Goal: Transaction & Acquisition: Obtain resource

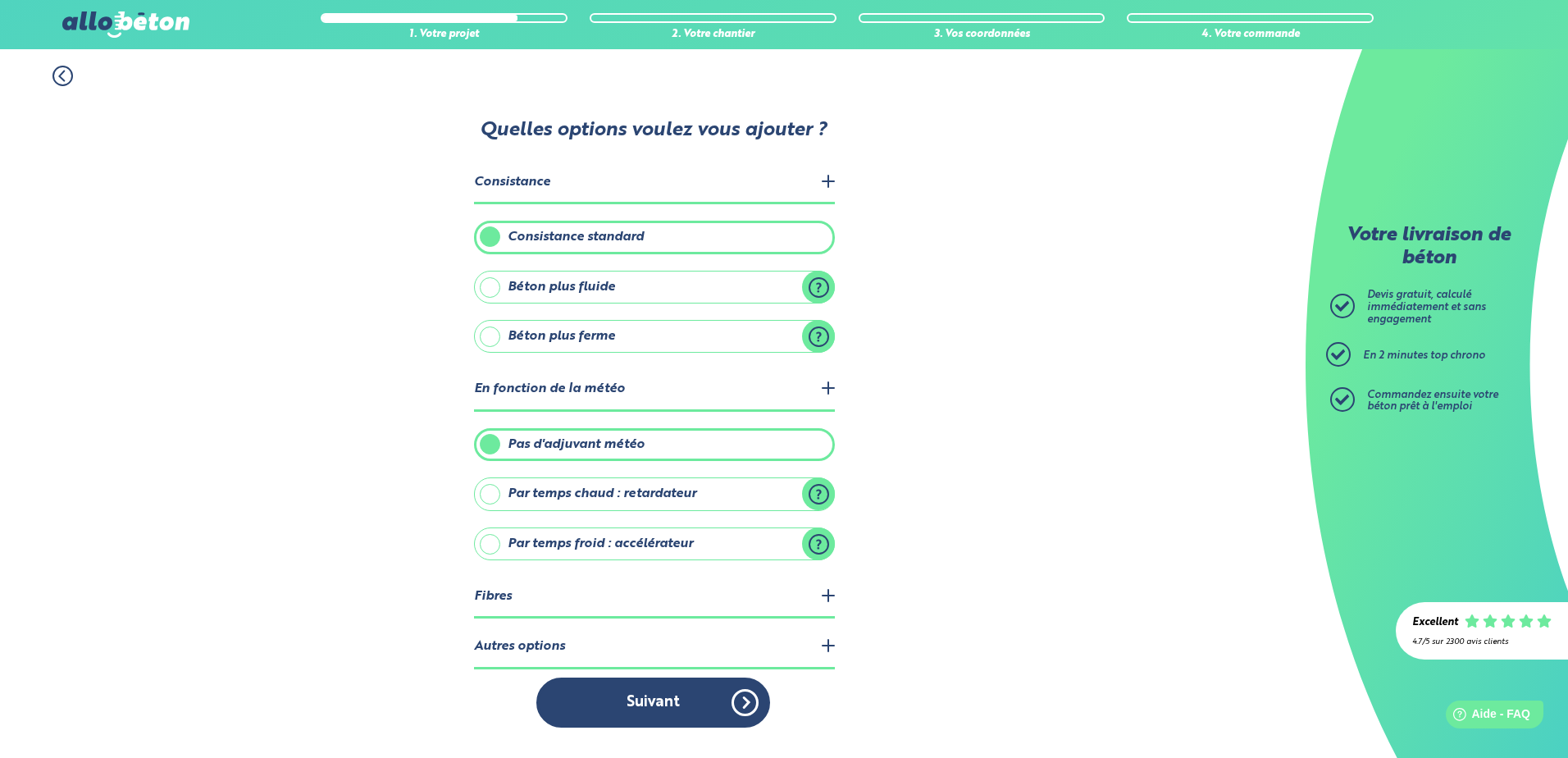
click at [70, 73] on icon at bounding box center [62, 76] width 20 height 21
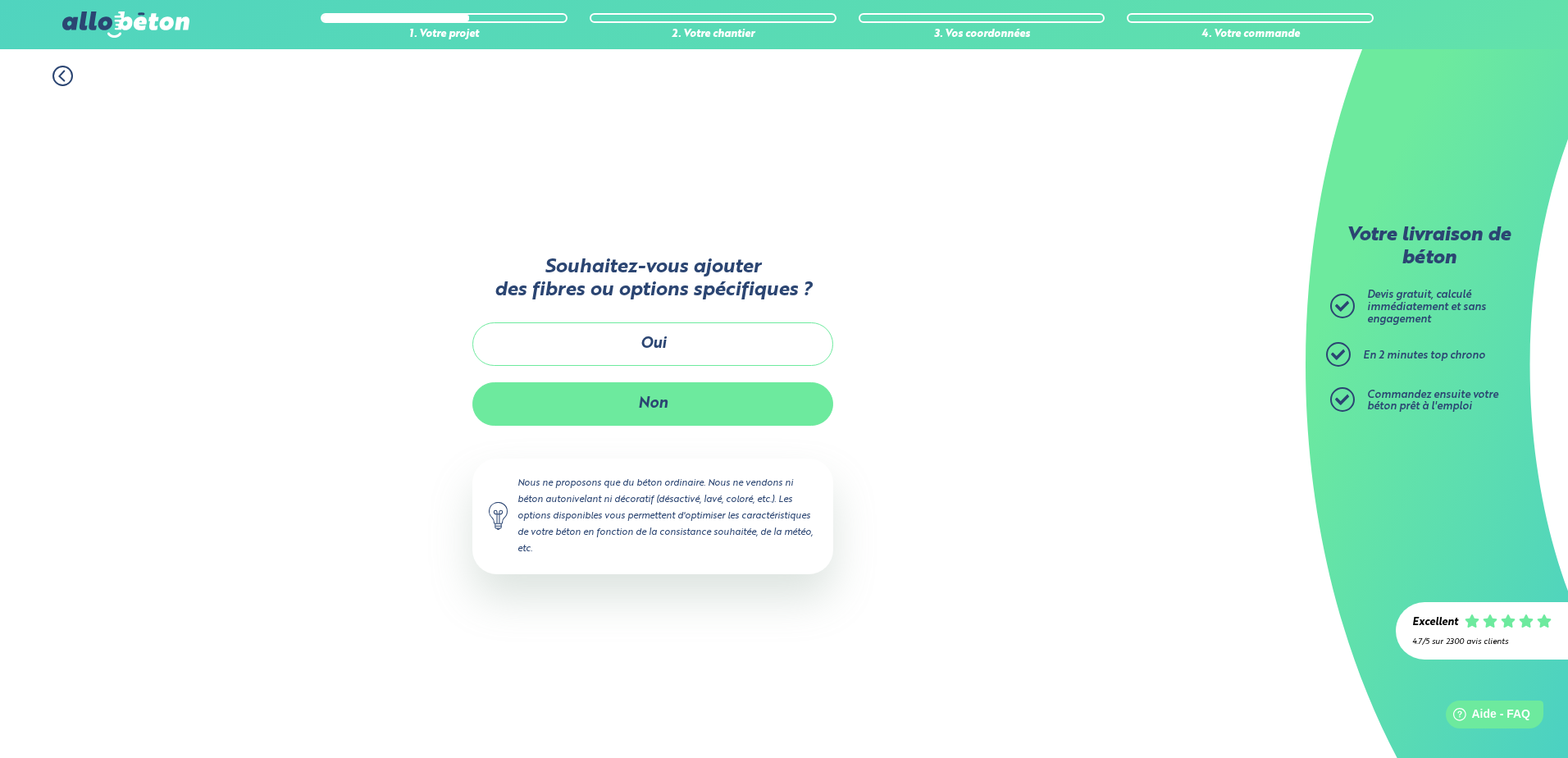
click at [670, 402] on button "Non" at bounding box center [652, 403] width 361 height 44
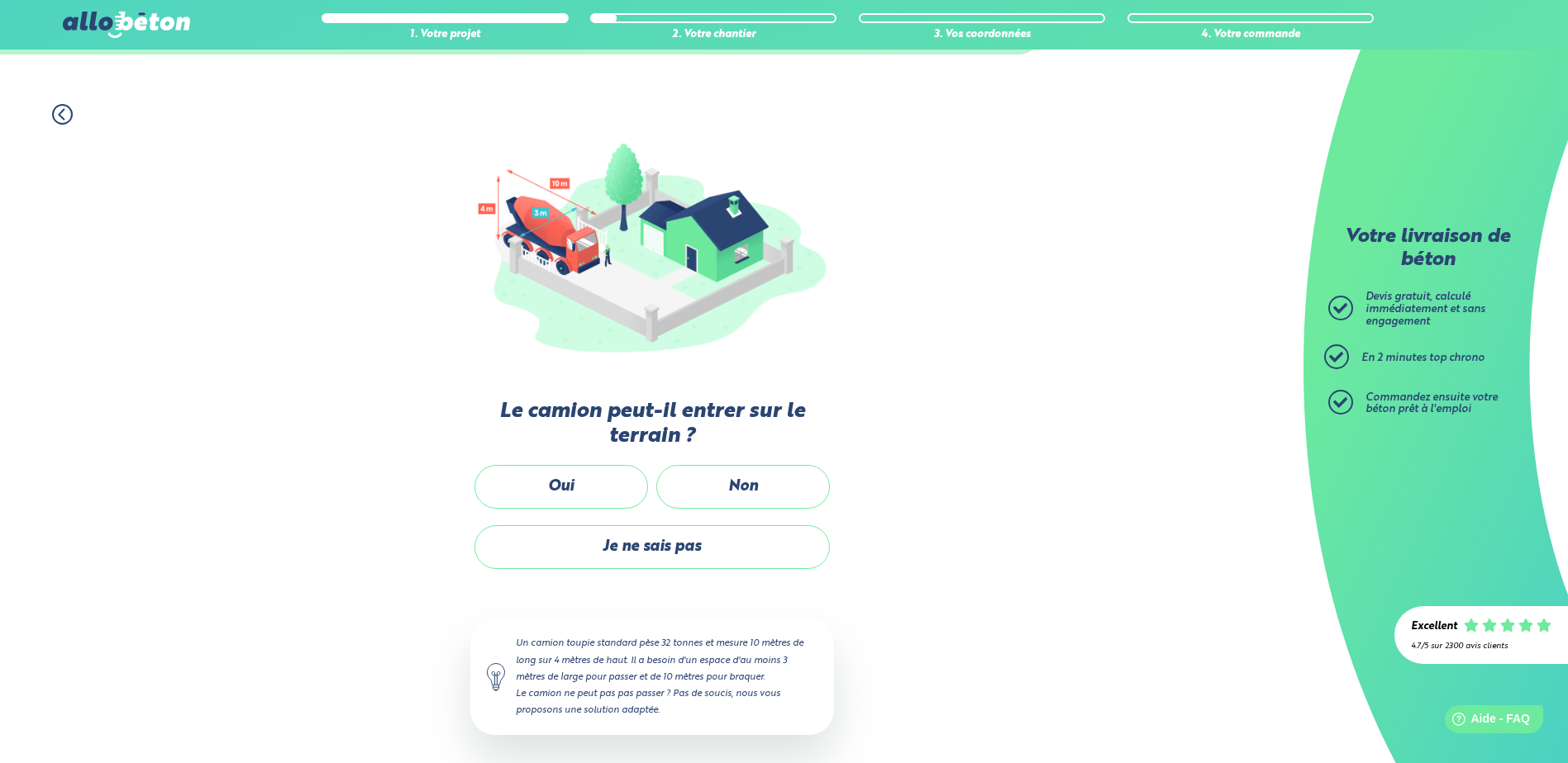
scroll to position [99, 0]
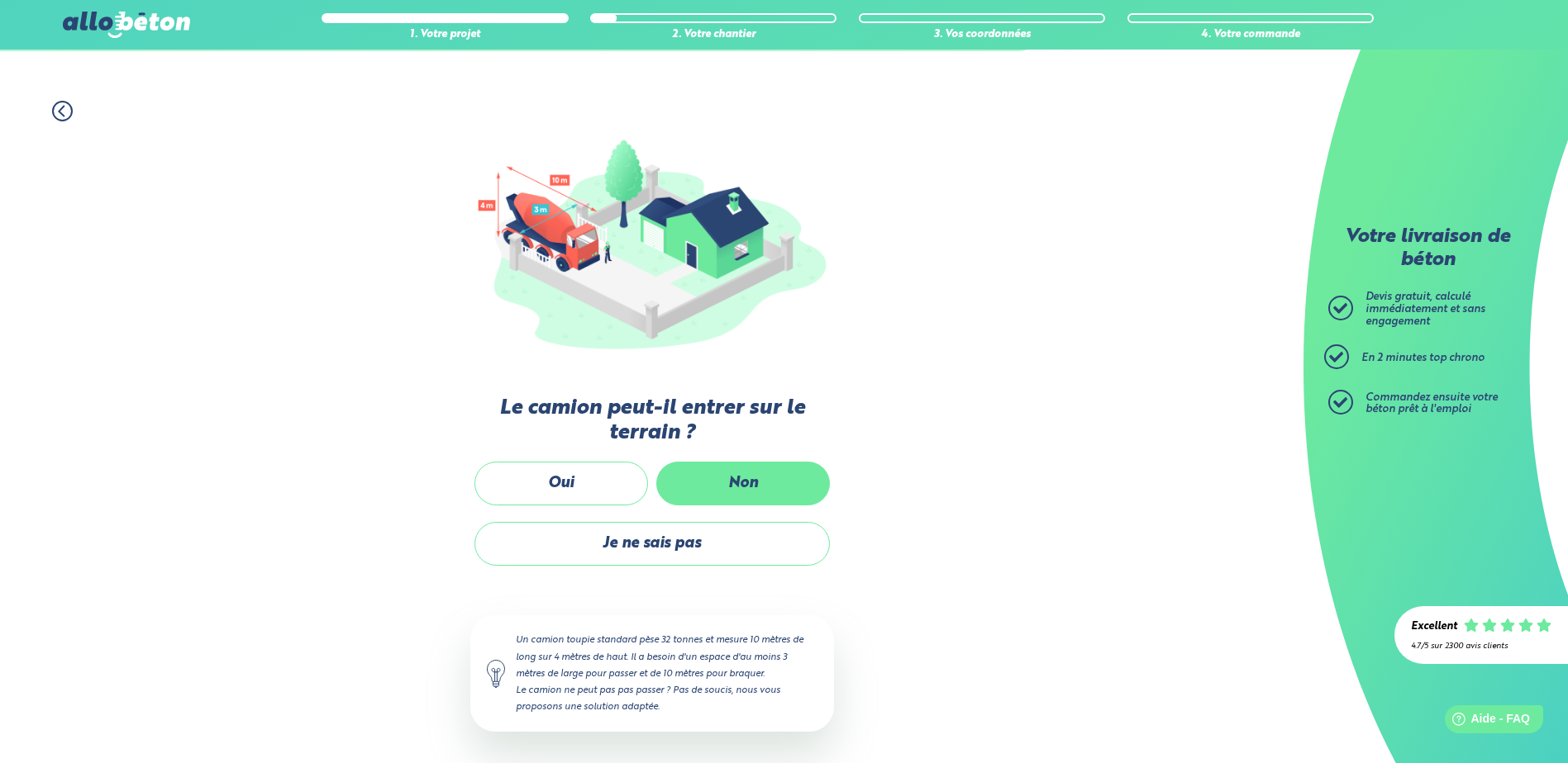
click at [763, 486] on label "Non" at bounding box center [743, 483] width 174 height 44
click at [0, 0] on input "Non" at bounding box center [0, 0] width 0 height 0
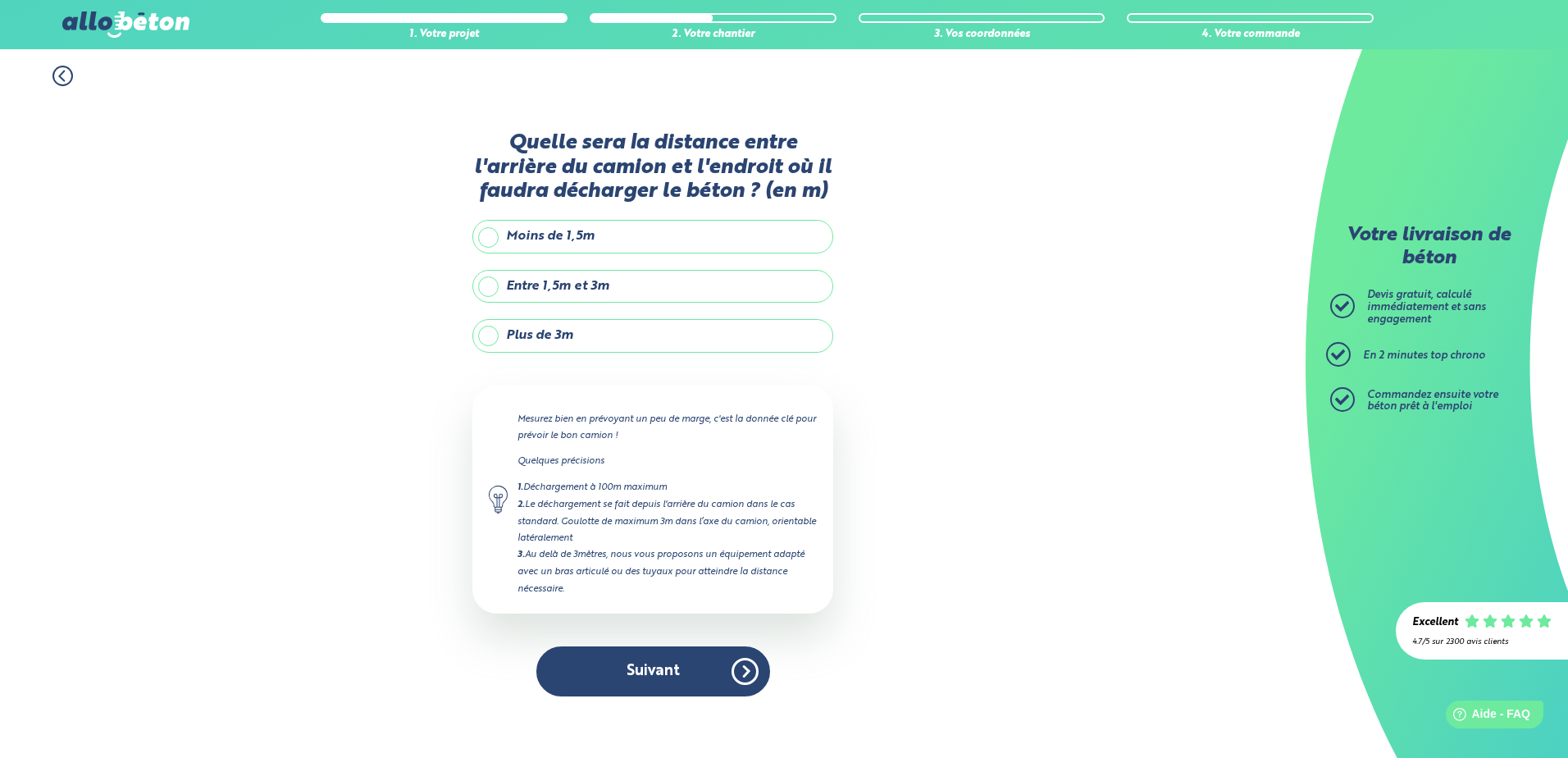
click at [630, 339] on label "Plus de 3m" at bounding box center [652, 336] width 361 height 32
click at [0, 0] on input "Plus de 3m" at bounding box center [0, 0] width 0 height 0
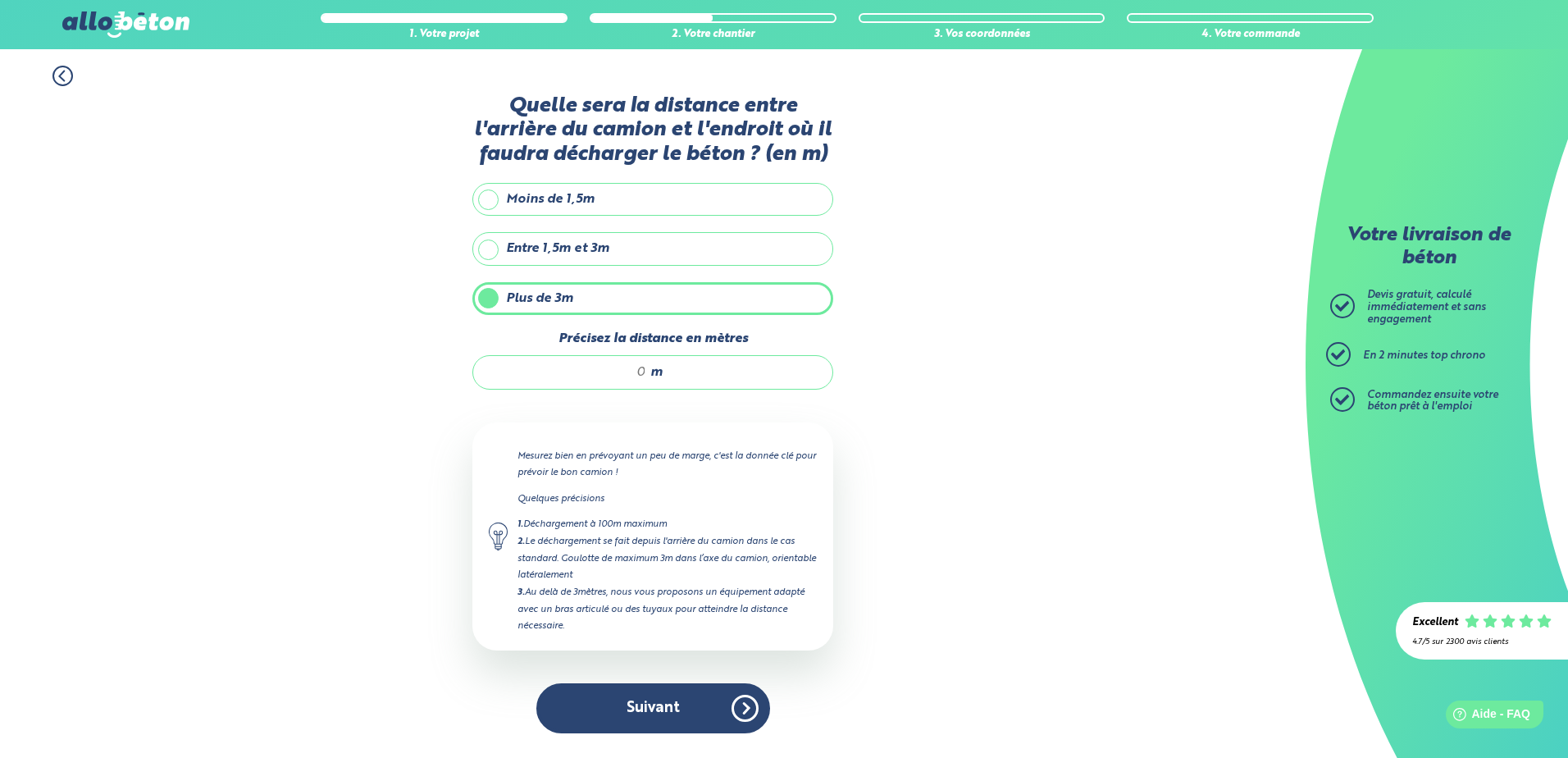
drag, startPoint x: 643, startPoint y: 372, endPoint x: 629, endPoint y: 373, distance: 14.0
click at [629, 373] on input "Précisez la distance en mètres" at bounding box center [567, 372] width 156 height 16
click at [559, 254] on label "Entre 1,5m et 3m" at bounding box center [652, 249] width 361 height 32
click at [0, 0] on input "Entre 1,5m et 3m" at bounding box center [0, 0] width 0 height 0
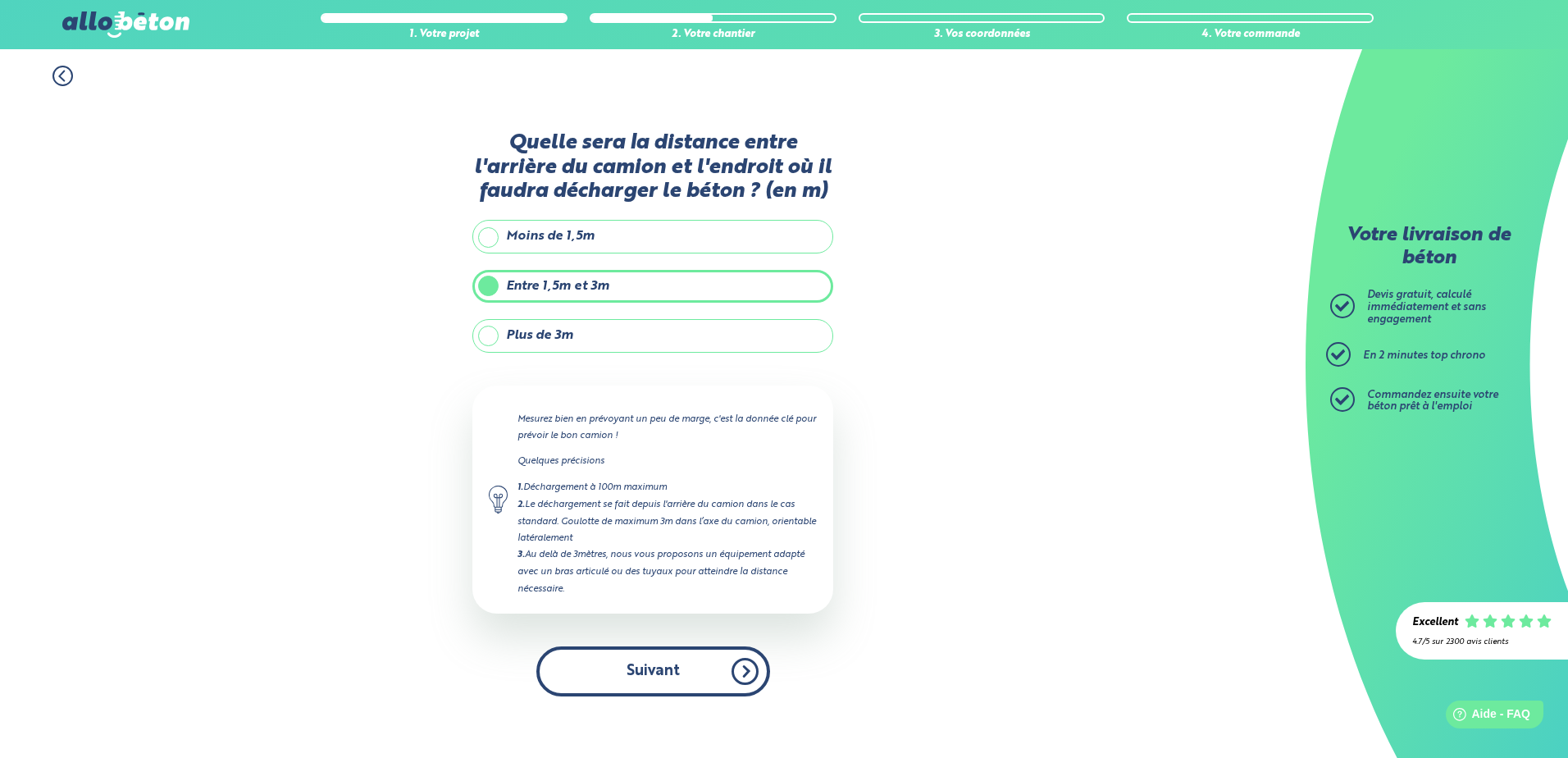
click at [752, 667] on button "Suivant" at bounding box center [653, 672] width 234 height 50
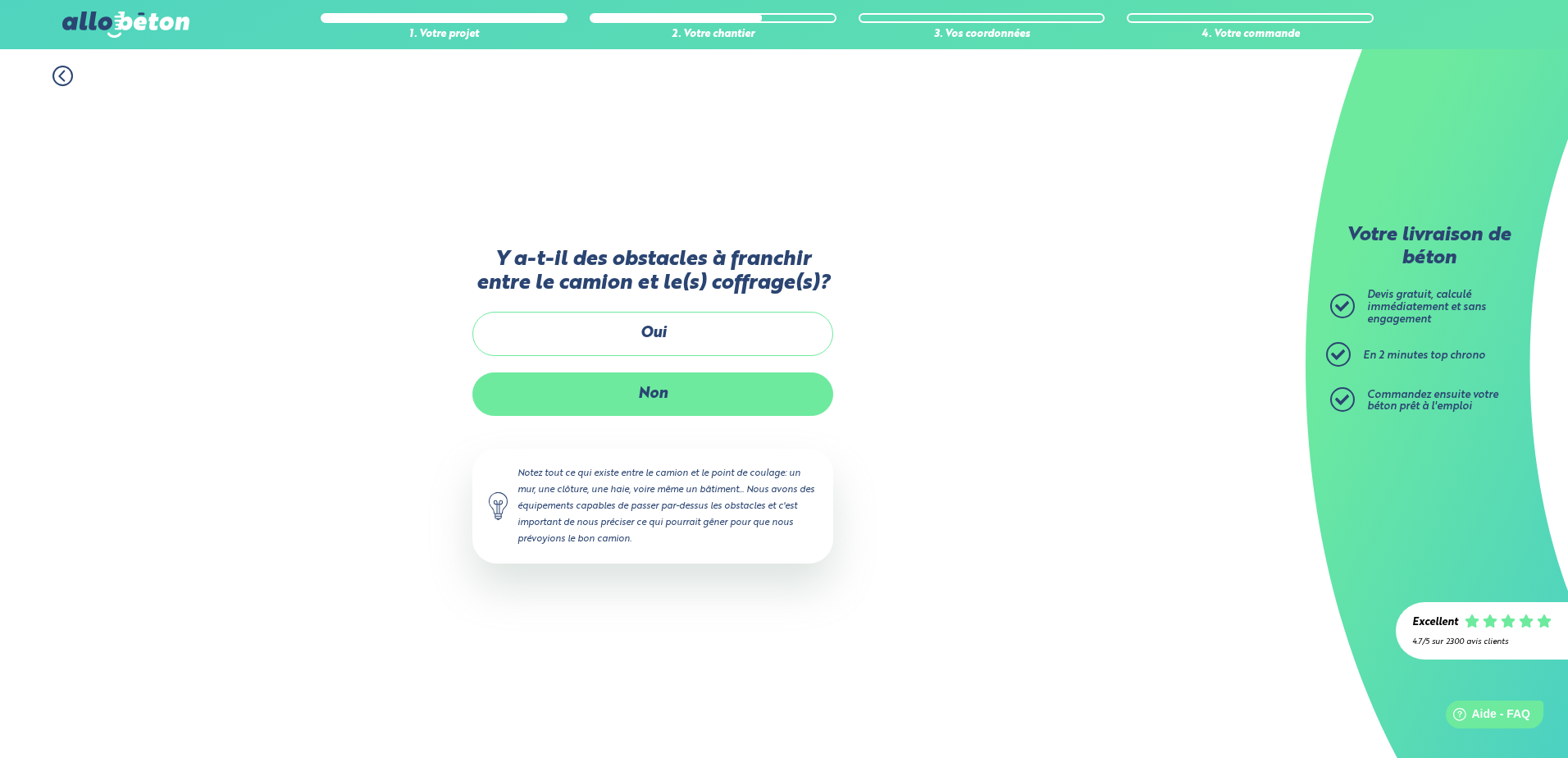
click at [699, 403] on label "Non" at bounding box center [652, 394] width 361 height 44
click at [0, 0] on input "Non" at bounding box center [0, 0] width 0 height 0
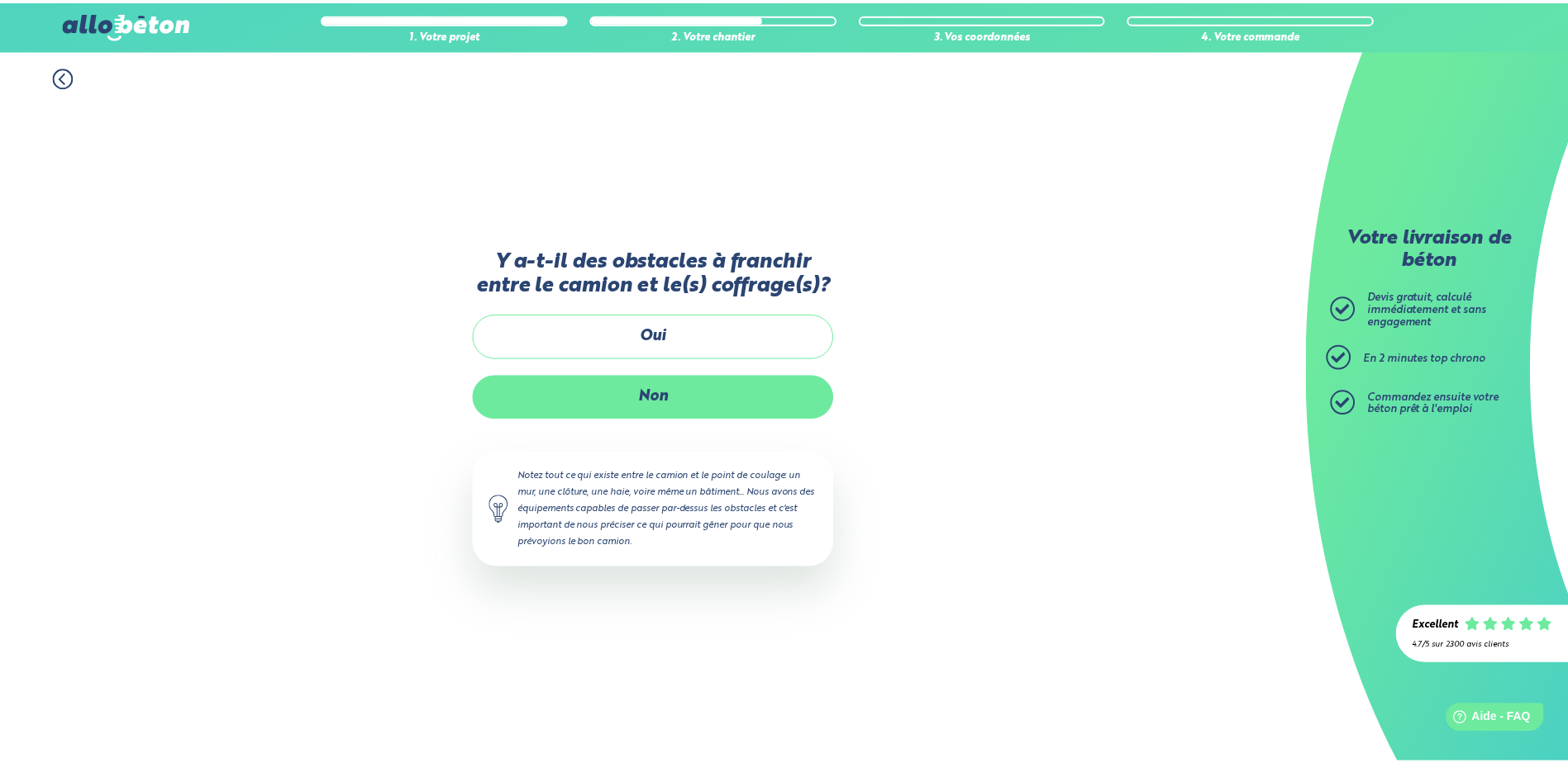
scroll to position [3, 0]
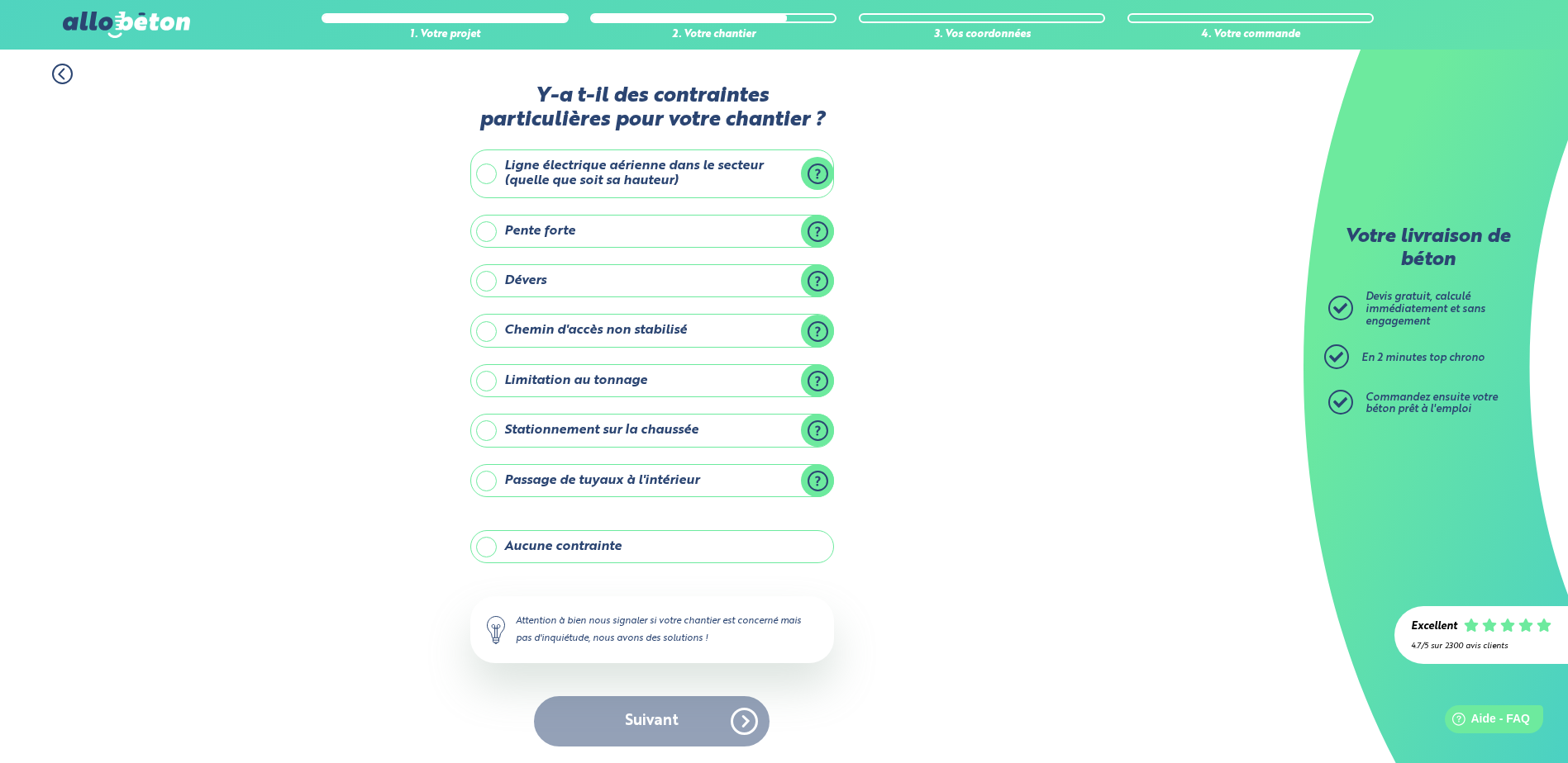
click at [678, 434] on label "Stationnement sur la chaussée" at bounding box center [651, 430] width 364 height 33
click at [0, 0] on input "Stationnement sur la chaussée" at bounding box center [0, 0] width 0 height 0
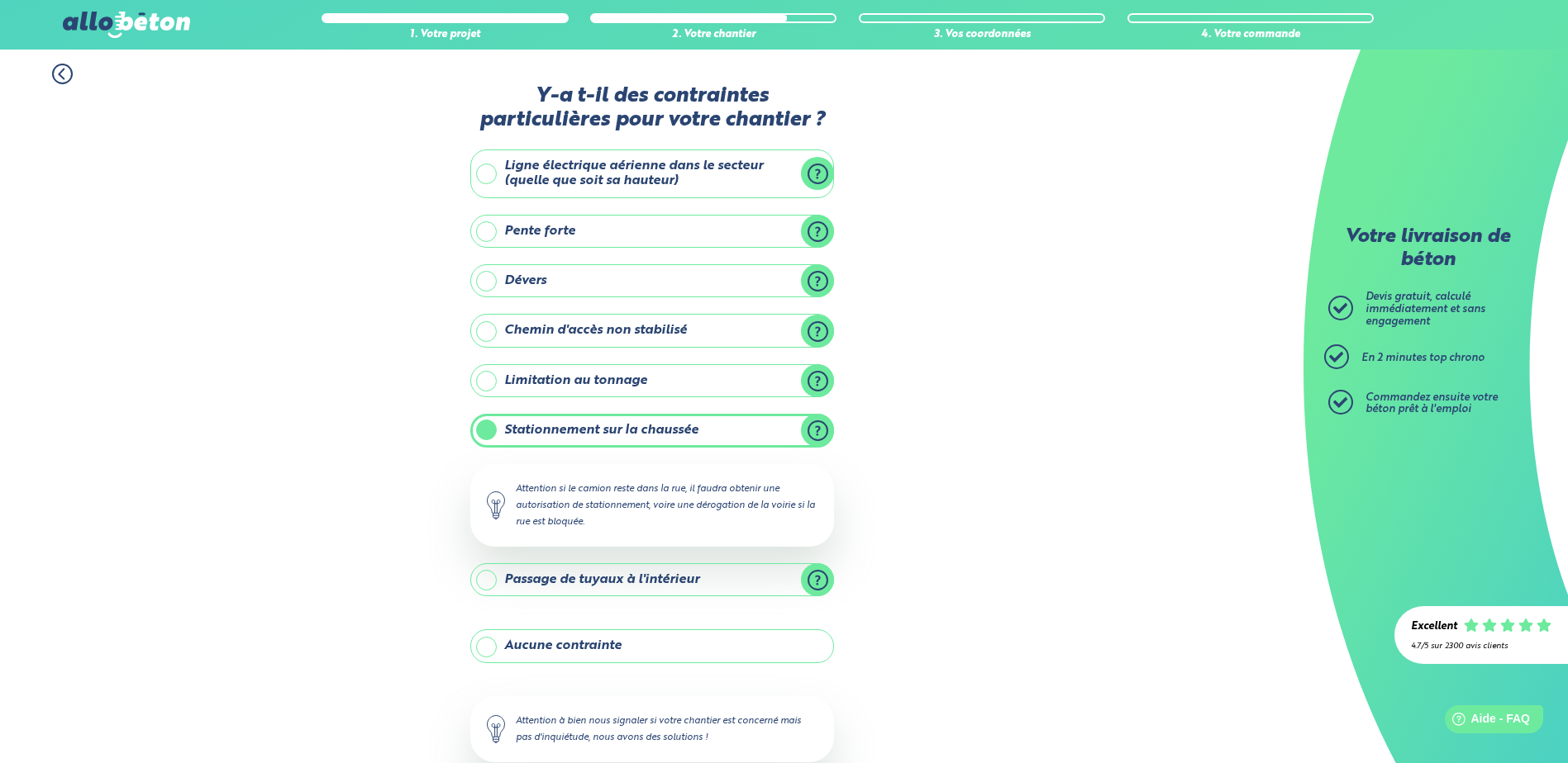
click at [641, 658] on label "Aucune contrainte" at bounding box center [651, 646] width 364 height 33
click at [0, 0] on input "Aucune contrainte" at bounding box center [0, 0] width 0 height 0
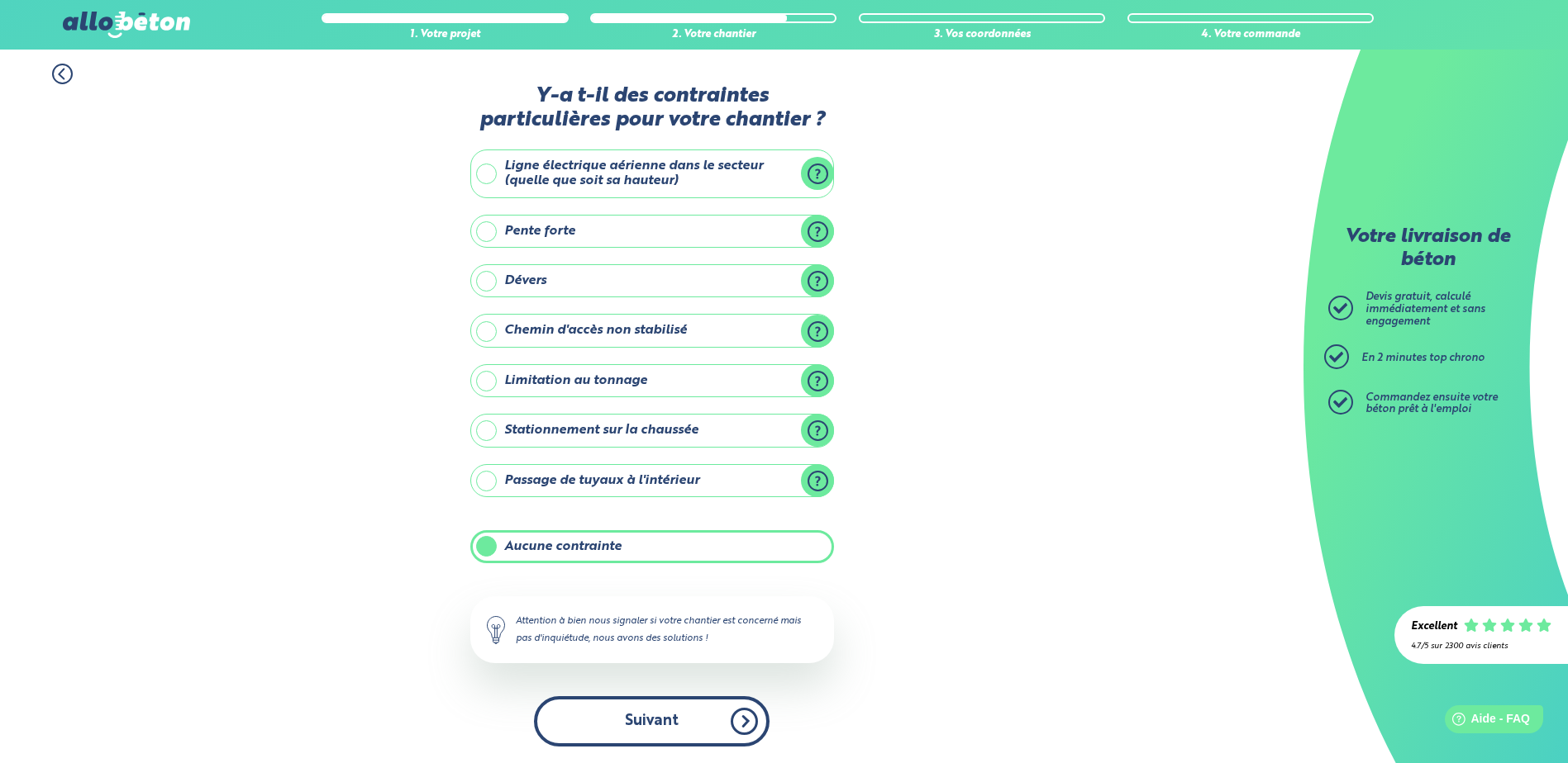
click at [745, 709] on button "Suivant" at bounding box center [651, 722] width 236 height 51
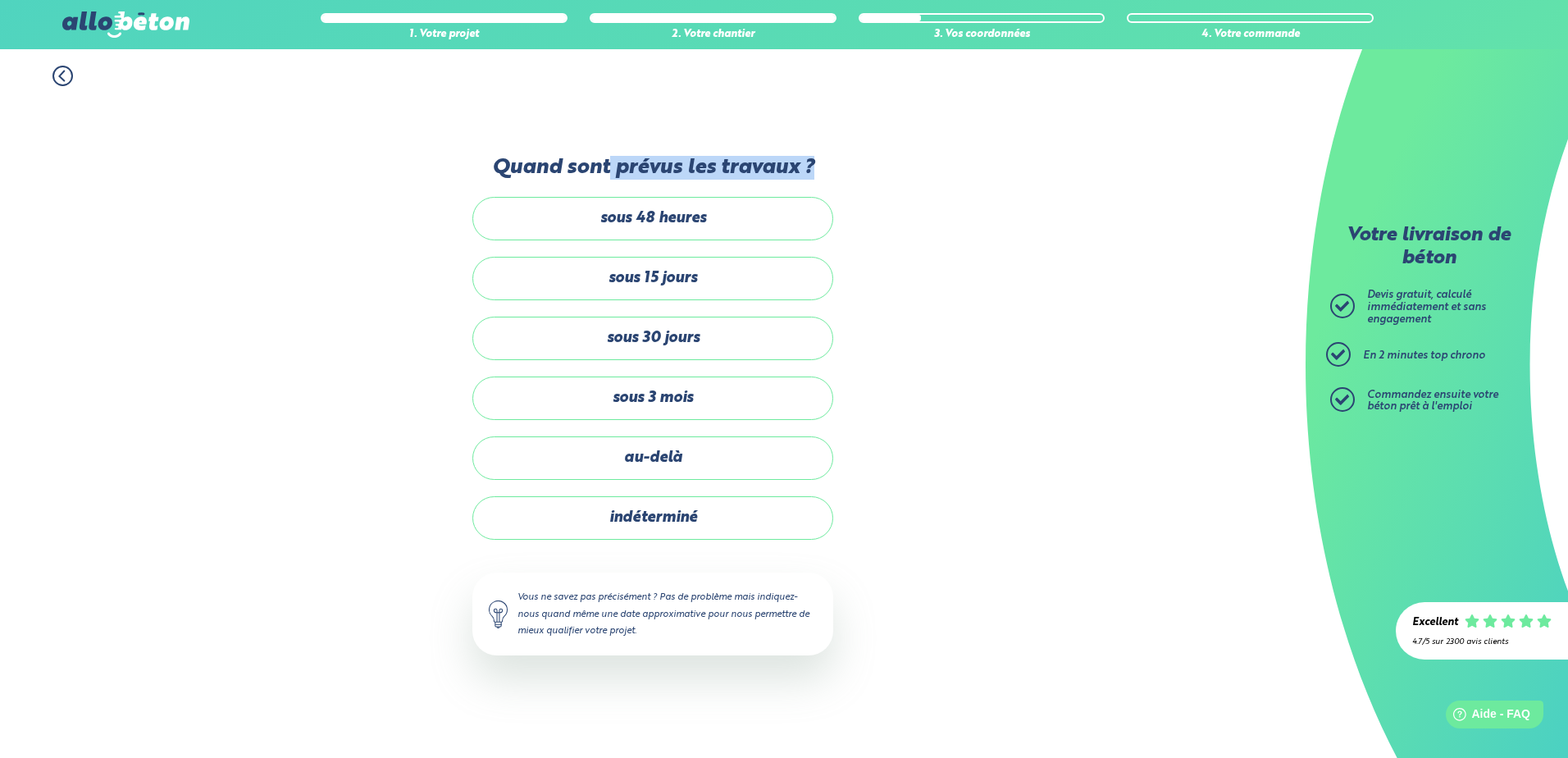
drag, startPoint x: 609, startPoint y: 169, endPoint x: 877, endPoint y: 177, distance: 268.1
click at [877, 177] on div "1. Votre projet 2. Votre chantier 3. Vos coordonnées 4. Votre commande Quand so…" at bounding box center [652, 404] width 1306 height 709
drag, startPoint x: 877, startPoint y: 177, endPoint x: 951, endPoint y: 323, distance: 163.7
click at [952, 319] on div "1. Votre projet 2. Votre chantier 3. Vos coordonnées 4. Votre commande Quand so…" at bounding box center [652, 404] width 1306 height 709
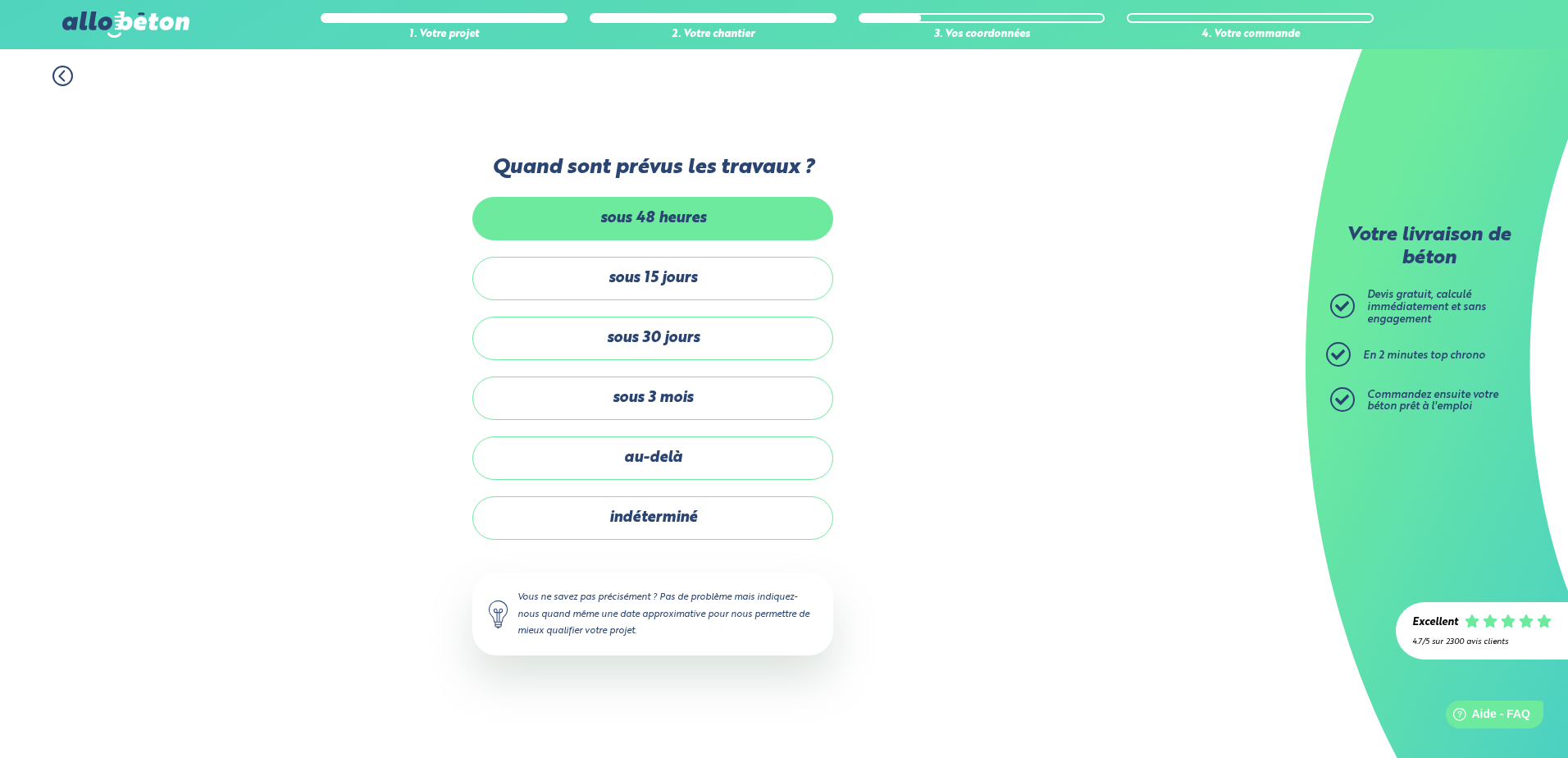
click at [687, 214] on label "sous 48 heures" at bounding box center [652, 218] width 361 height 44
click at [0, 0] on input "sous 48 heures" at bounding box center [0, 0] width 0 height 0
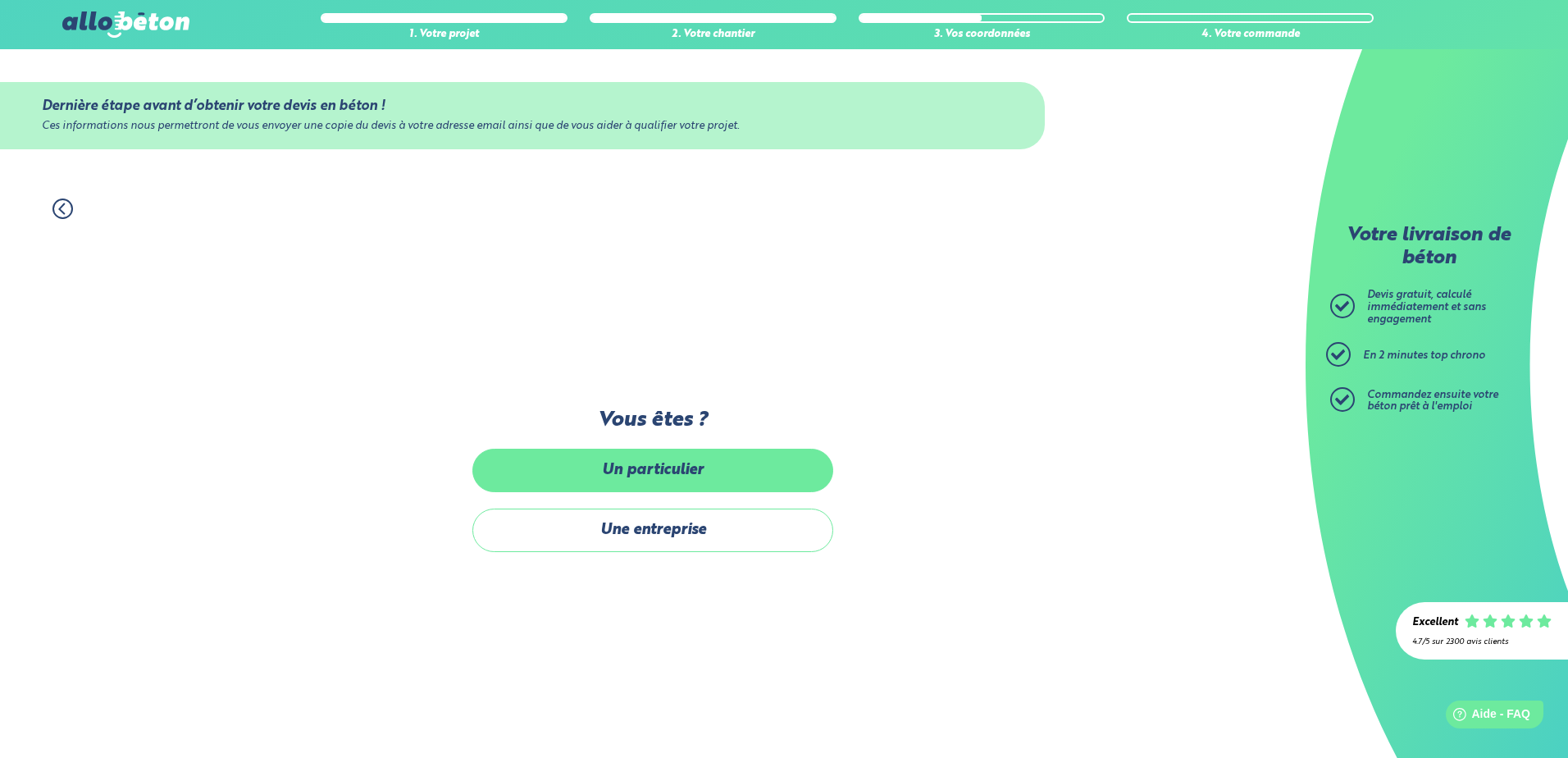
click at [794, 473] on label "Un particulier" at bounding box center [652, 470] width 361 height 44
click at [0, 0] on input "Un particulier" at bounding box center [0, 0] width 0 height 0
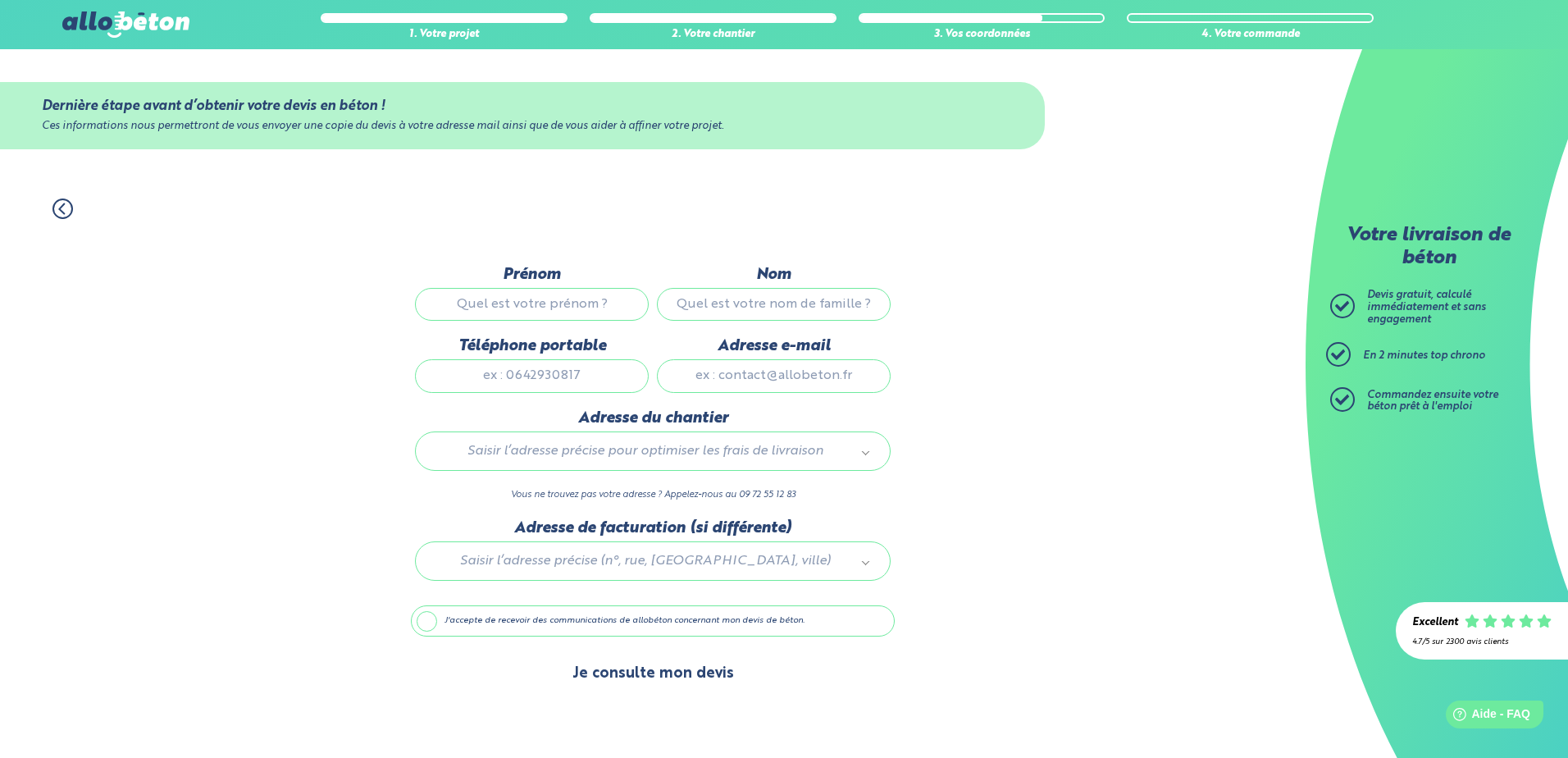
click at [700, 653] on button "Je consulte mon devis" at bounding box center [653, 673] width 195 height 42
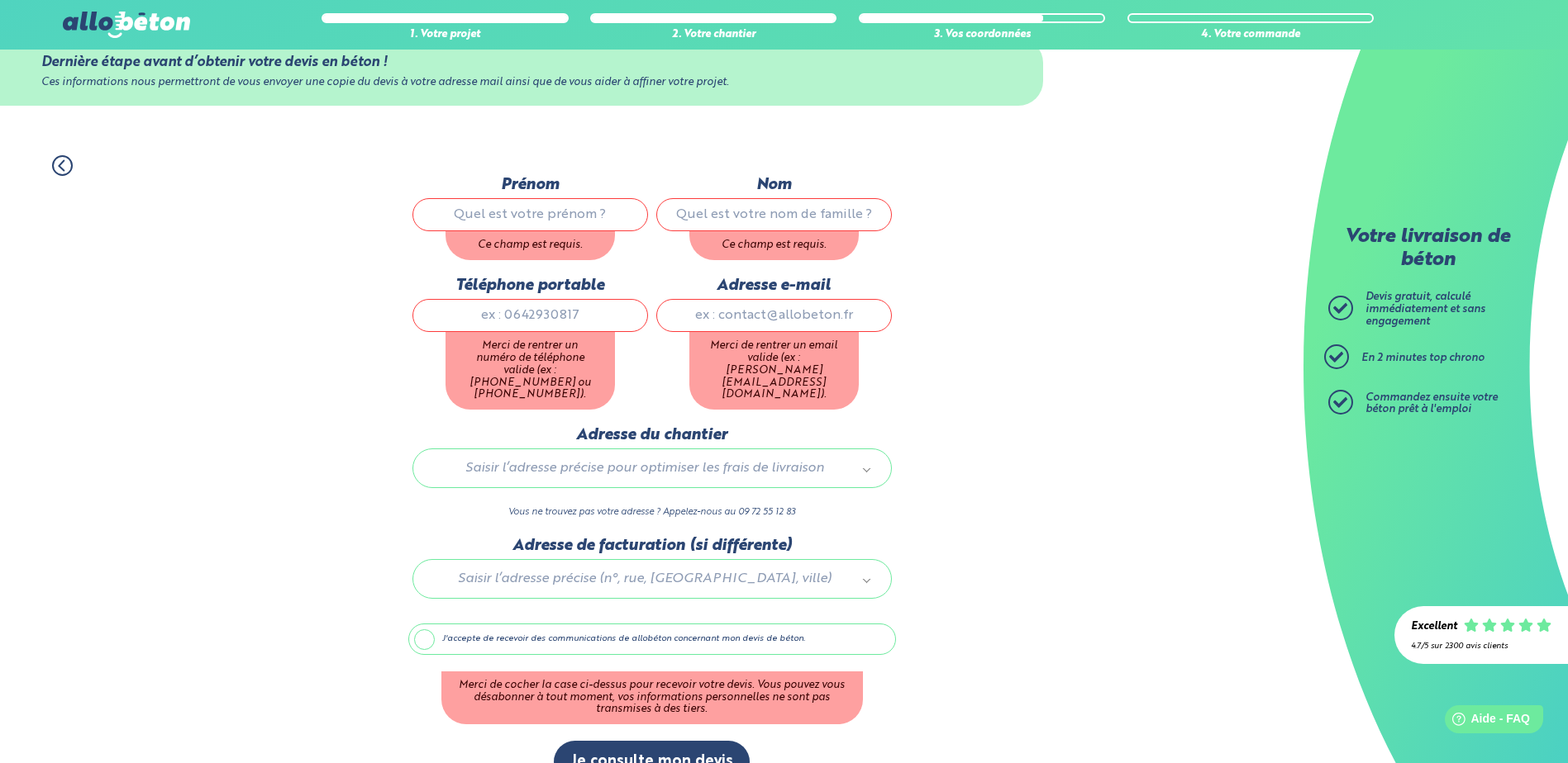
scroll to position [70, 0]
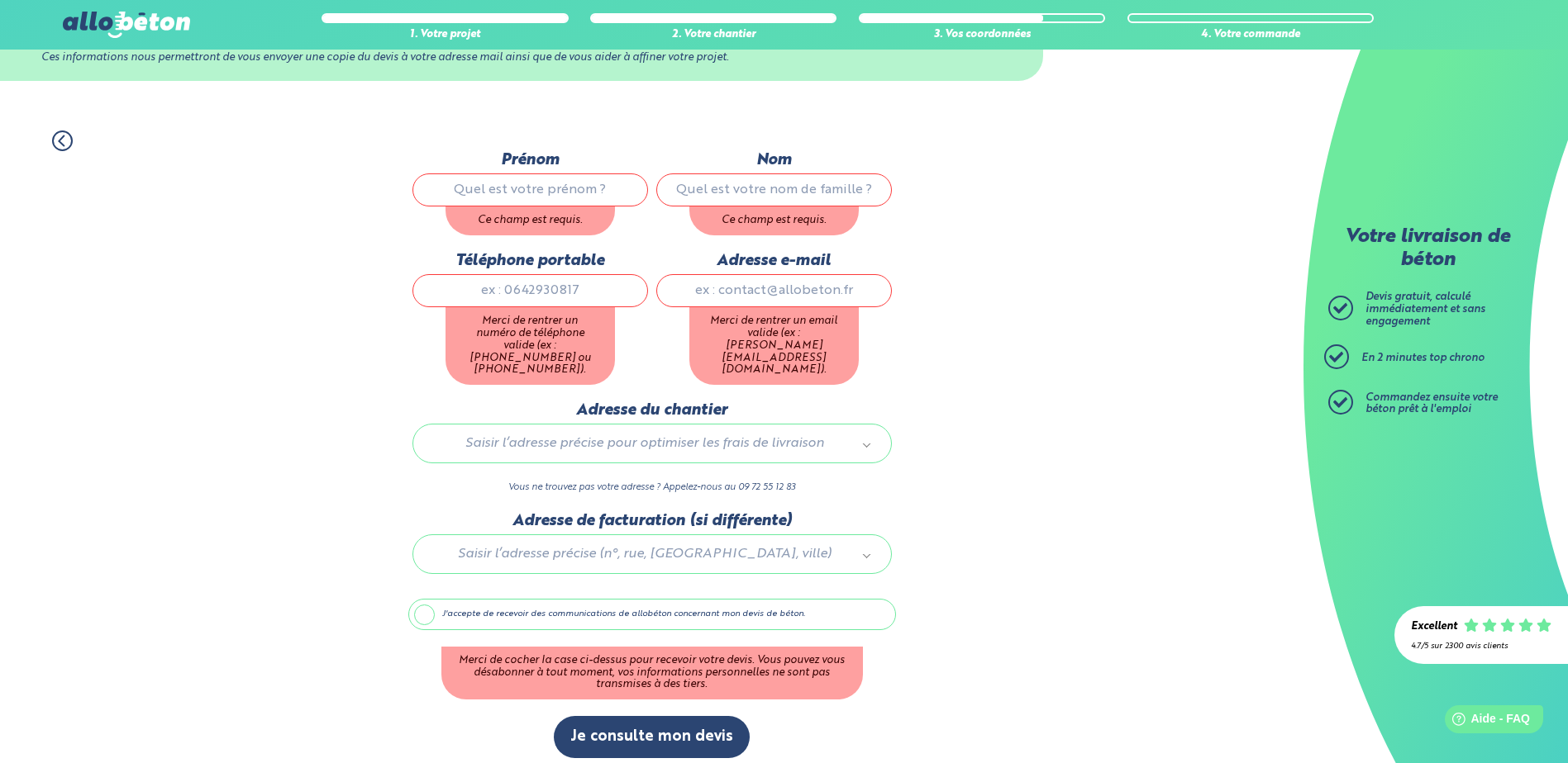
click at [1420, 277] on div "Votre livraison de béton Devis gratuit, calculé immédiatement et sans engagemen…" at bounding box center [1435, 381] width 264 height 763
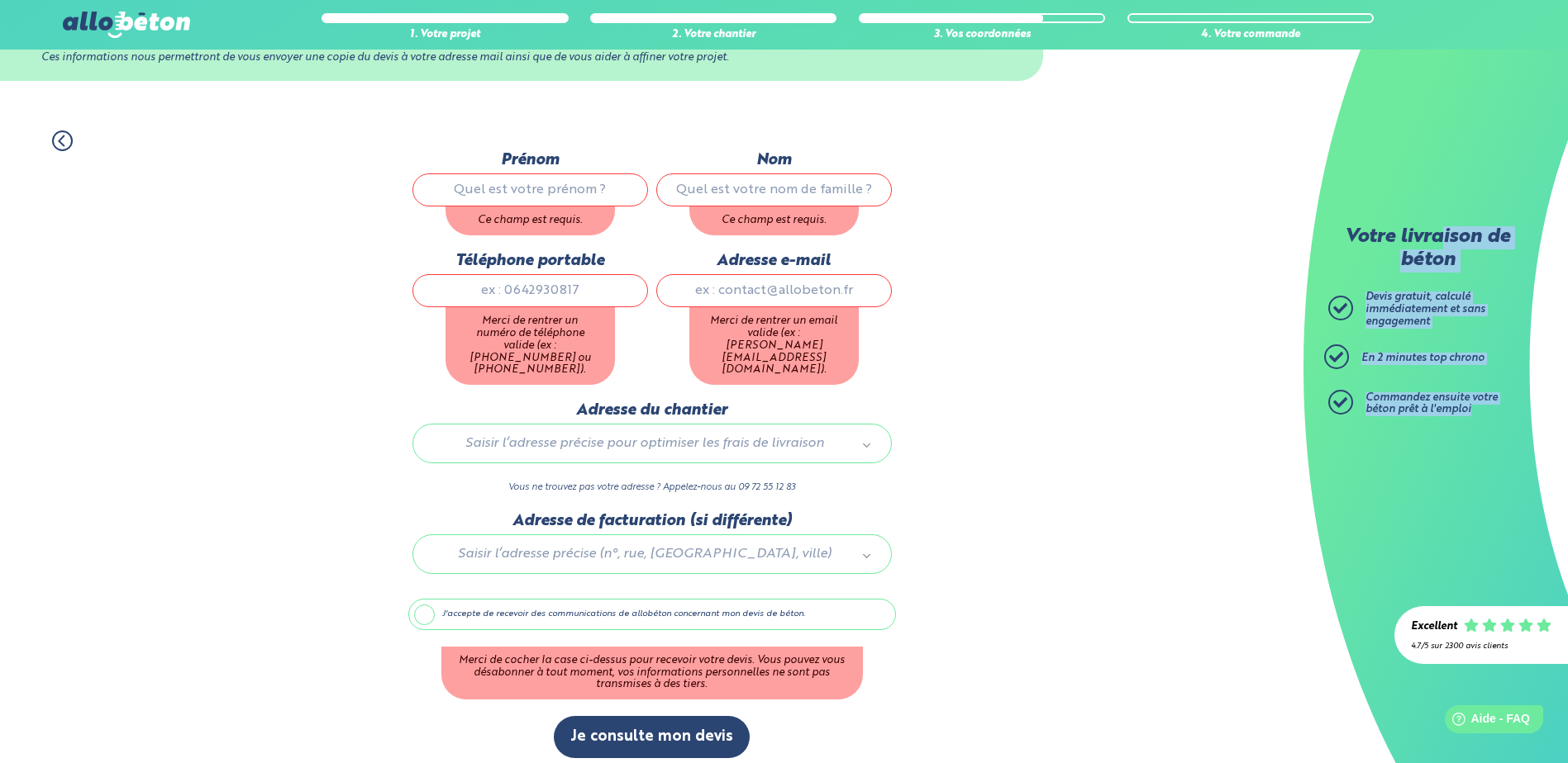
drag, startPoint x: 1439, startPoint y: 249, endPoint x: 1486, endPoint y: 446, distance: 202.5
click at [1486, 446] on div "Votre livraison de béton Devis gratuit, calculé immédiatement et sans engagemen…" at bounding box center [1435, 381] width 264 height 763
click at [1484, 406] on div "Commandez ensuite votre béton prêt à l'emploi" at bounding box center [1441, 404] width 153 height 24
drag, startPoint x: 1471, startPoint y: 405, endPoint x: 1371, endPoint y: 202, distance: 226.3
click at [1371, 202] on div "Votre livraison de béton Devis gratuit, calculé immédiatement et sans engagemen…" at bounding box center [1435, 381] width 264 height 763
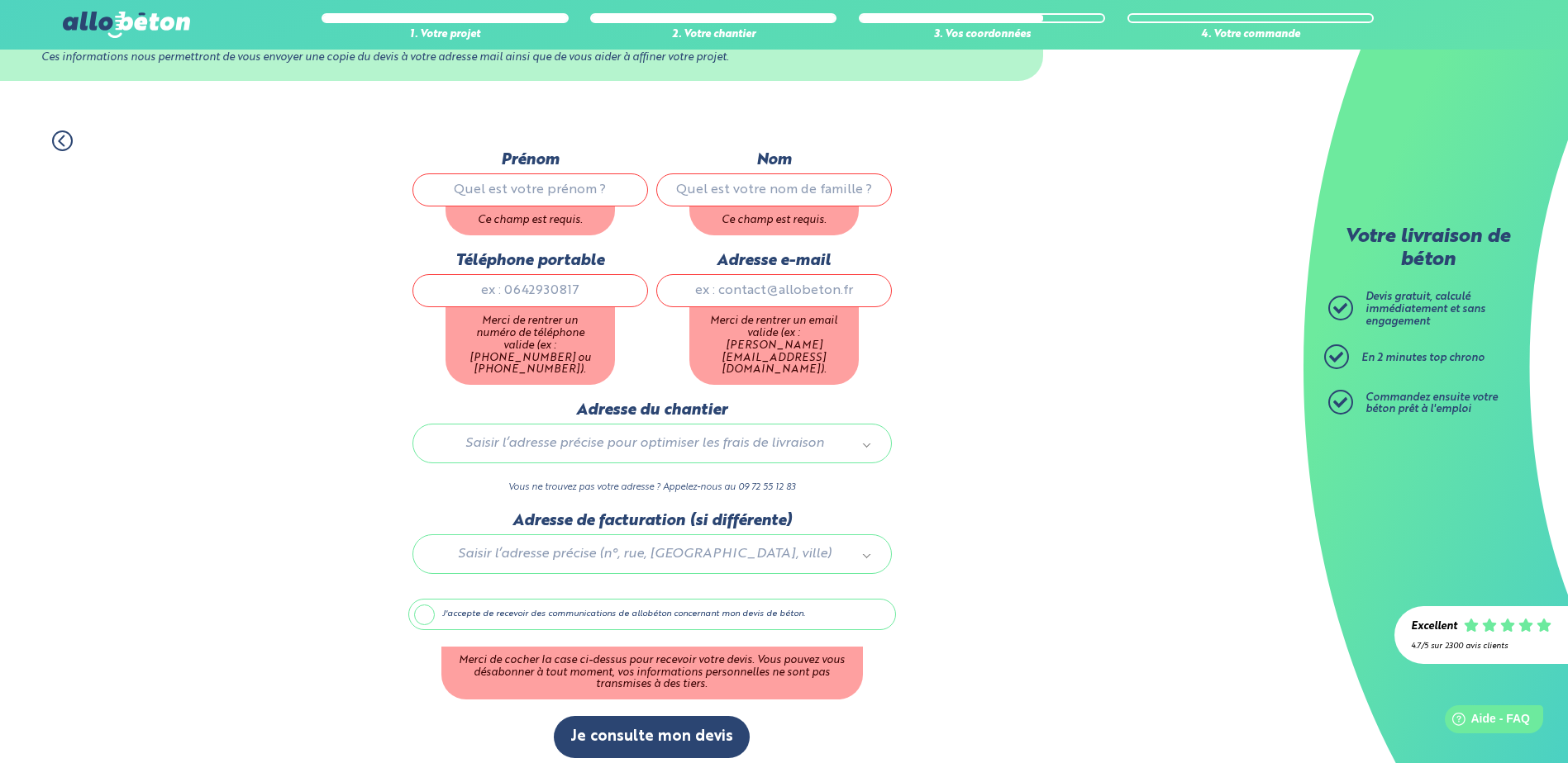
drag, startPoint x: 1371, startPoint y: 202, endPoint x: 1176, endPoint y: 430, distance: 300.0
click at [1176, 430] on div "1. Votre projet 2. Votre chantier 3. Vos coordonnées 4. Votre commande Dernière…" at bounding box center [651, 445] width 1303 height 661
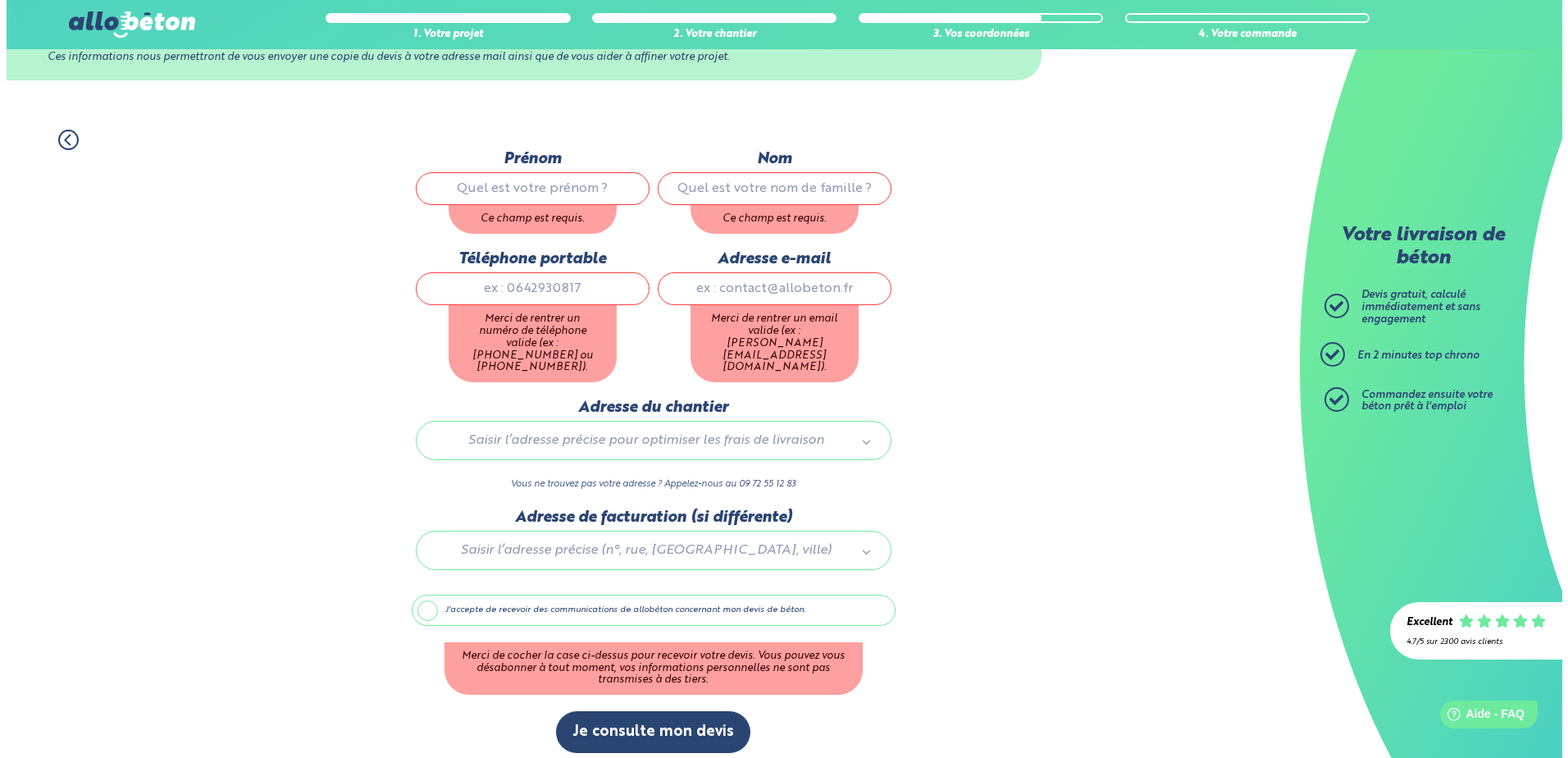
scroll to position [0, 0]
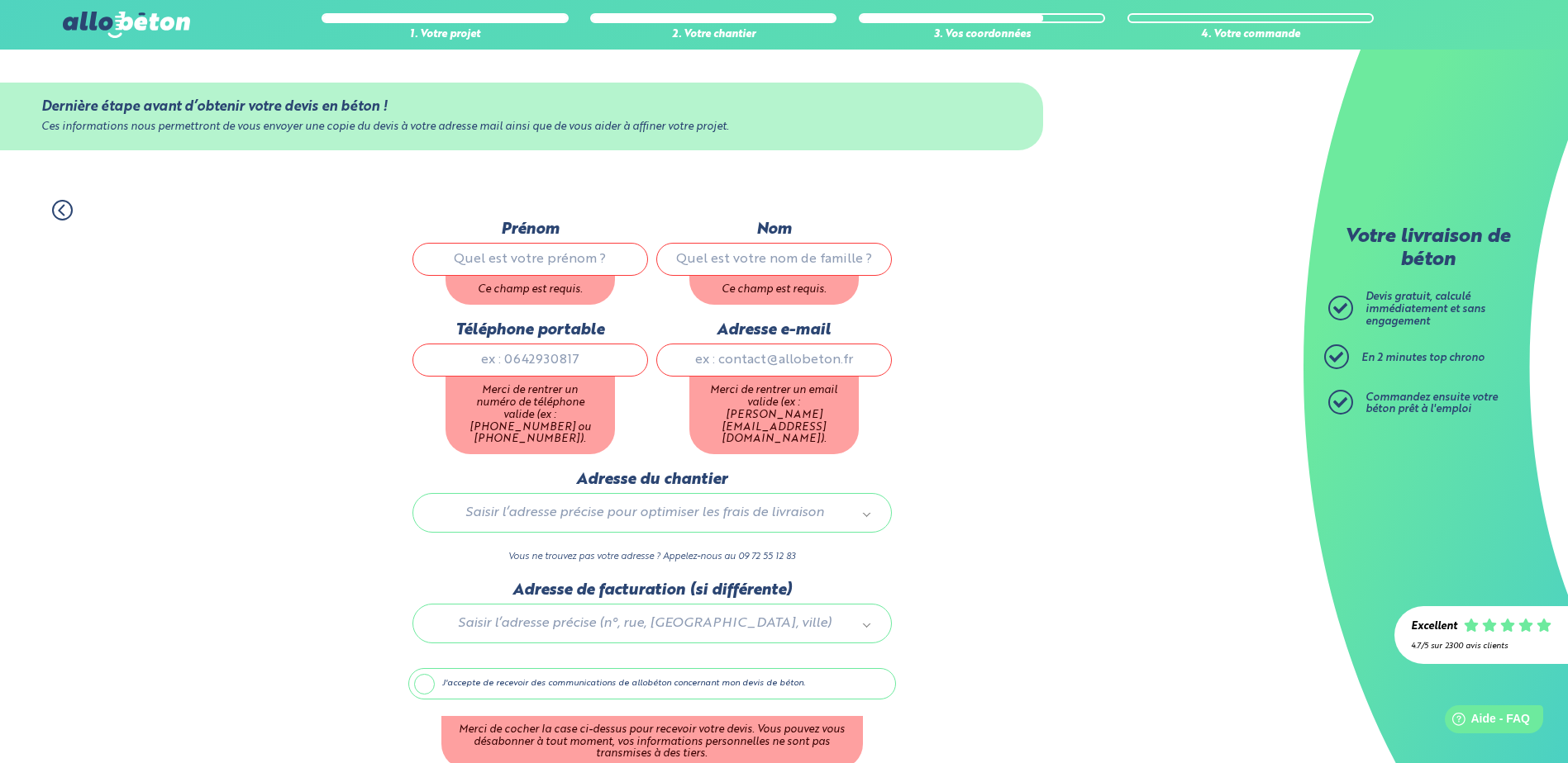
click at [253, 75] on div "Dernière étape avant d’obtenir votre devis en béton ! Ces informations nous per…" at bounding box center [651, 117] width 1303 height 134
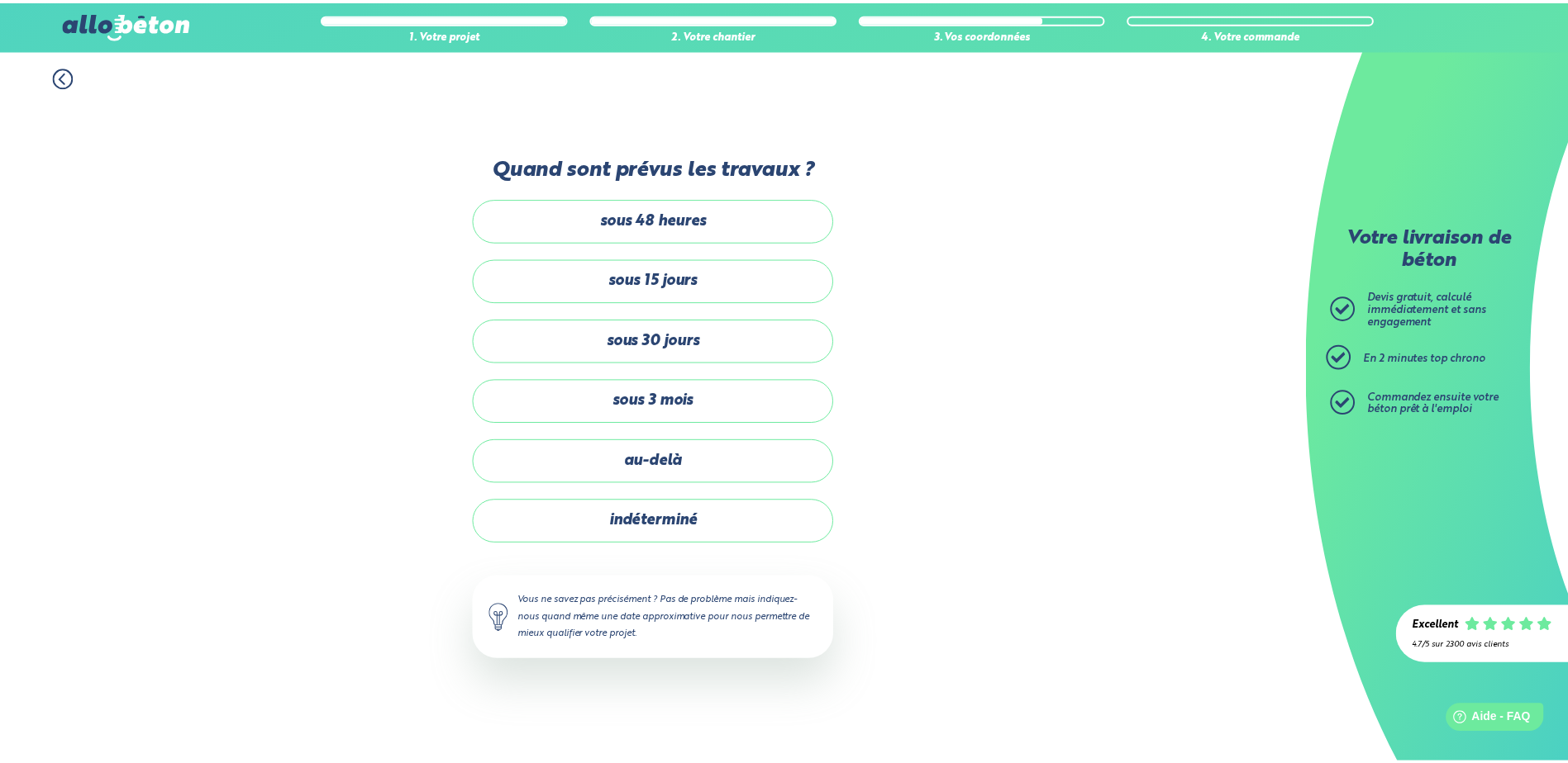
scroll to position [3, 0]
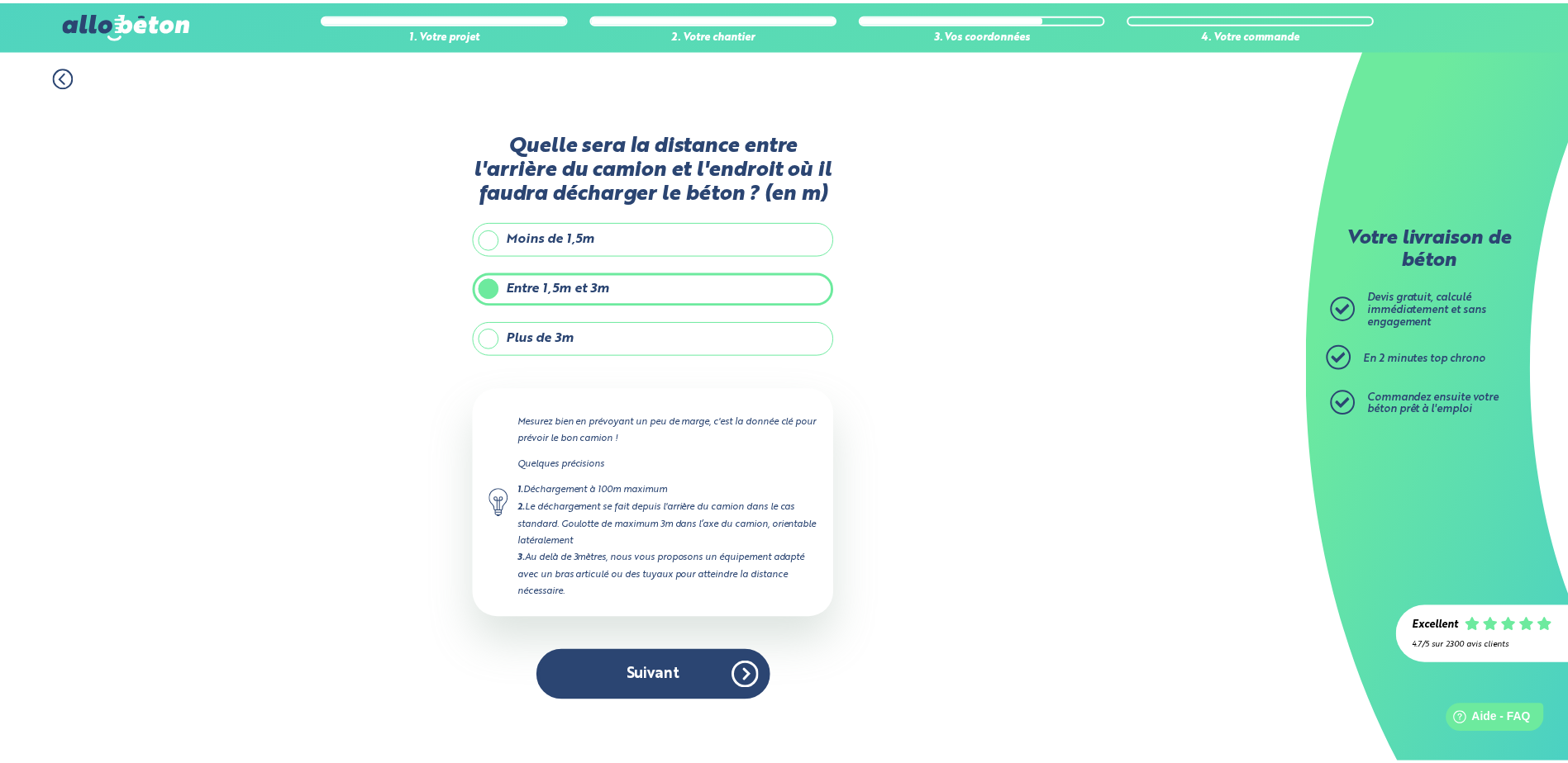
scroll to position [99, 0]
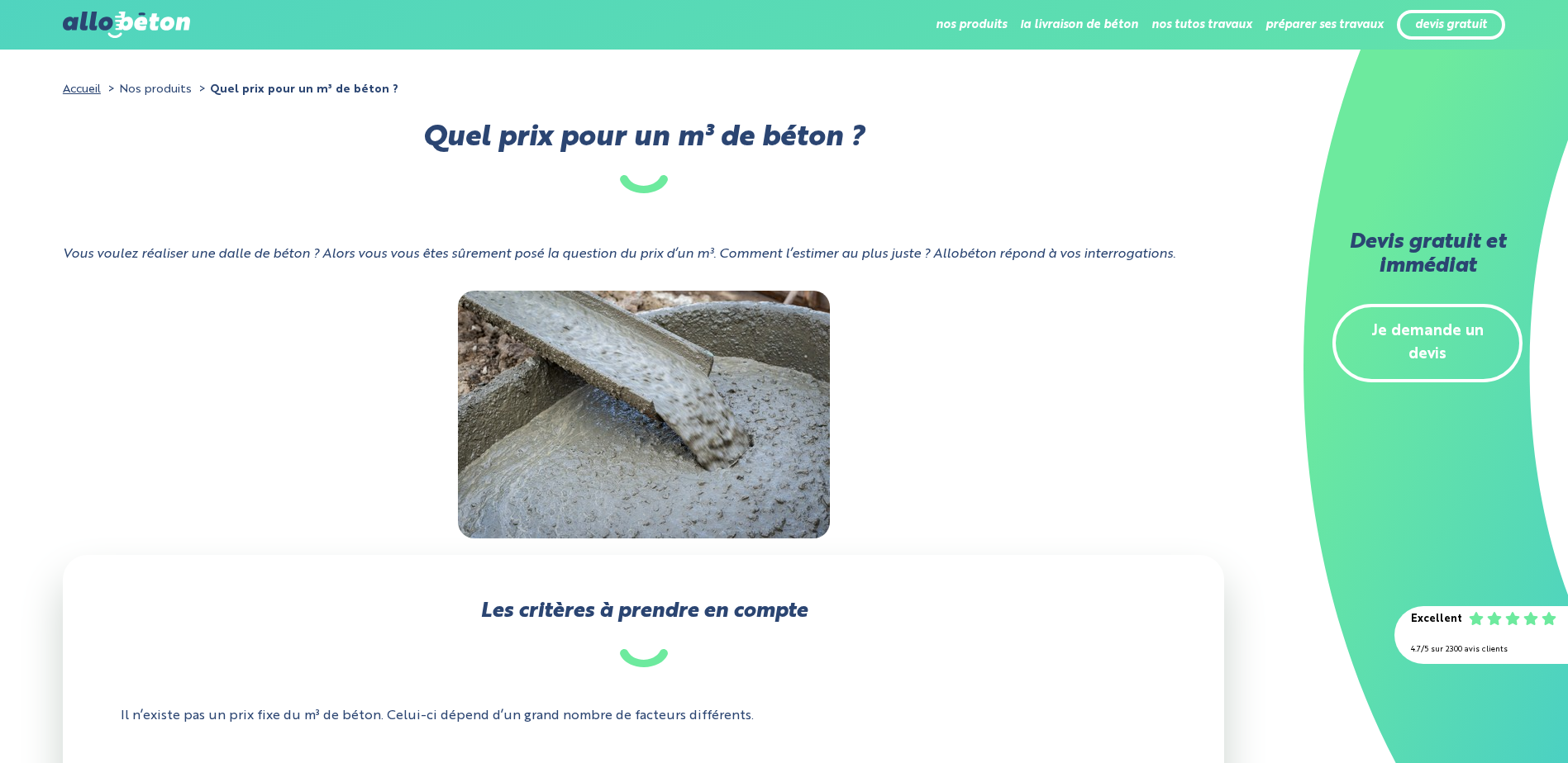
click at [80, 83] on link "Accueil" at bounding box center [82, 89] width 38 height 11
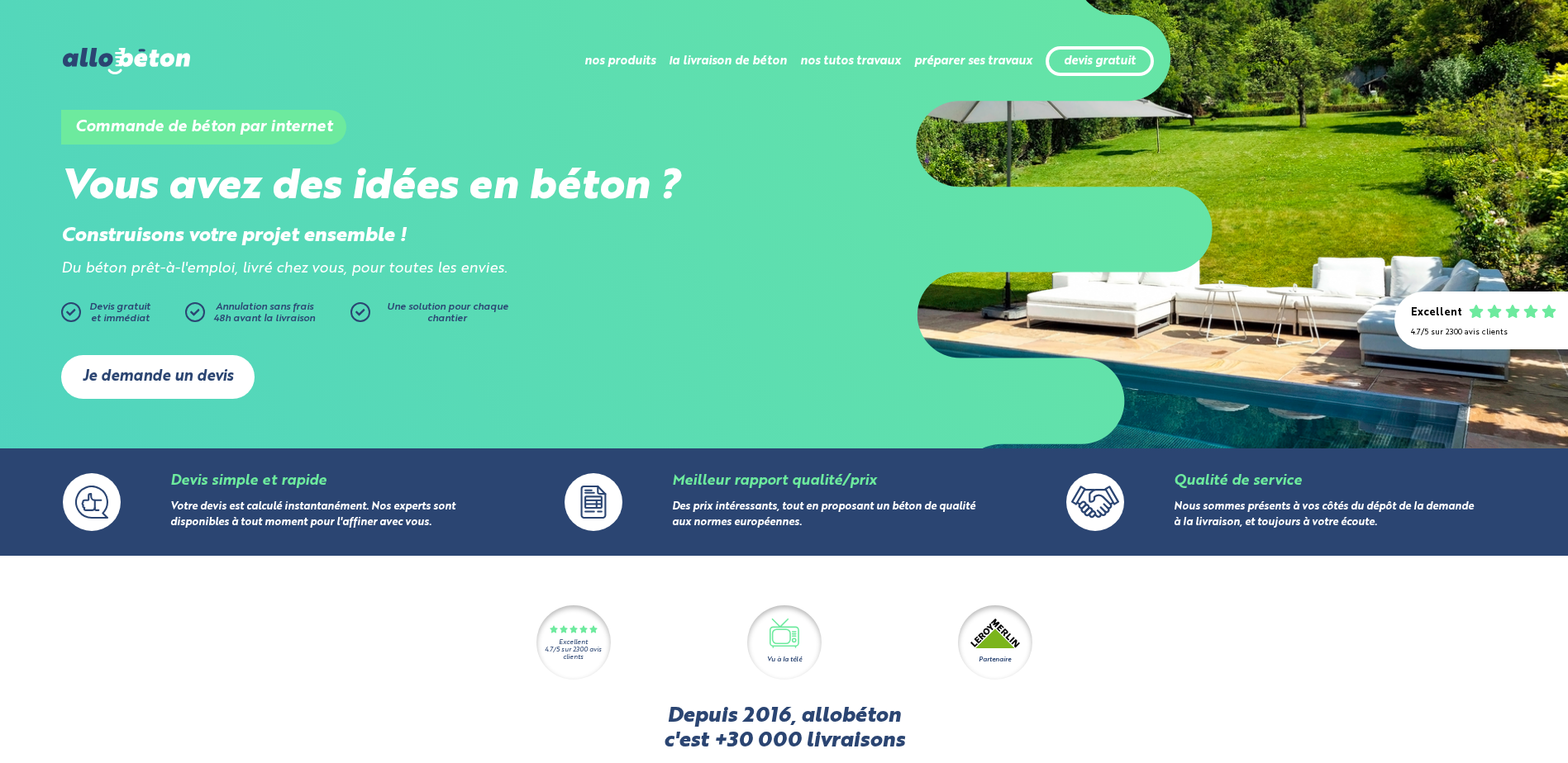
click at [158, 372] on link "Je demande un devis" at bounding box center [157, 377] width 194 height 44
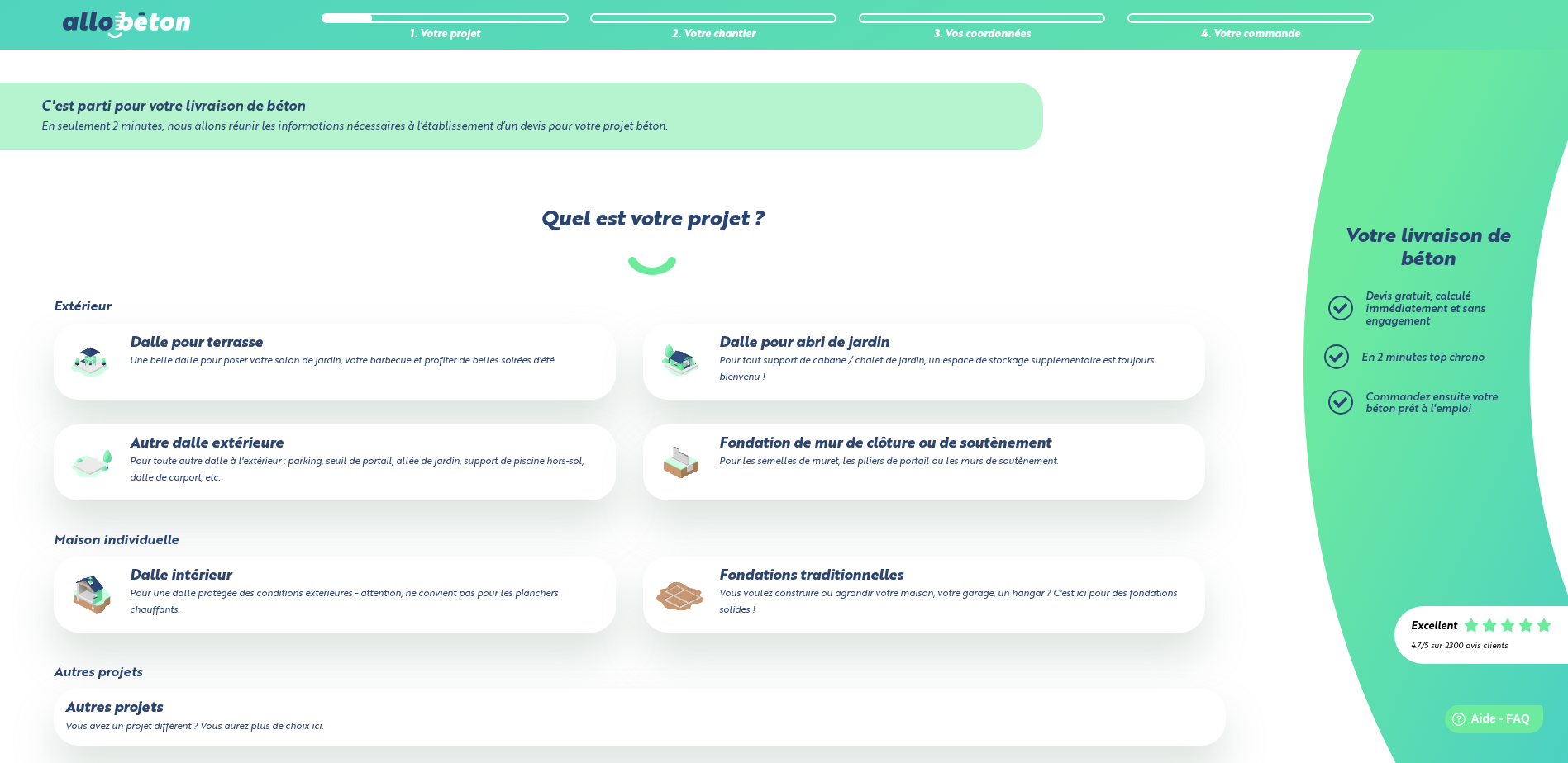
click at [811, 356] on small "Pour tout support de cabane / chalet de jardin, un espace de stockage supplémen…" at bounding box center [935, 369] width 435 height 27
click at [0, 0] on input "Dalle pour abri de jardin Pour tout support de cabane / chalet de jardin, un es…" at bounding box center [0, 0] width 0 height 0
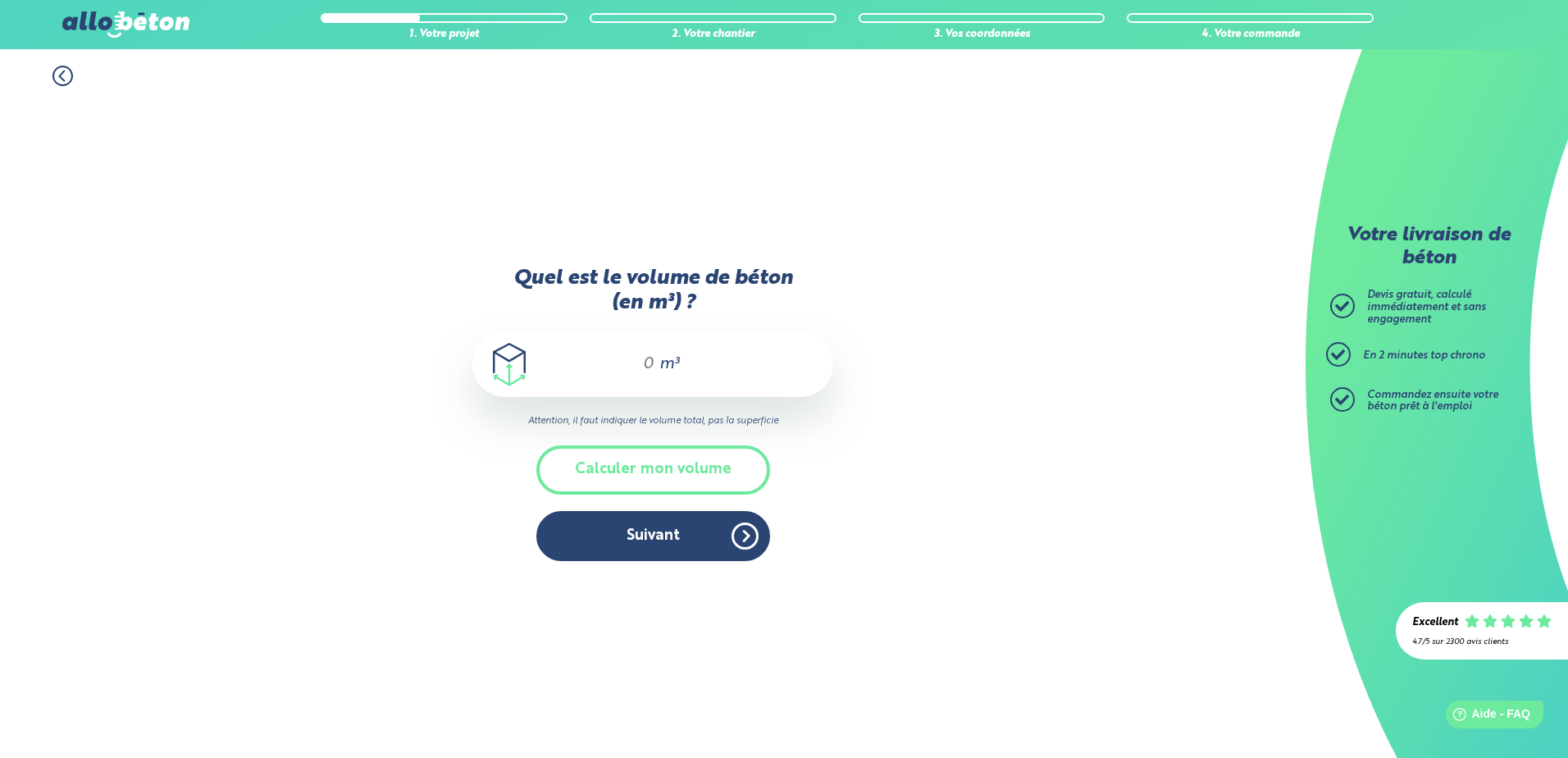
click at [651, 367] on input "Quel est le volume de béton (en m³) ?" at bounding box center [641, 364] width 28 height 20
type input "2"
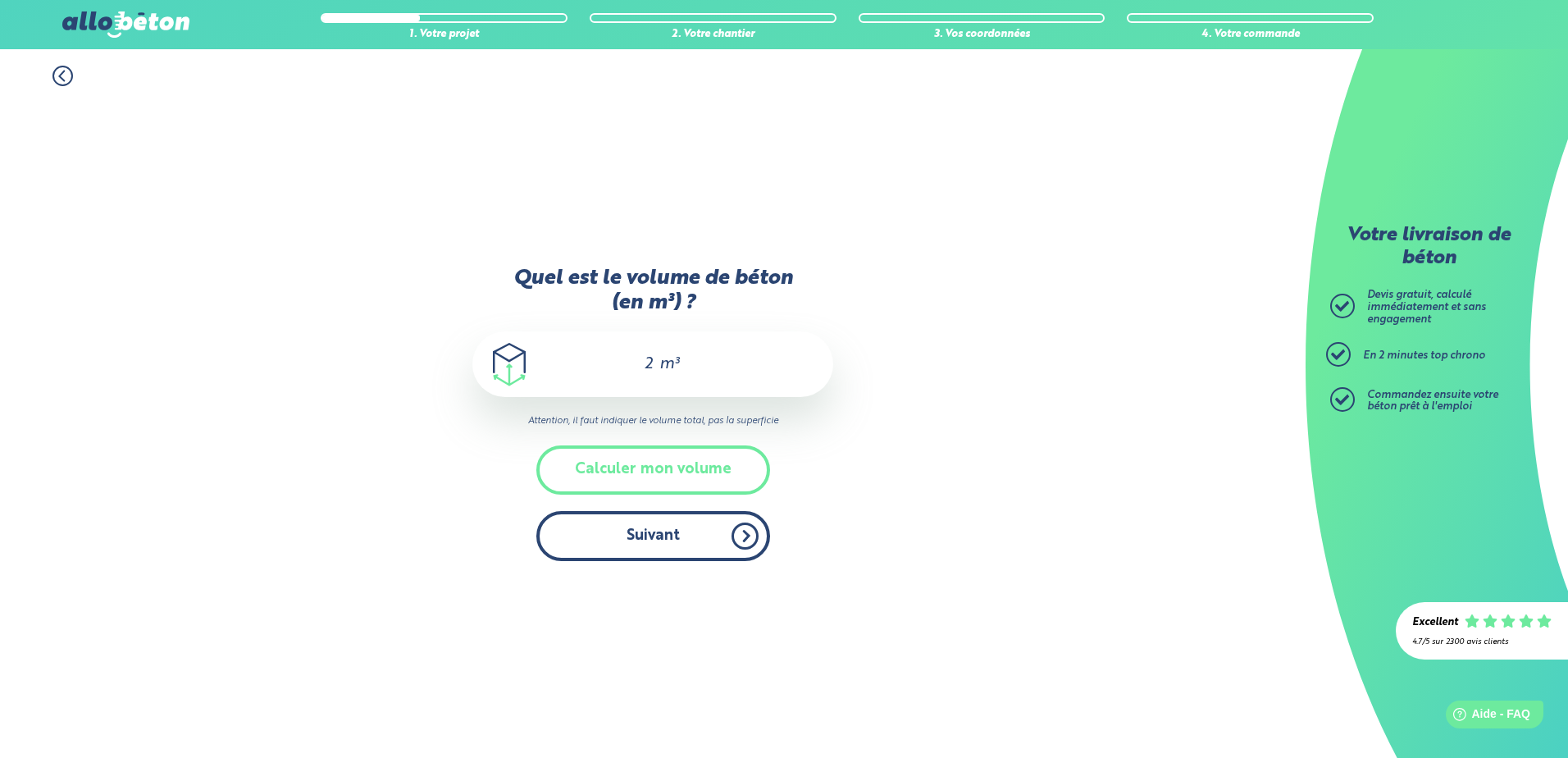
click at [695, 535] on button "Suivant" at bounding box center [653, 536] width 234 height 50
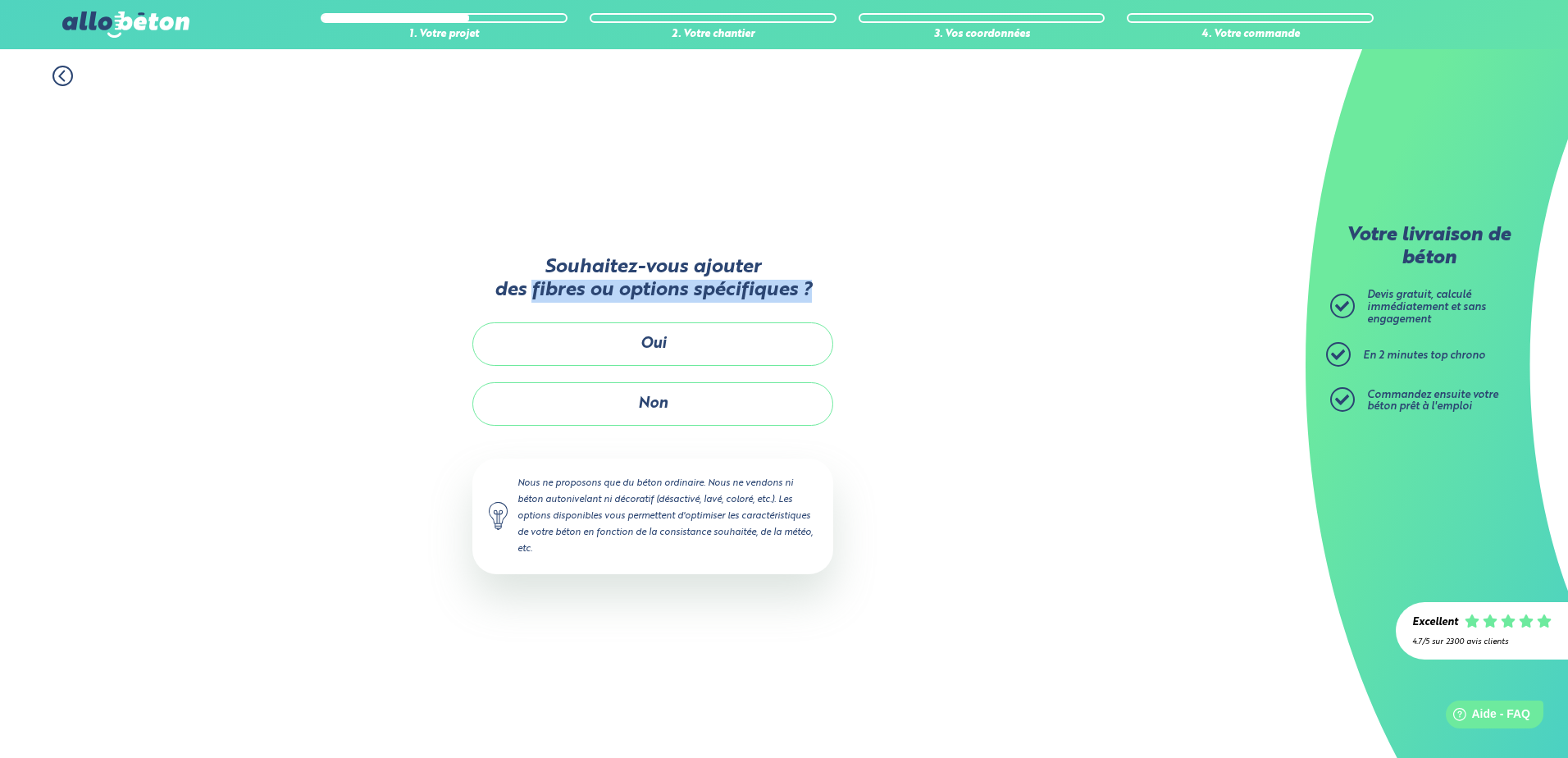
drag, startPoint x: 533, startPoint y: 287, endPoint x: 849, endPoint y: 284, distance: 316.0
click at [849, 284] on div "1. Votre projet 2. Votre chantier 3. Vos coordonnées 4. Votre commande Souhaite…" at bounding box center [652, 404] width 1306 height 709
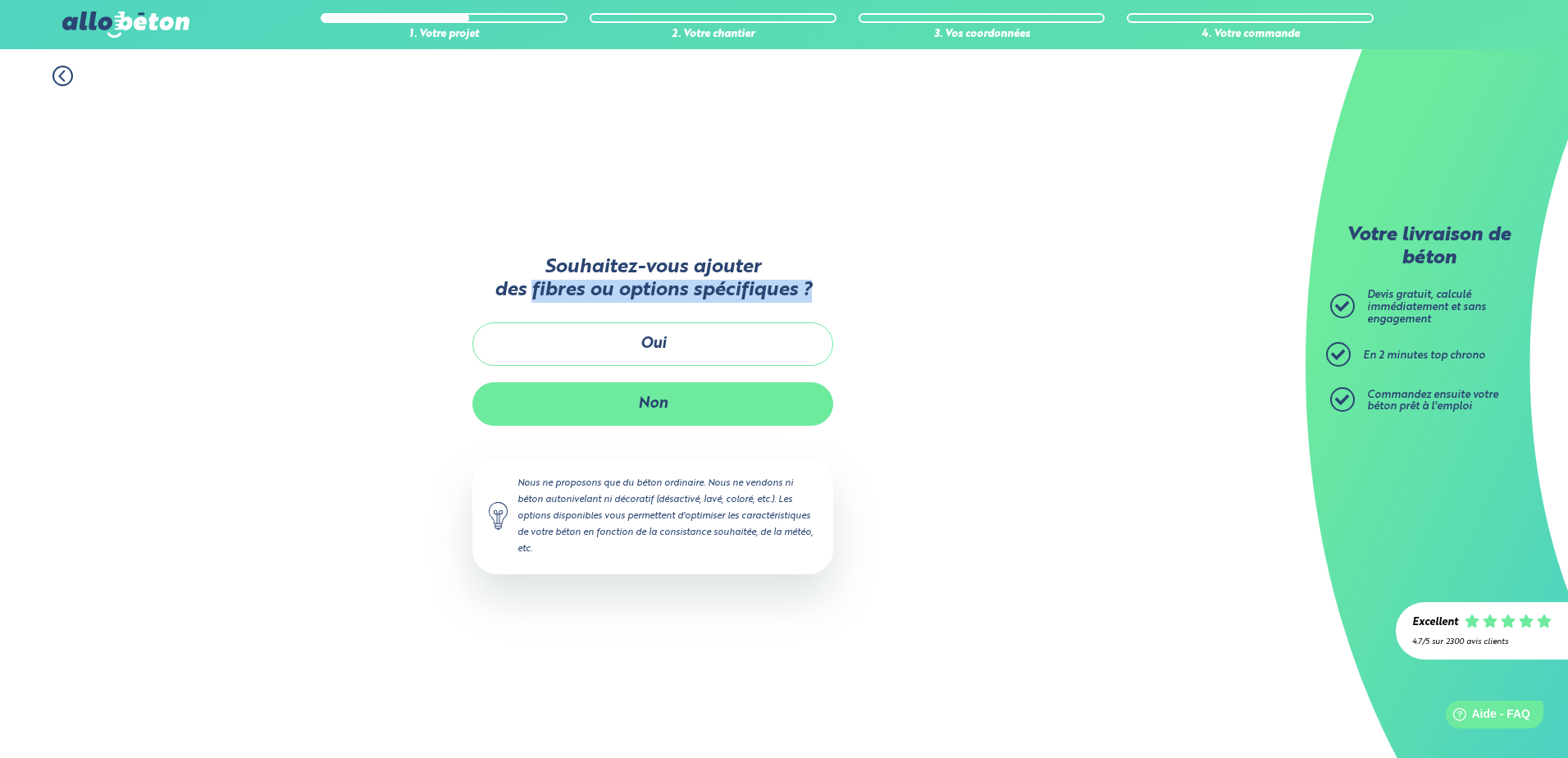
click at [726, 403] on button "Non" at bounding box center [652, 403] width 361 height 44
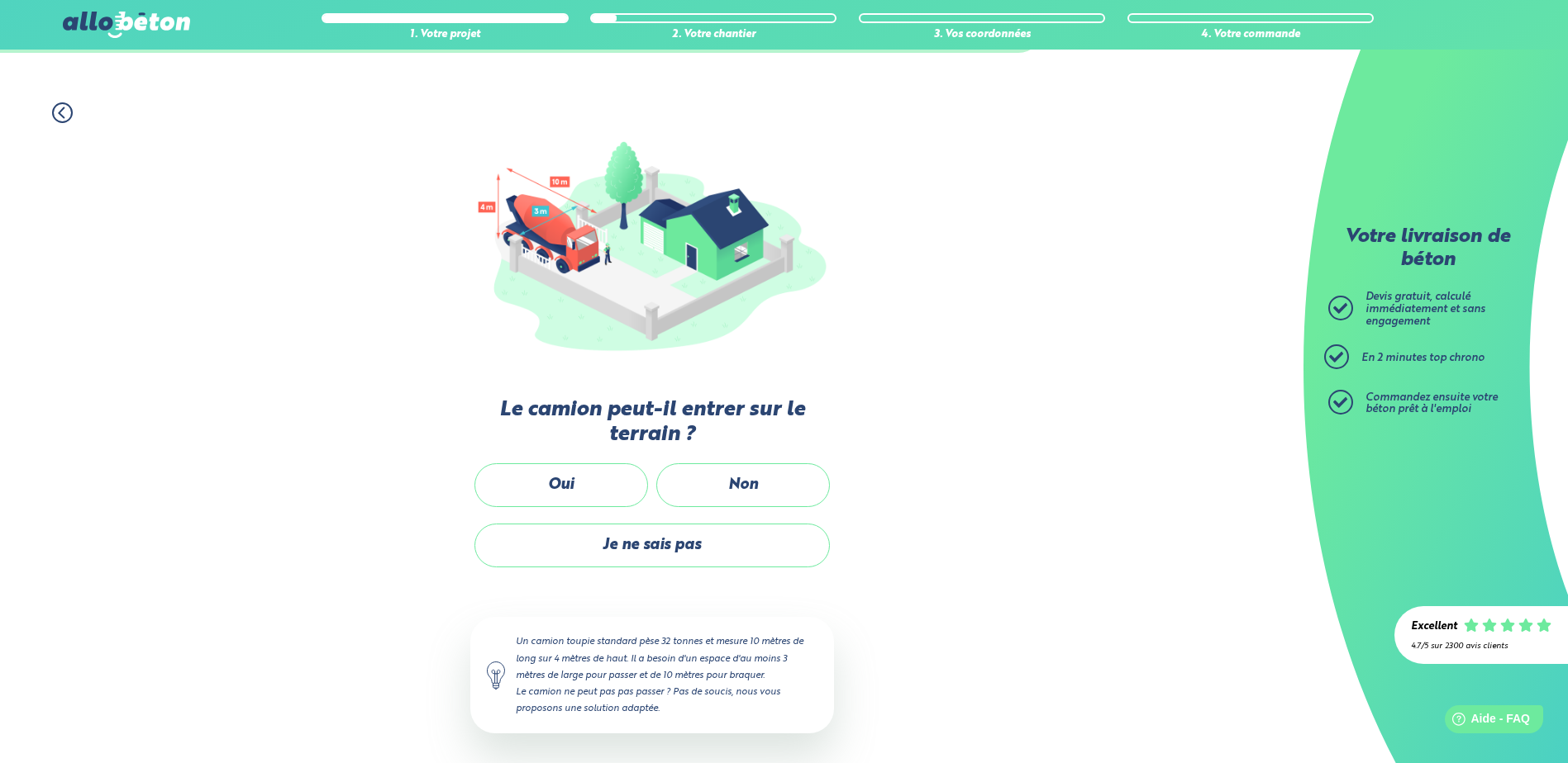
scroll to position [99, 0]
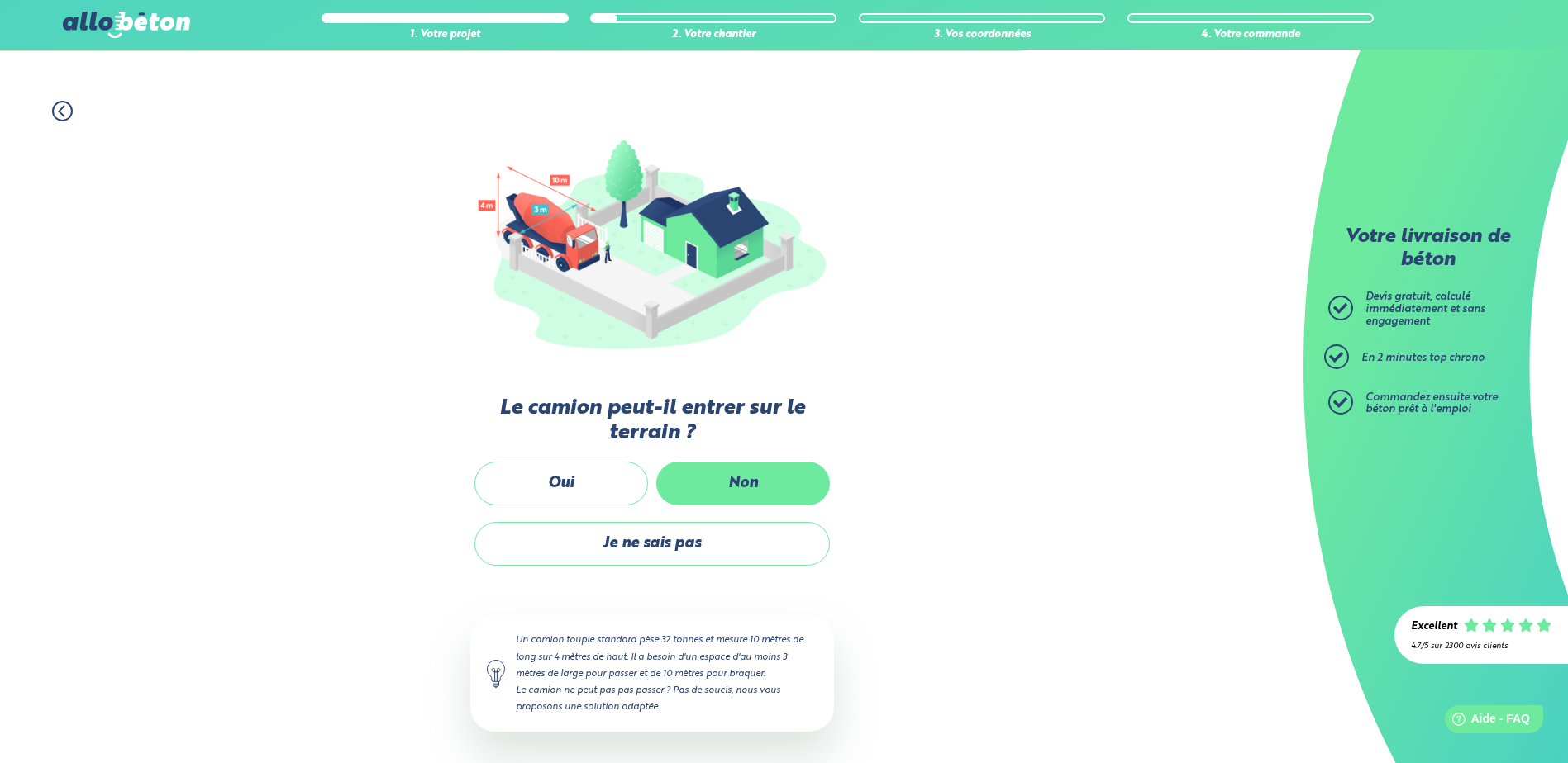
click at [796, 482] on label "Non" at bounding box center [743, 483] width 174 height 44
click at [0, 0] on input "Non" at bounding box center [0, 0] width 0 height 0
click at [796, 482] on form "Votre livraison de béton Devis gratuit, calculé immédiatement et sans engagemen…" at bounding box center [651, 357] width 1303 height 815
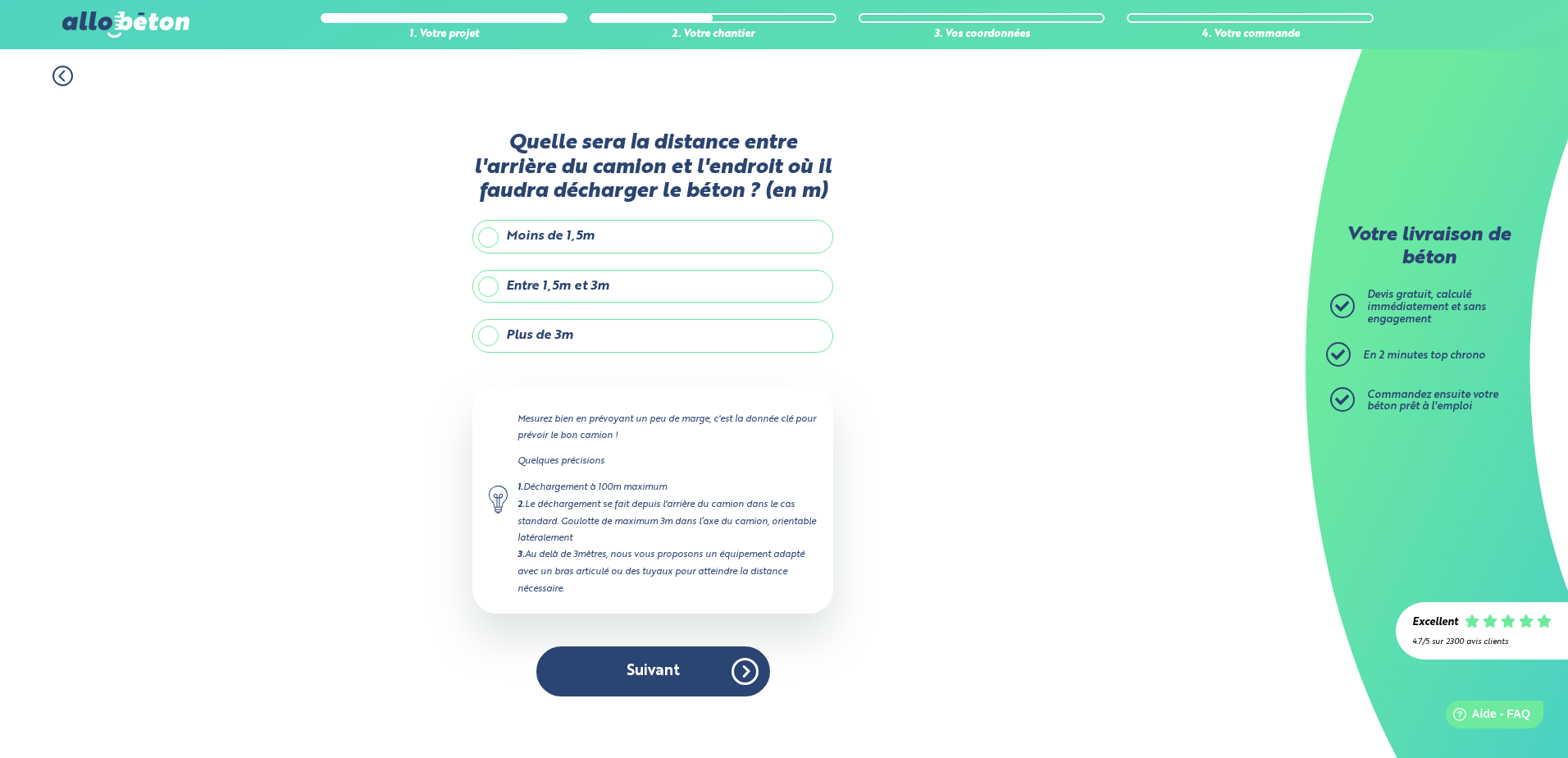
click at [635, 293] on label "Entre 1,5m et 3m" at bounding box center [652, 286] width 361 height 32
click at [0, 0] on input "Entre 1,5m et 3m" at bounding box center [0, 0] width 0 height 0
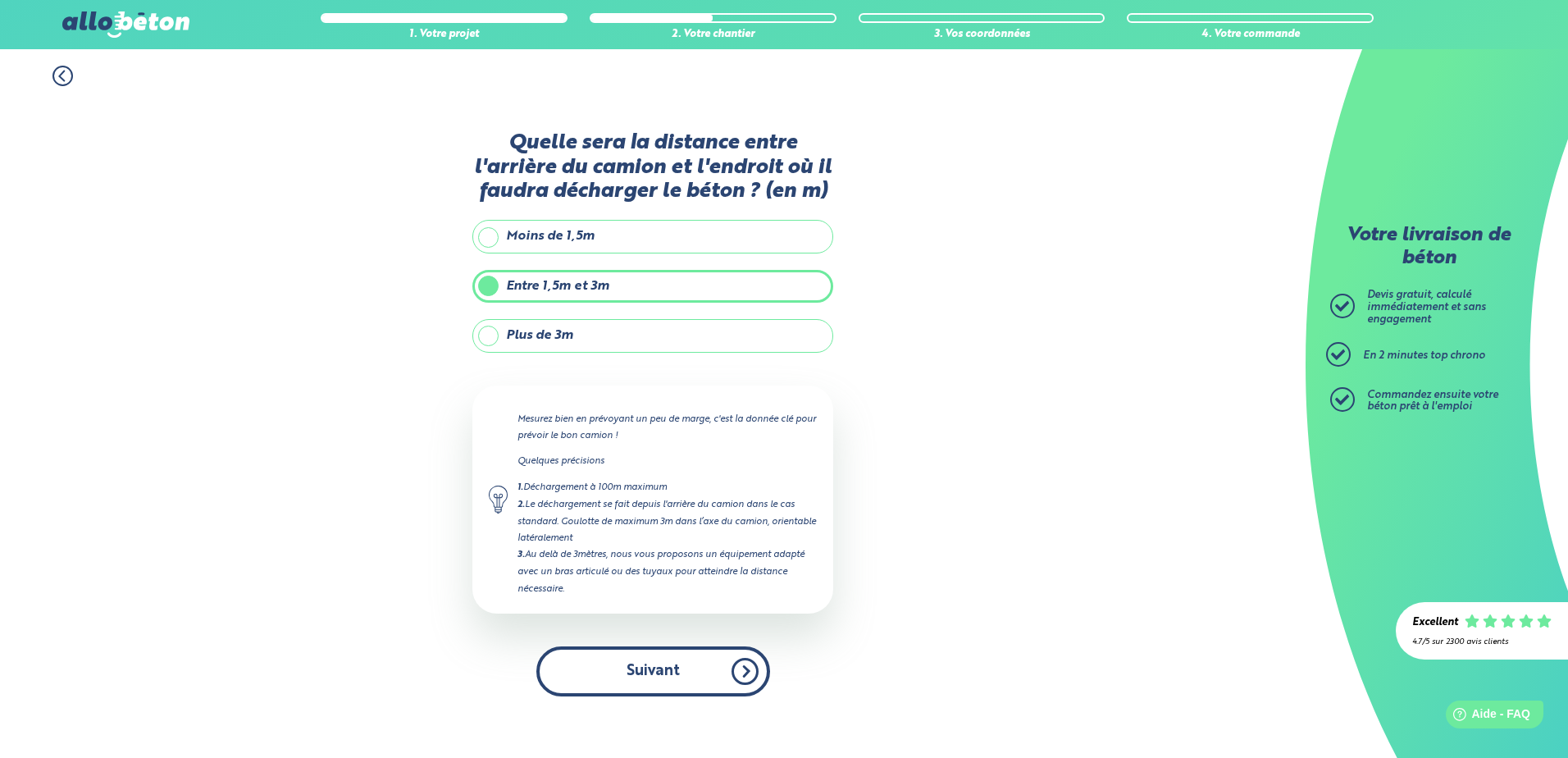
click at [717, 656] on button "Suivant" at bounding box center [653, 672] width 234 height 50
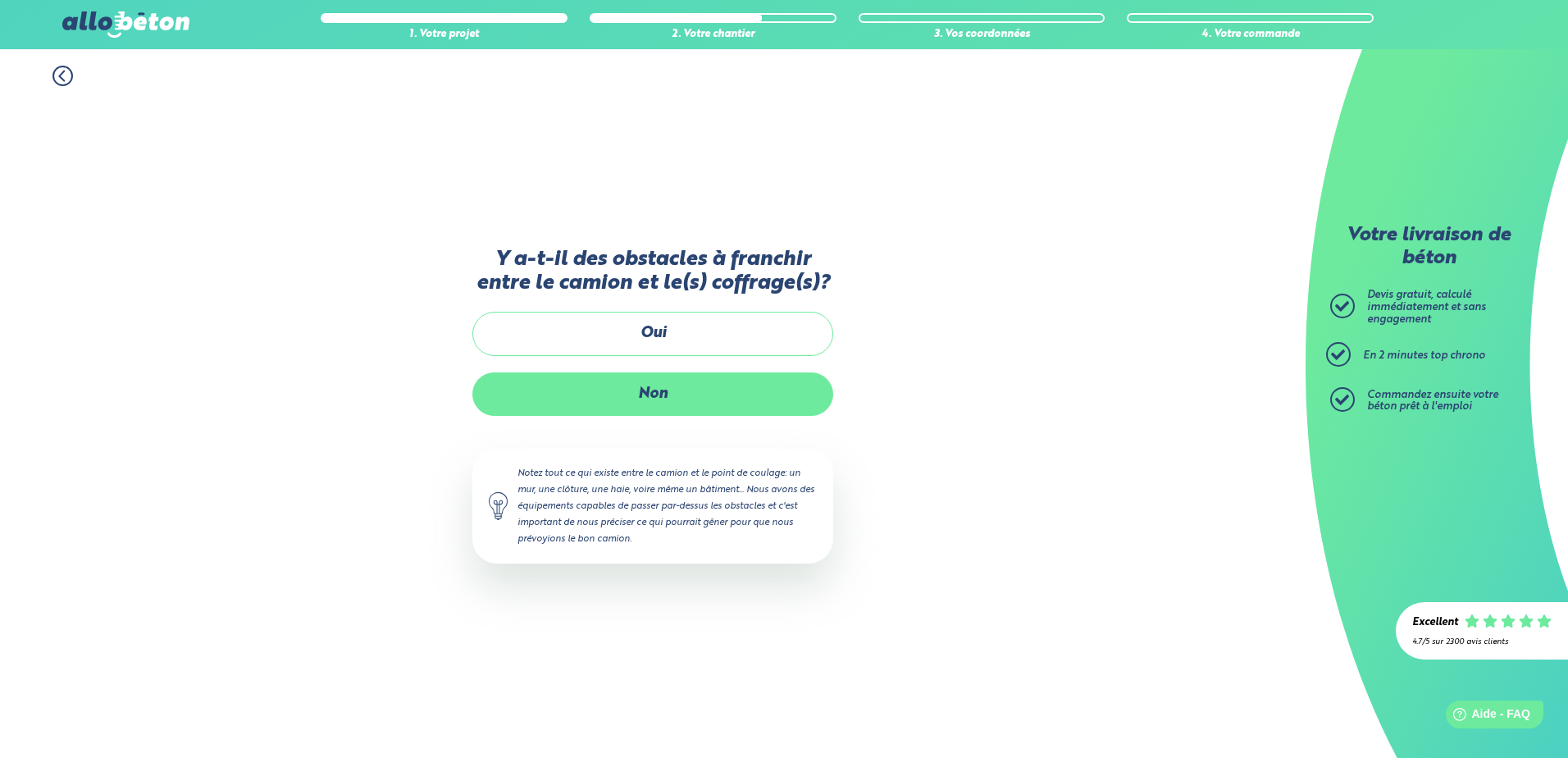
click at [674, 403] on label "Non" at bounding box center [652, 394] width 361 height 44
click at [0, 0] on input "Non" at bounding box center [0, 0] width 0 height 0
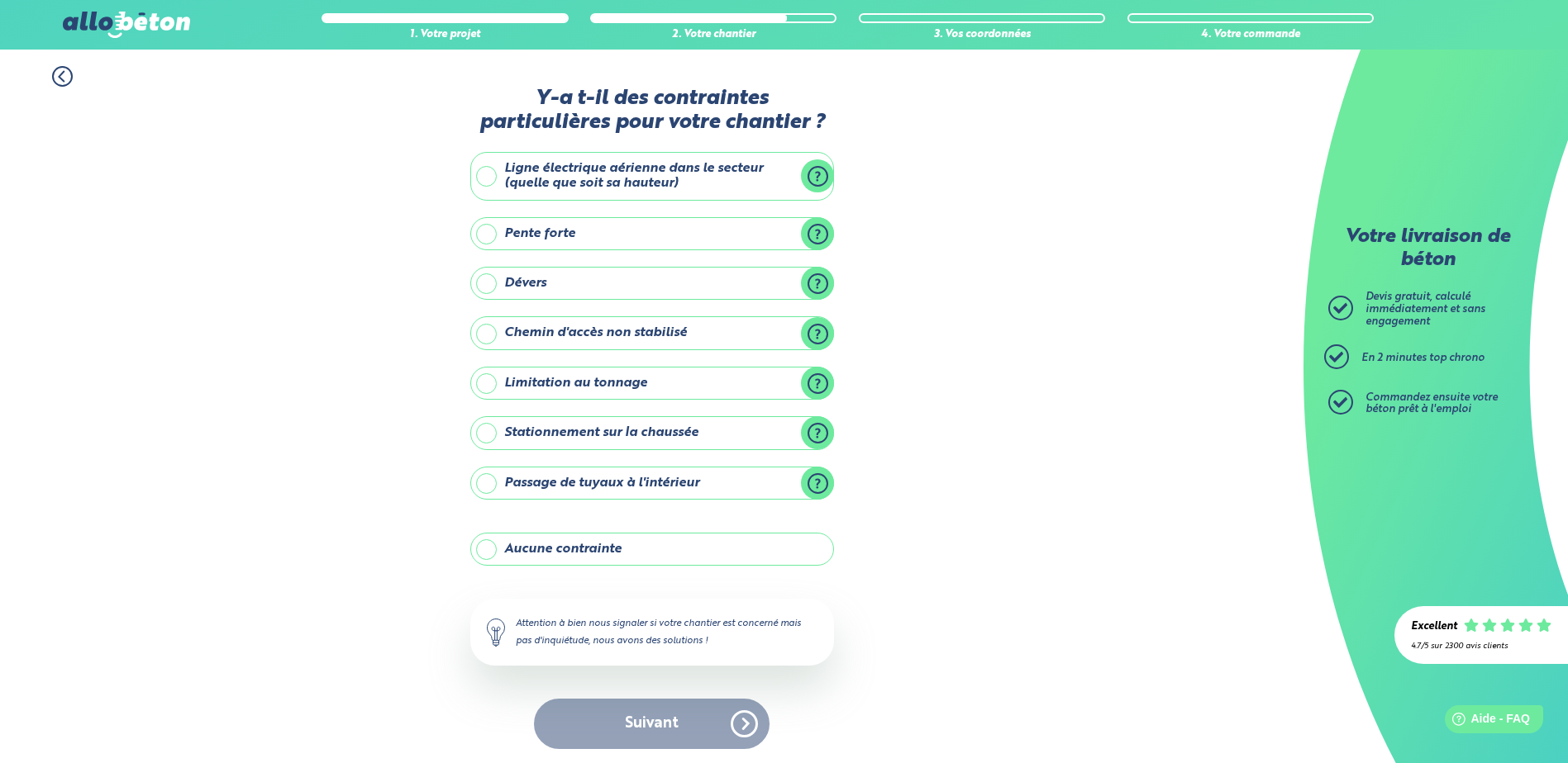
click at [633, 544] on label "Aucune contrainte" at bounding box center [651, 549] width 364 height 33
click at [0, 0] on input "Aucune contrainte" at bounding box center [0, 0] width 0 height 0
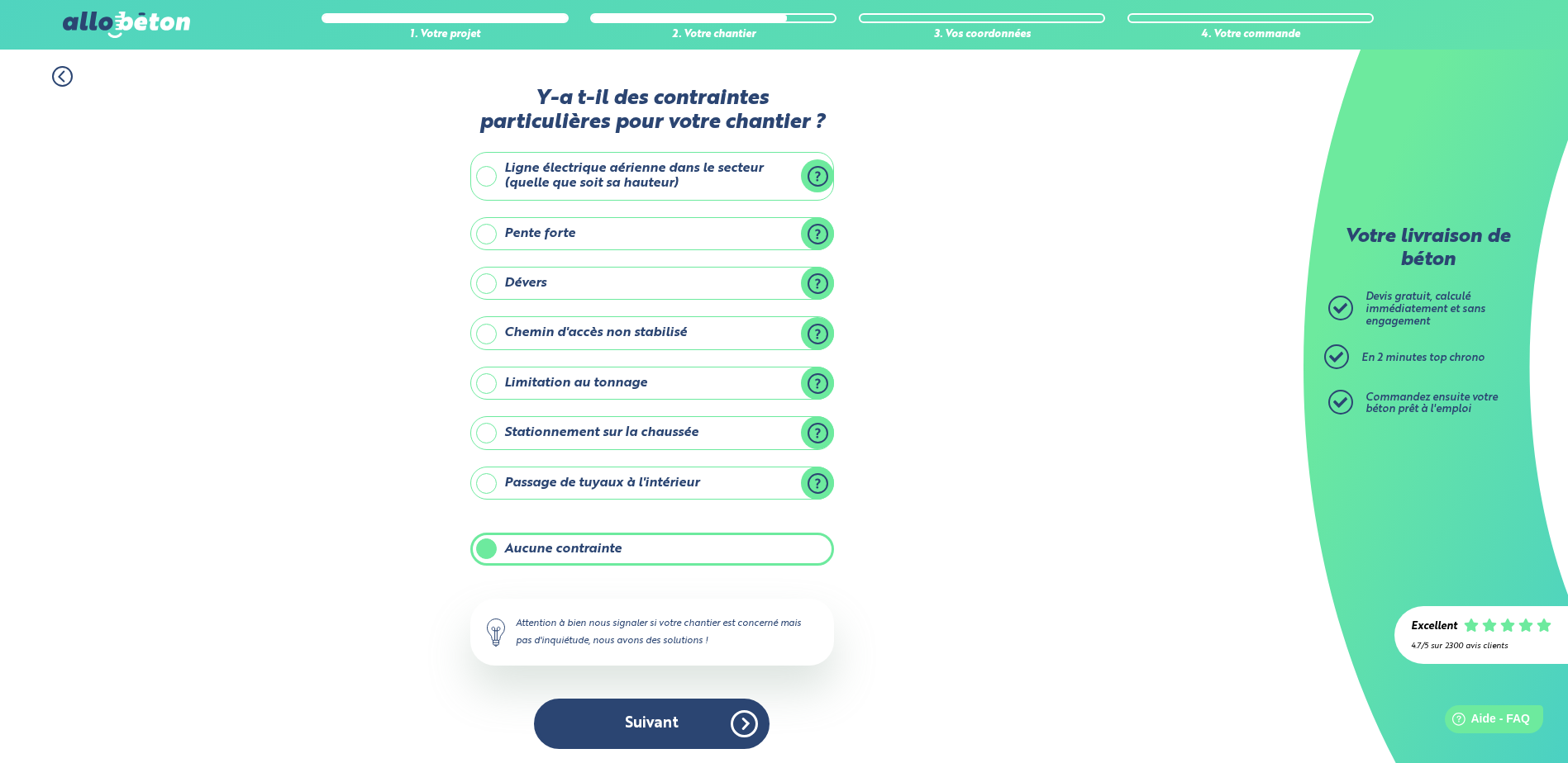
click at [630, 549] on label "Aucune contrainte" at bounding box center [651, 549] width 364 height 33
click at [0, 0] on input "Aucune contrainte" at bounding box center [0, 0] width 0 height 0
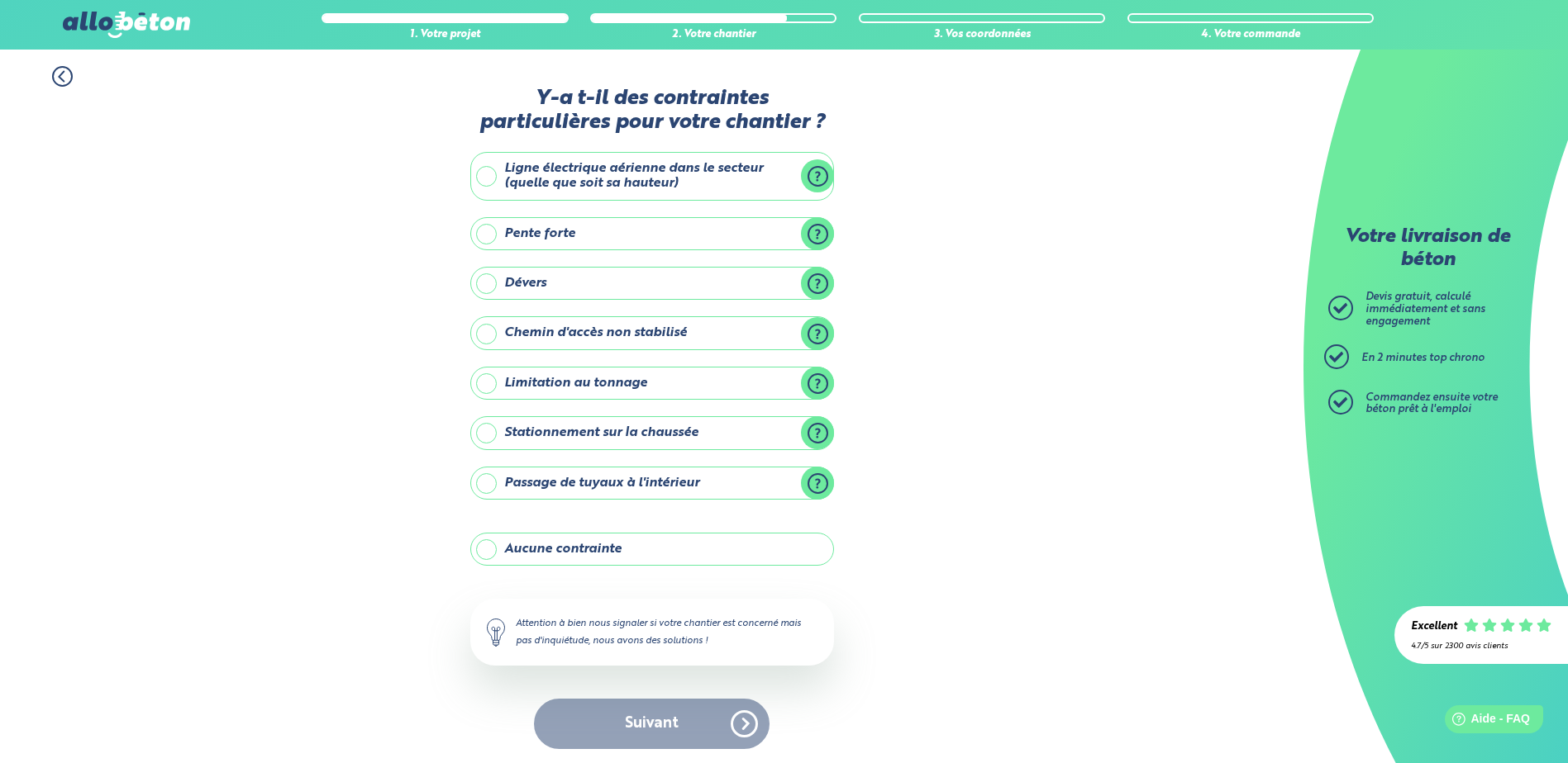
click at [540, 552] on label "Aucune contrainte" at bounding box center [651, 549] width 364 height 33
click at [0, 0] on input "Aucune contrainte" at bounding box center [0, 0] width 0 height 0
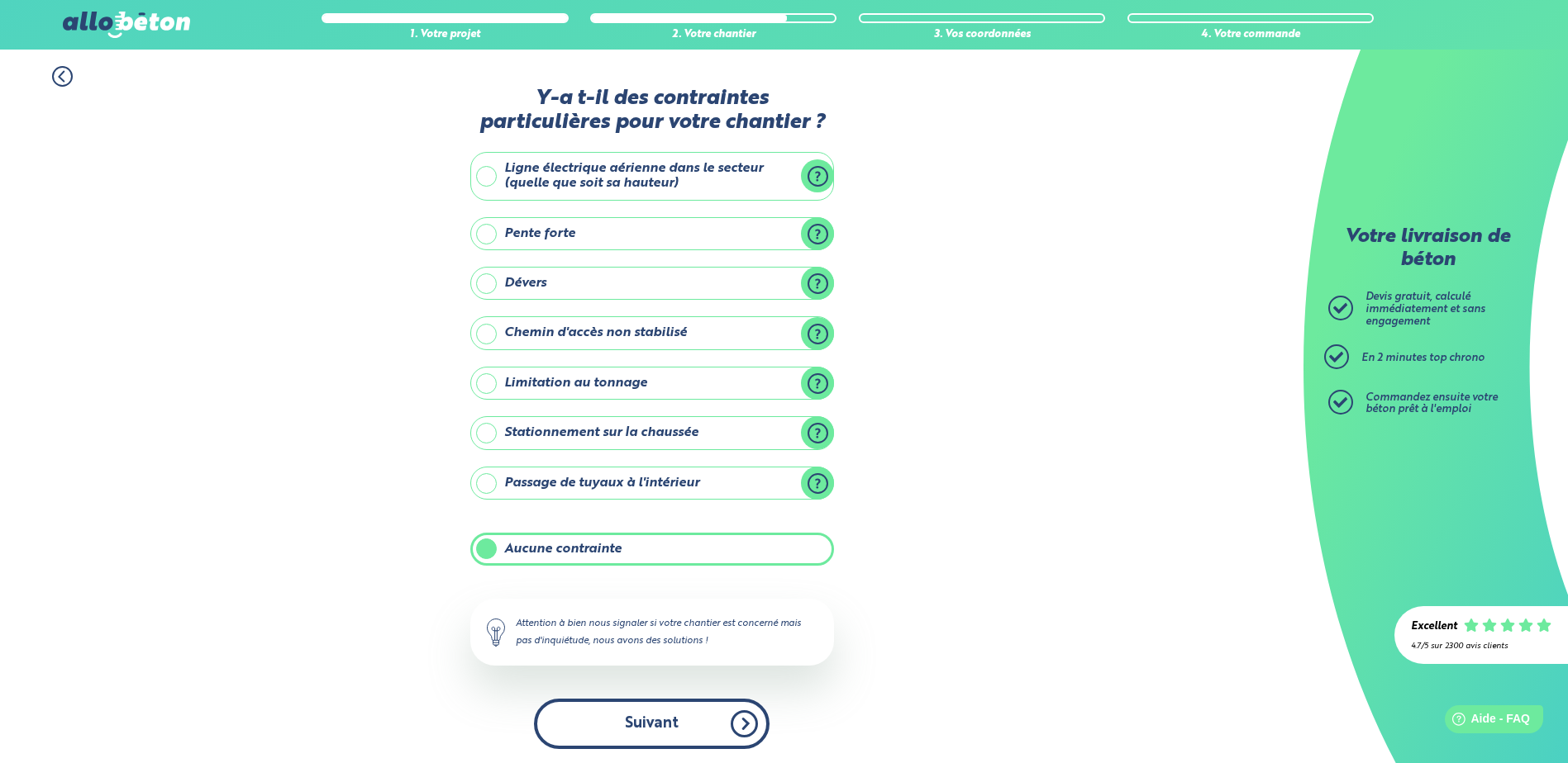
click at [638, 721] on button "Suivant" at bounding box center [651, 723] width 236 height 51
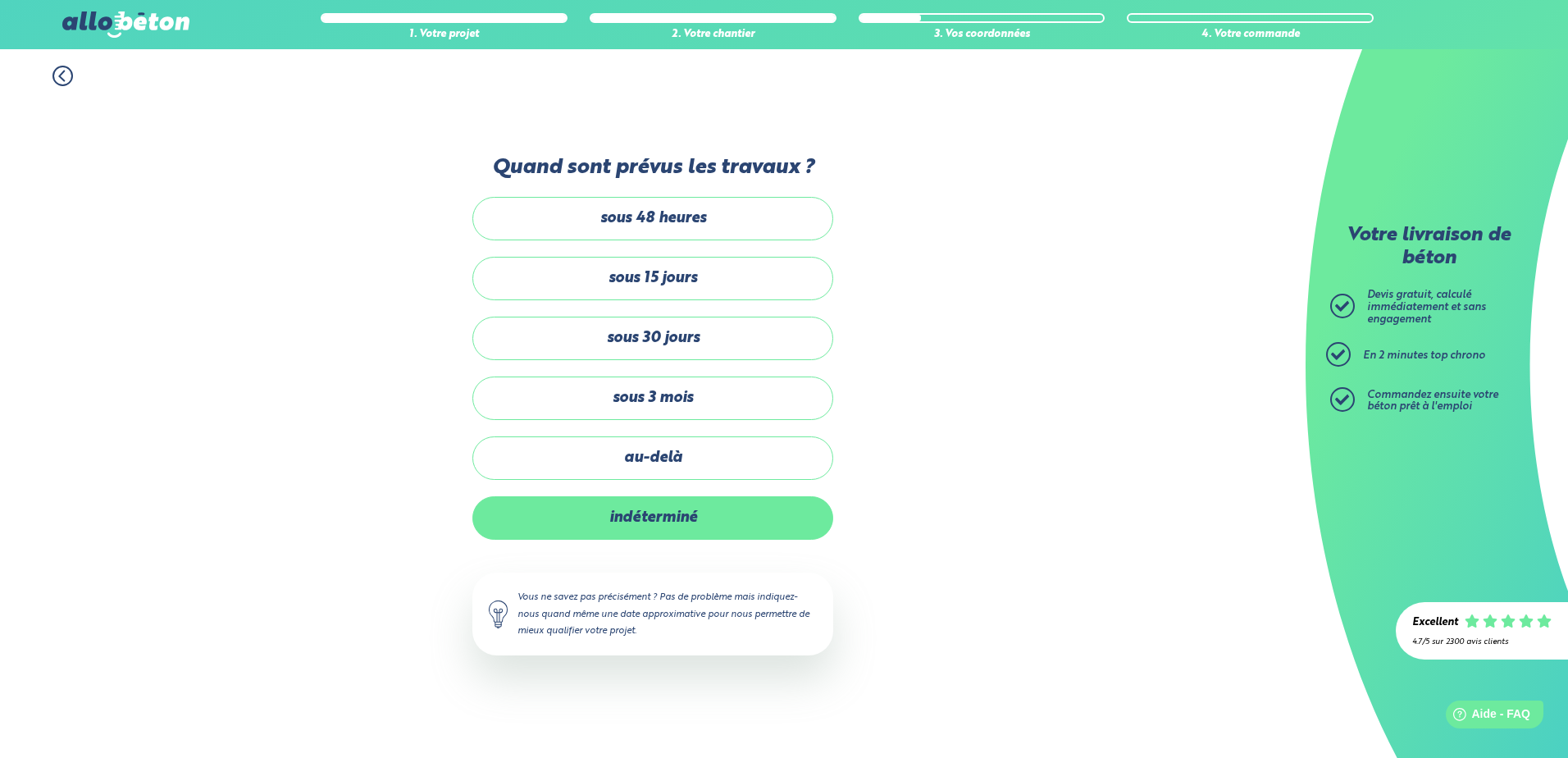
click at [673, 520] on label "indéterminé" at bounding box center [652, 518] width 361 height 44
click at [0, 0] on input "indéterminé" at bounding box center [0, 0] width 0 height 0
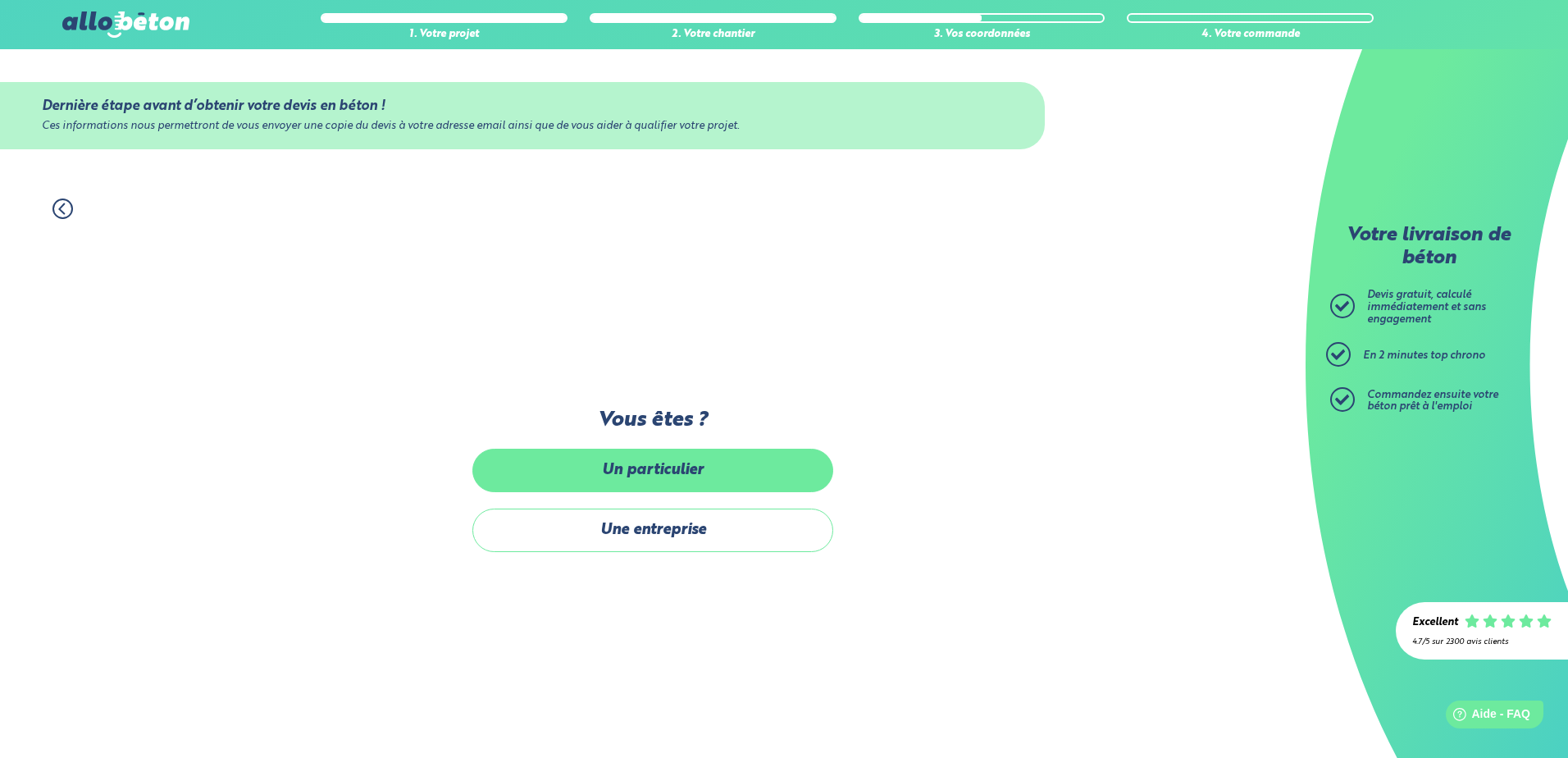
click at [683, 467] on label "Un particulier" at bounding box center [652, 470] width 361 height 44
click at [0, 0] on input "Un particulier" at bounding box center [0, 0] width 0 height 0
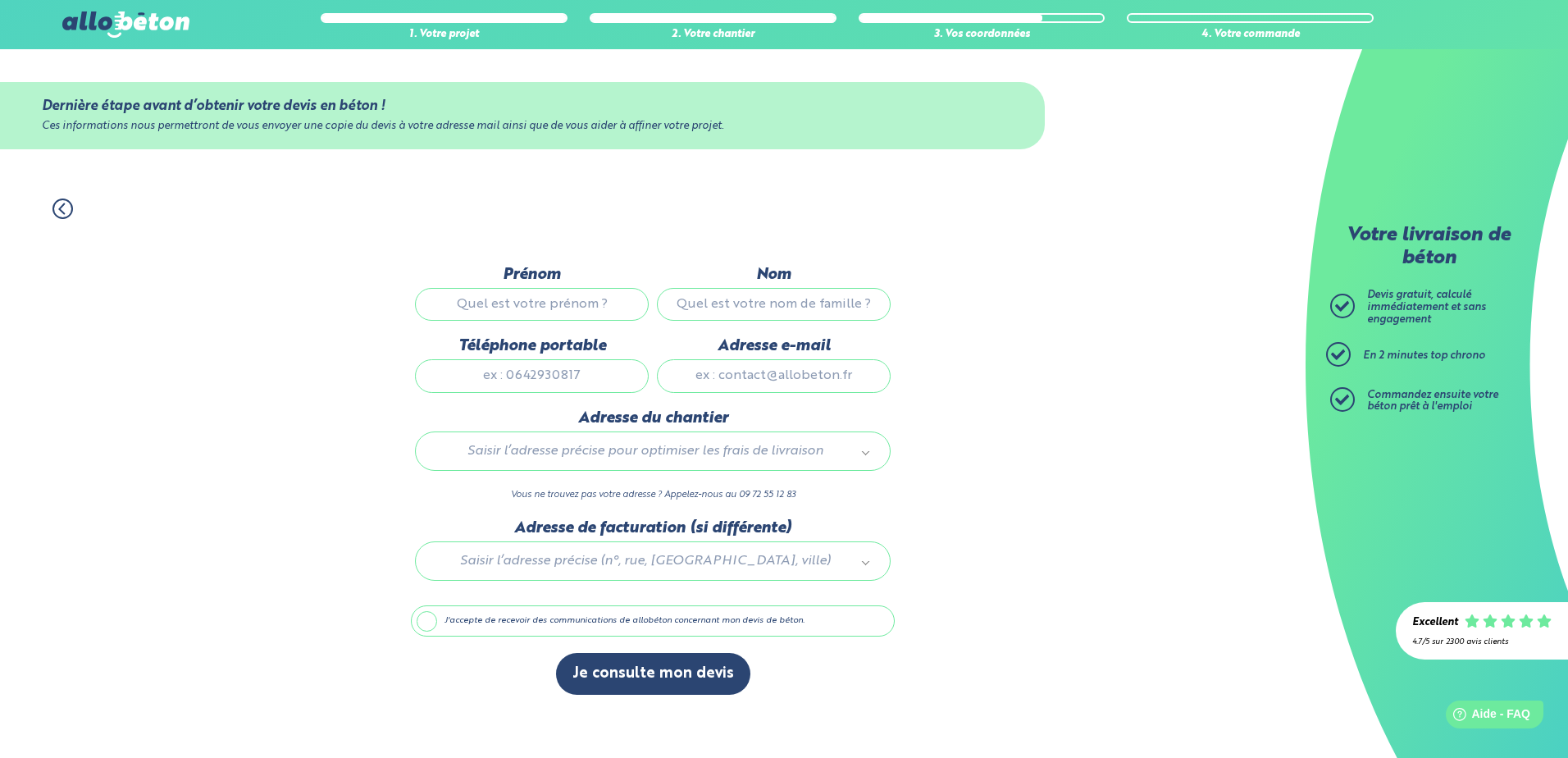
click at [593, 300] on input "Prénom" at bounding box center [532, 304] width 234 height 32
type input "mohamed"
click at [828, 293] on input "Nom" at bounding box center [774, 304] width 234 height 32
type input "karou"
click at [617, 377] on input "Téléphone portable" at bounding box center [532, 376] width 234 height 32
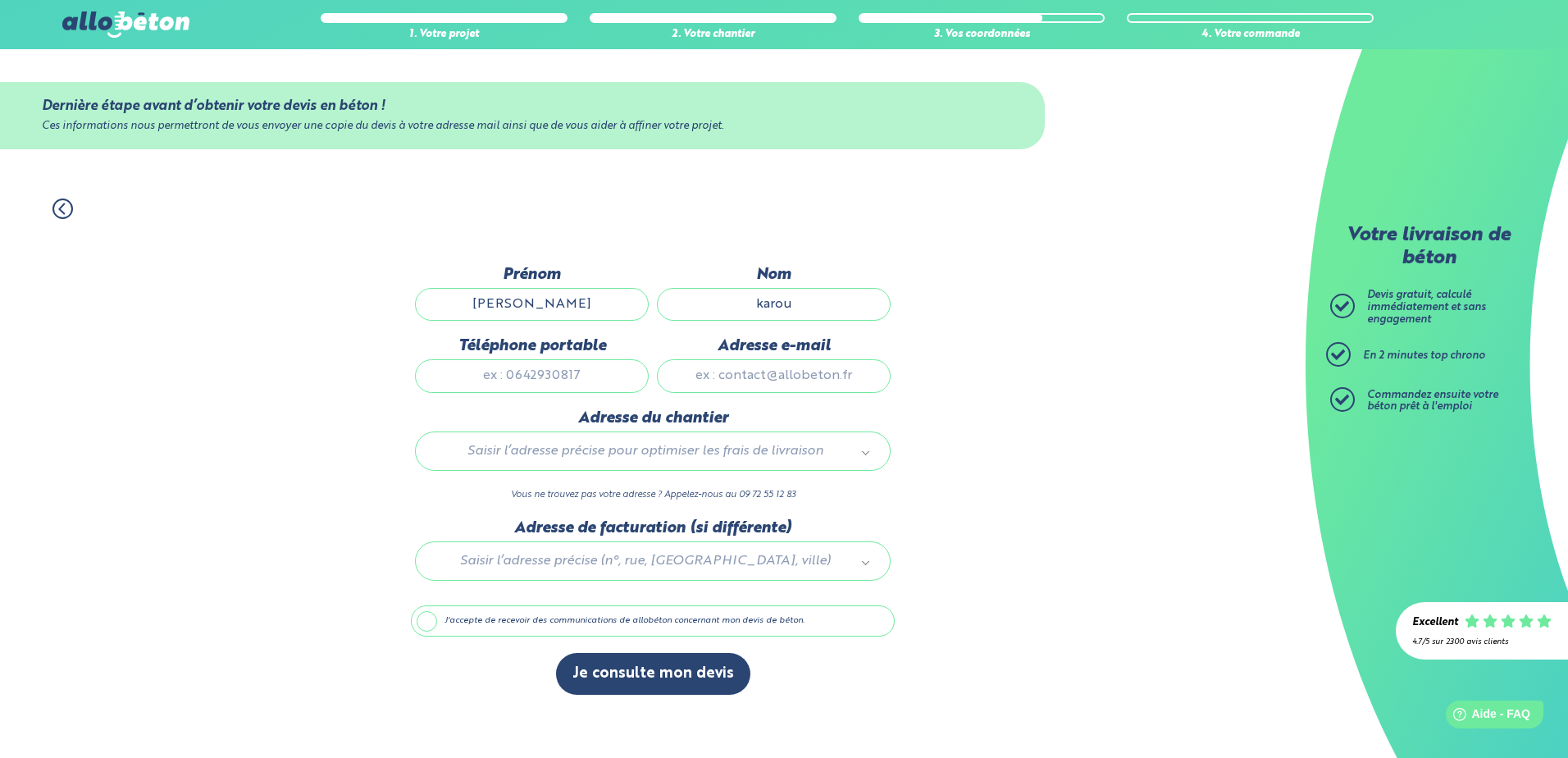
click at [726, 379] on input "Adresse e-mail" at bounding box center [774, 376] width 234 height 32
type input "moh1509@hotmail.fr"
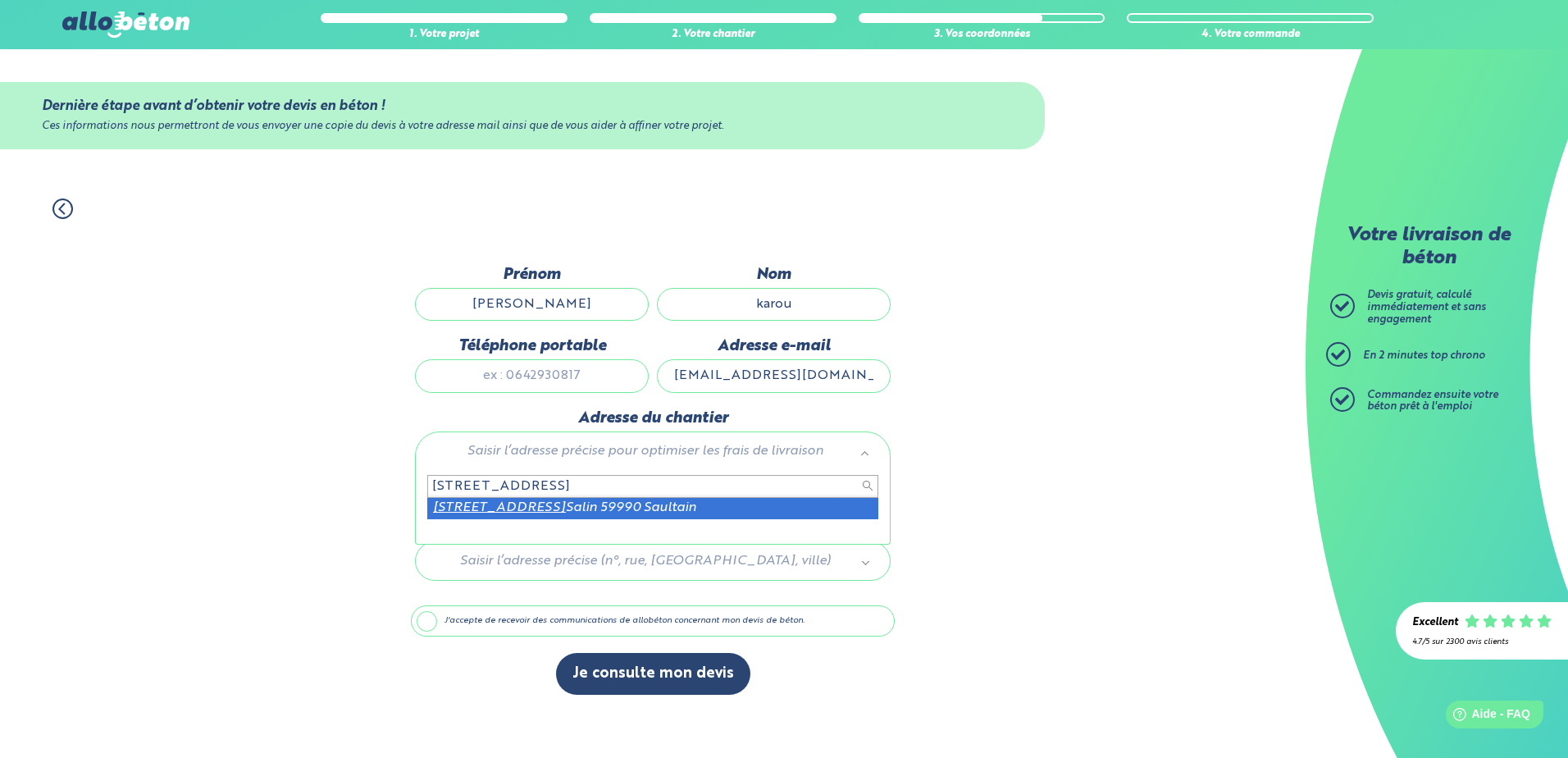
type input "9 rue le champ du ruiot"
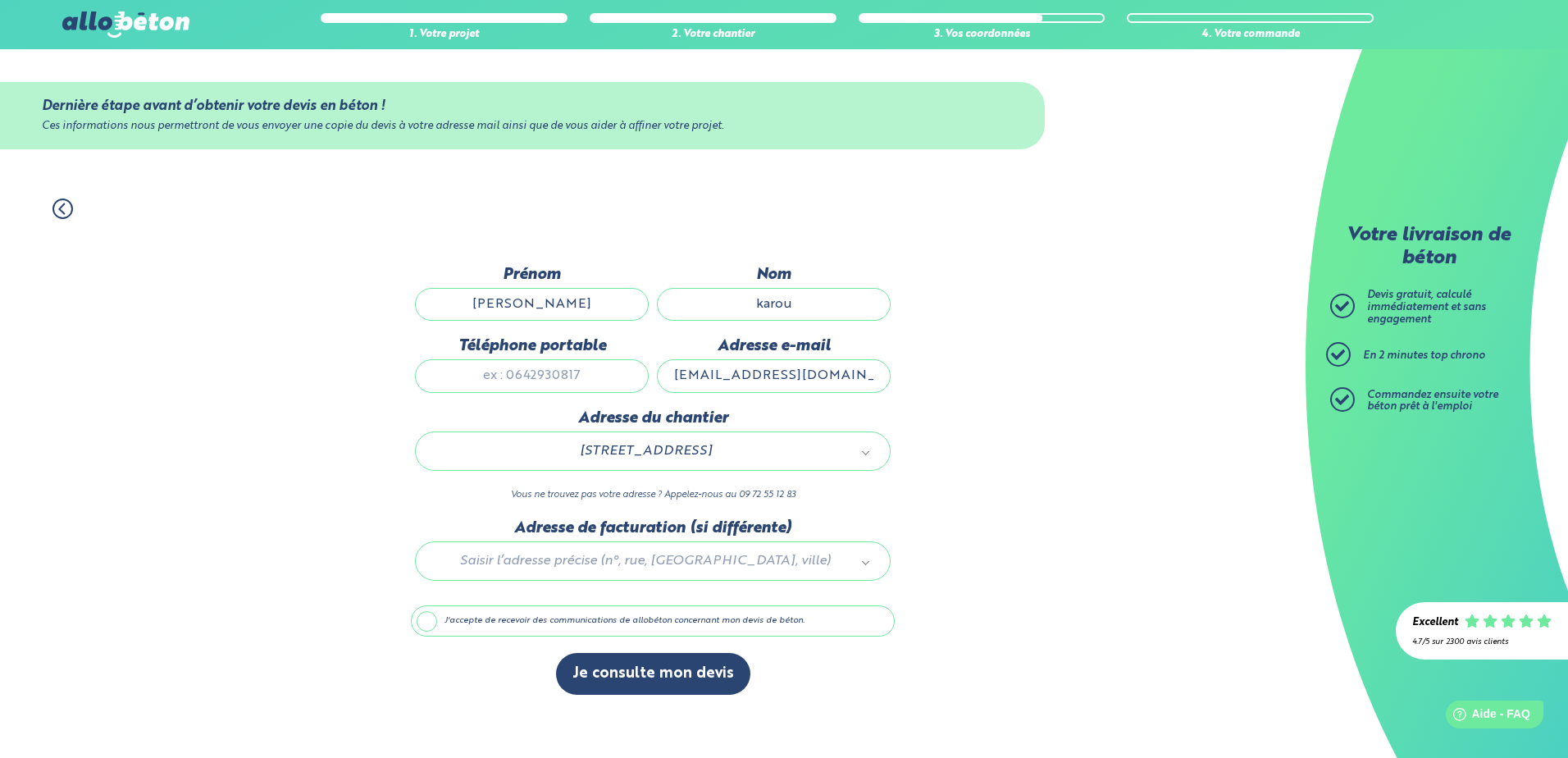
click at [490, 620] on label "J'accepte de recevoir des communications de allobéton concernant mon devis de b…" at bounding box center [652, 621] width 484 height 31
click at [0, 0] on input "J'accepte de recevoir des communications de allobéton concernant mon devis de b…" at bounding box center [0, 0] width 0 height 0
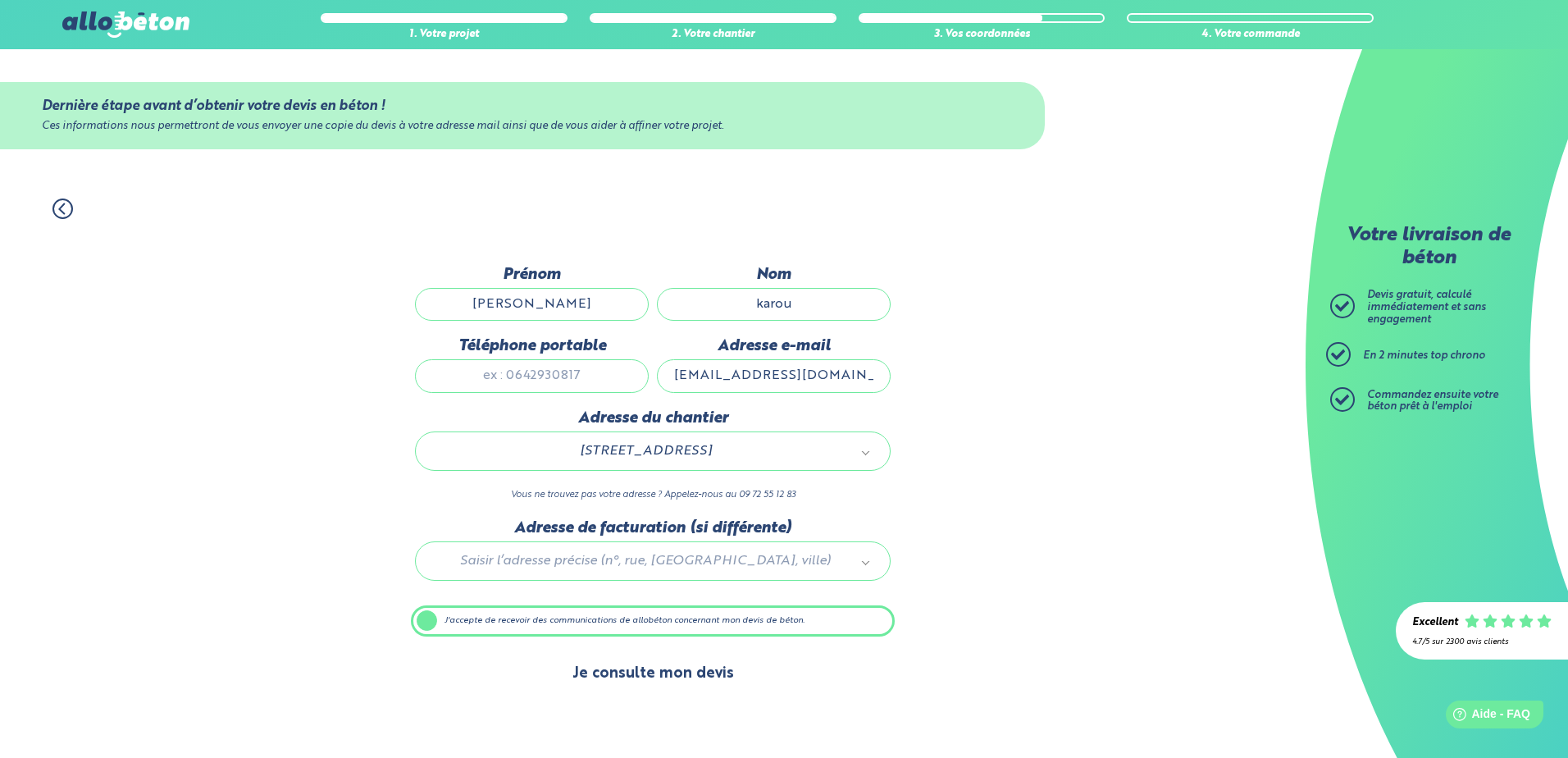
click at [622, 676] on button "Je consulte mon devis" at bounding box center [653, 673] width 195 height 42
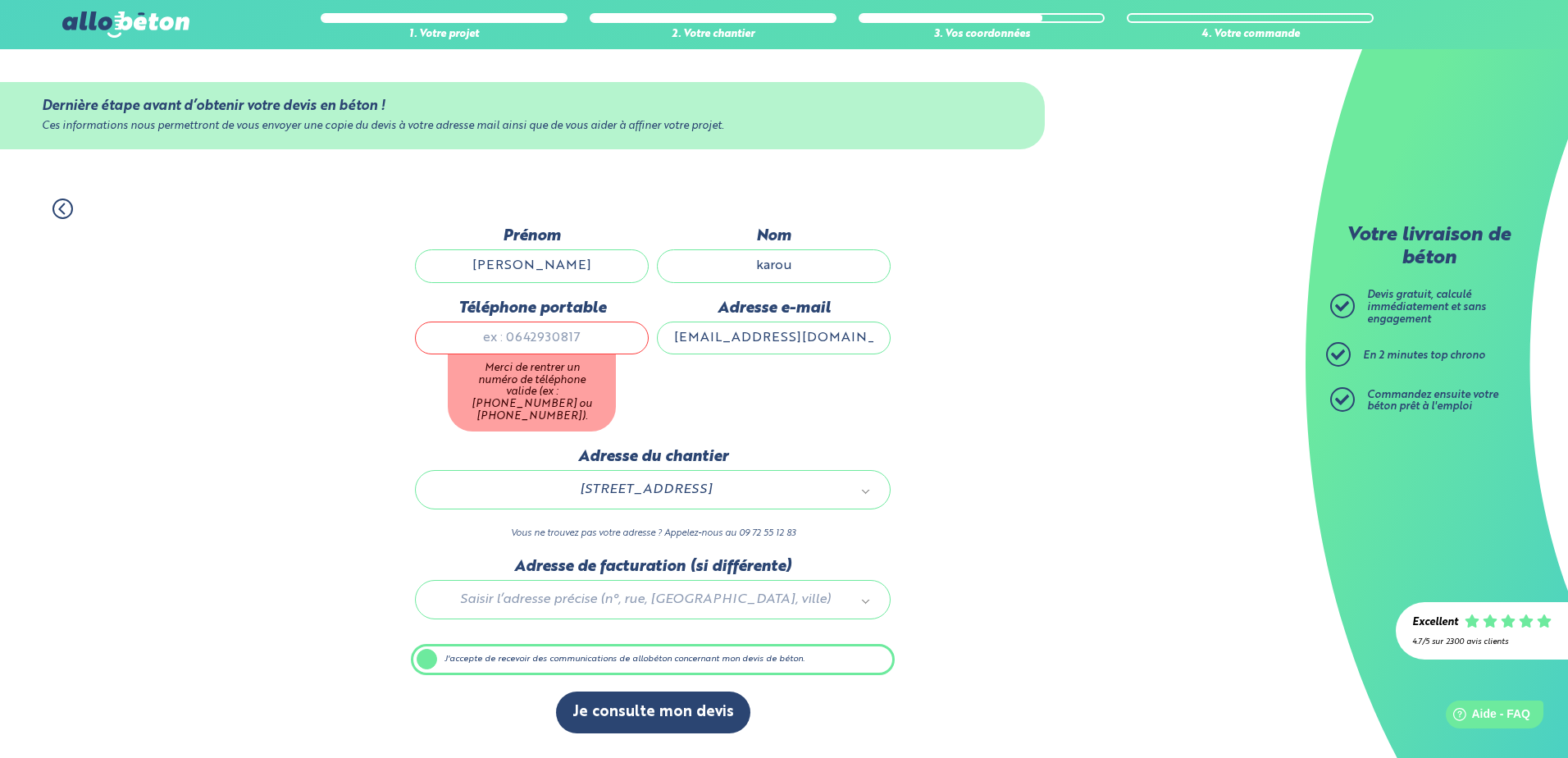
click at [548, 340] on input "Téléphone portable" at bounding box center [532, 338] width 234 height 32
type input "0761935190"
click at [919, 373] on div "1. Votre projet 2. Votre chantier 3. Vos coordonnées 4. Votre commande Dernière…" at bounding box center [652, 470] width 1306 height 576
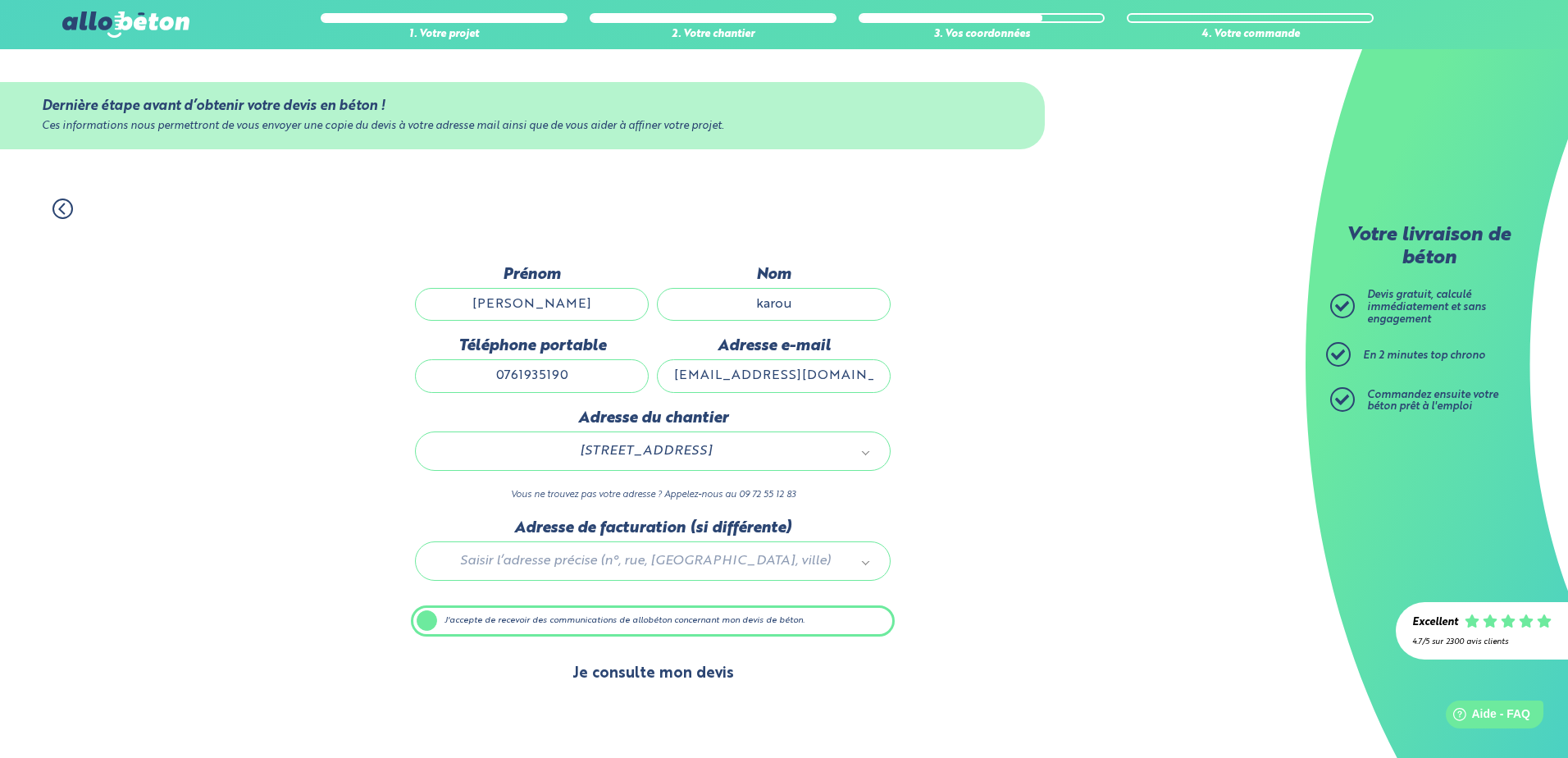
click at [672, 677] on button "Je consulte mon devis" at bounding box center [653, 673] width 195 height 42
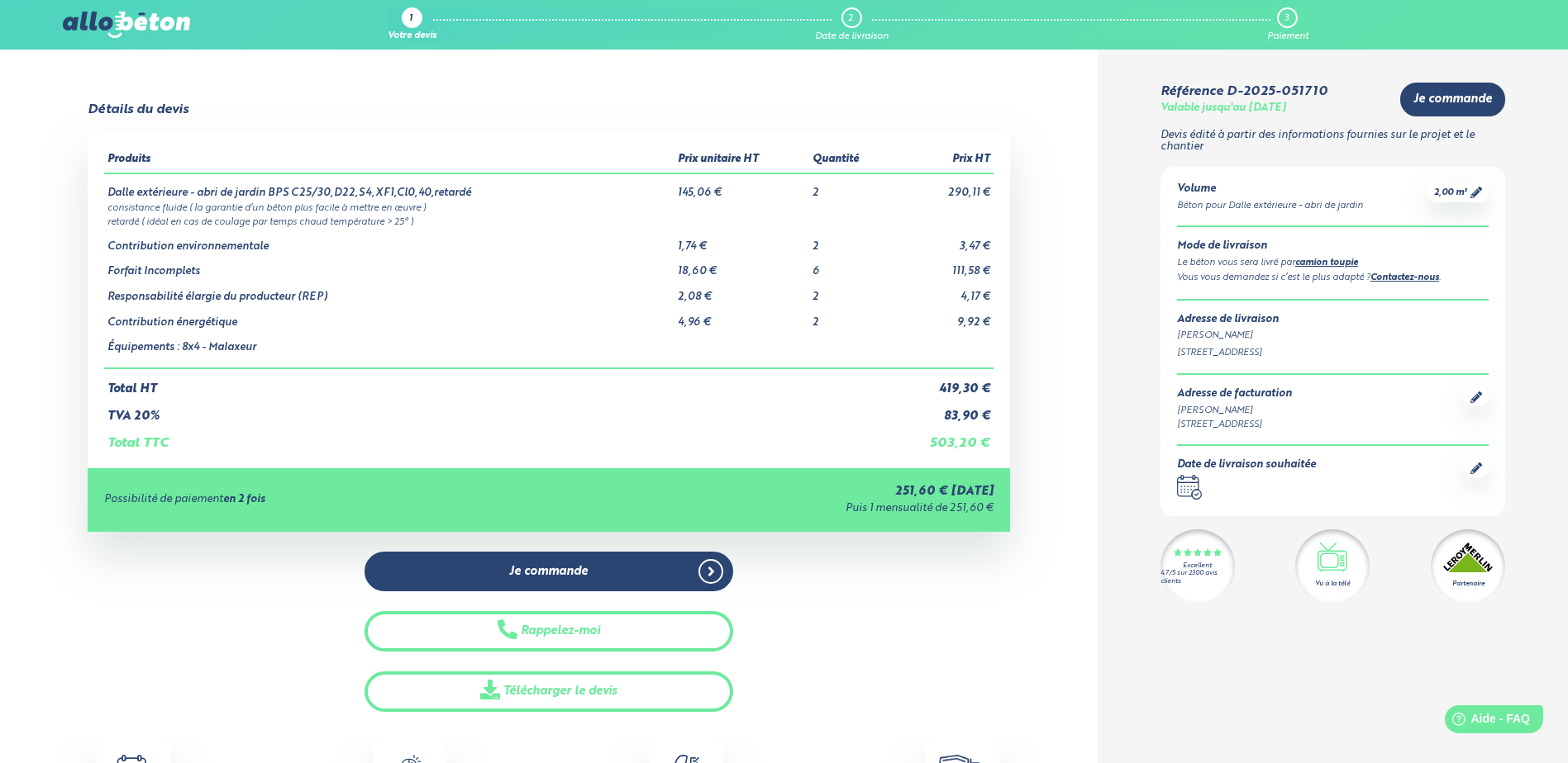
drag, startPoint x: 1154, startPoint y: 98, endPoint x: 1215, endPoint y: 104, distance: 61.3
drag, startPoint x: 1215, startPoint y: 104, endPoint x: 1118, endPoint y: 187, distance: 127.7
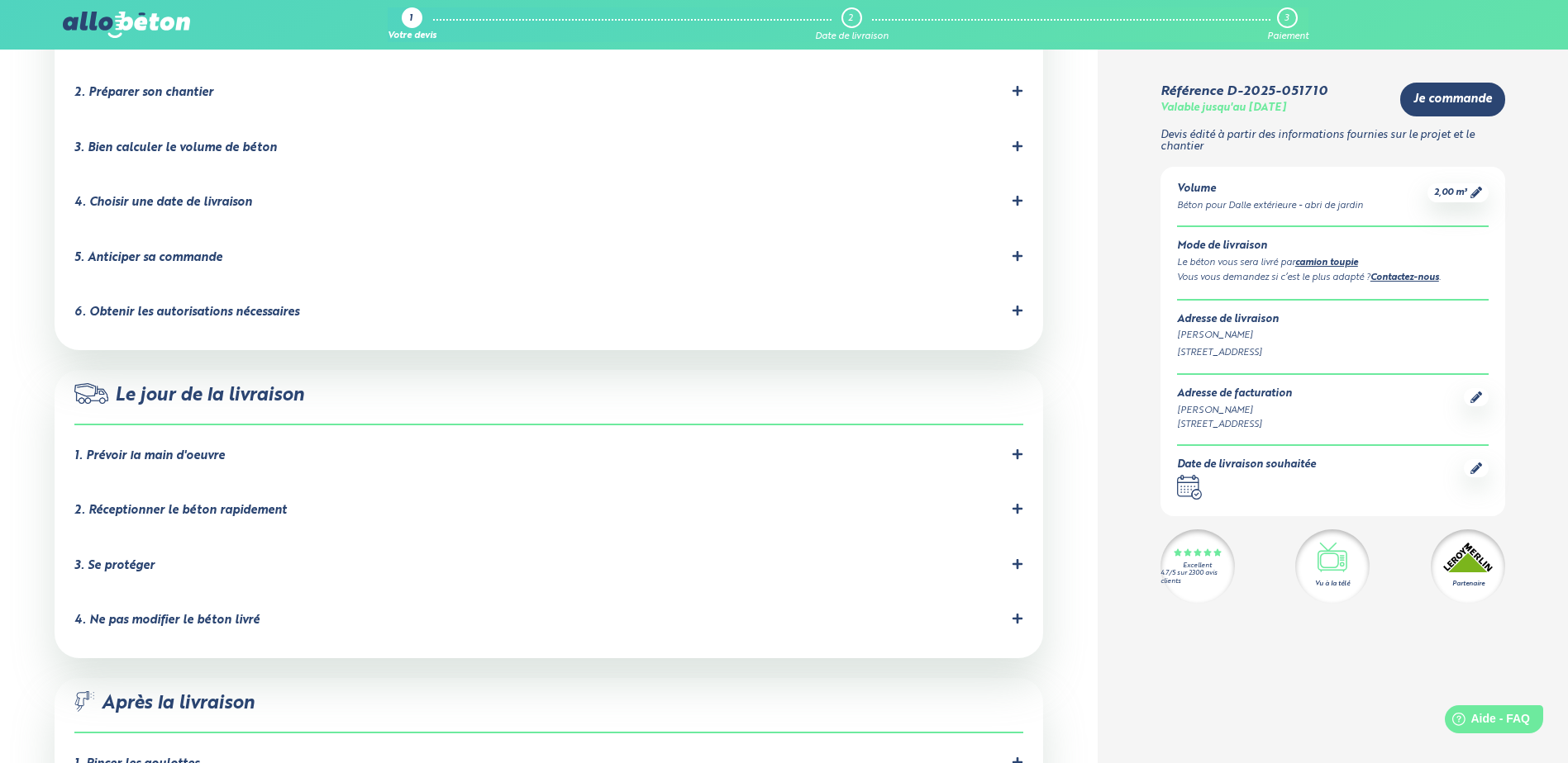
scroll to position [1321, 0]
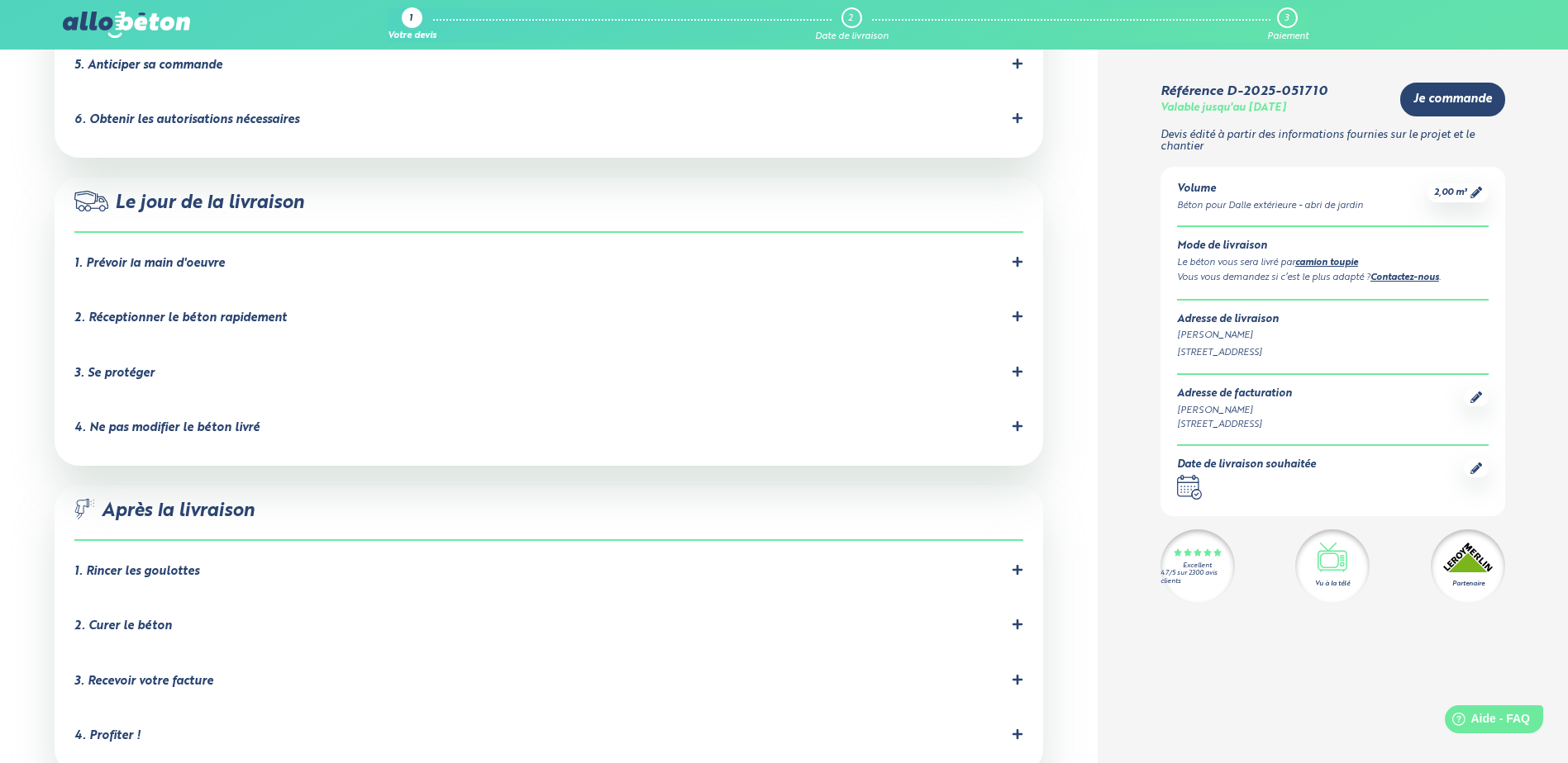
click at [158, 565] on div "1. Rincer les goulottes" at bounding box center [136, 572] width 125 height 14
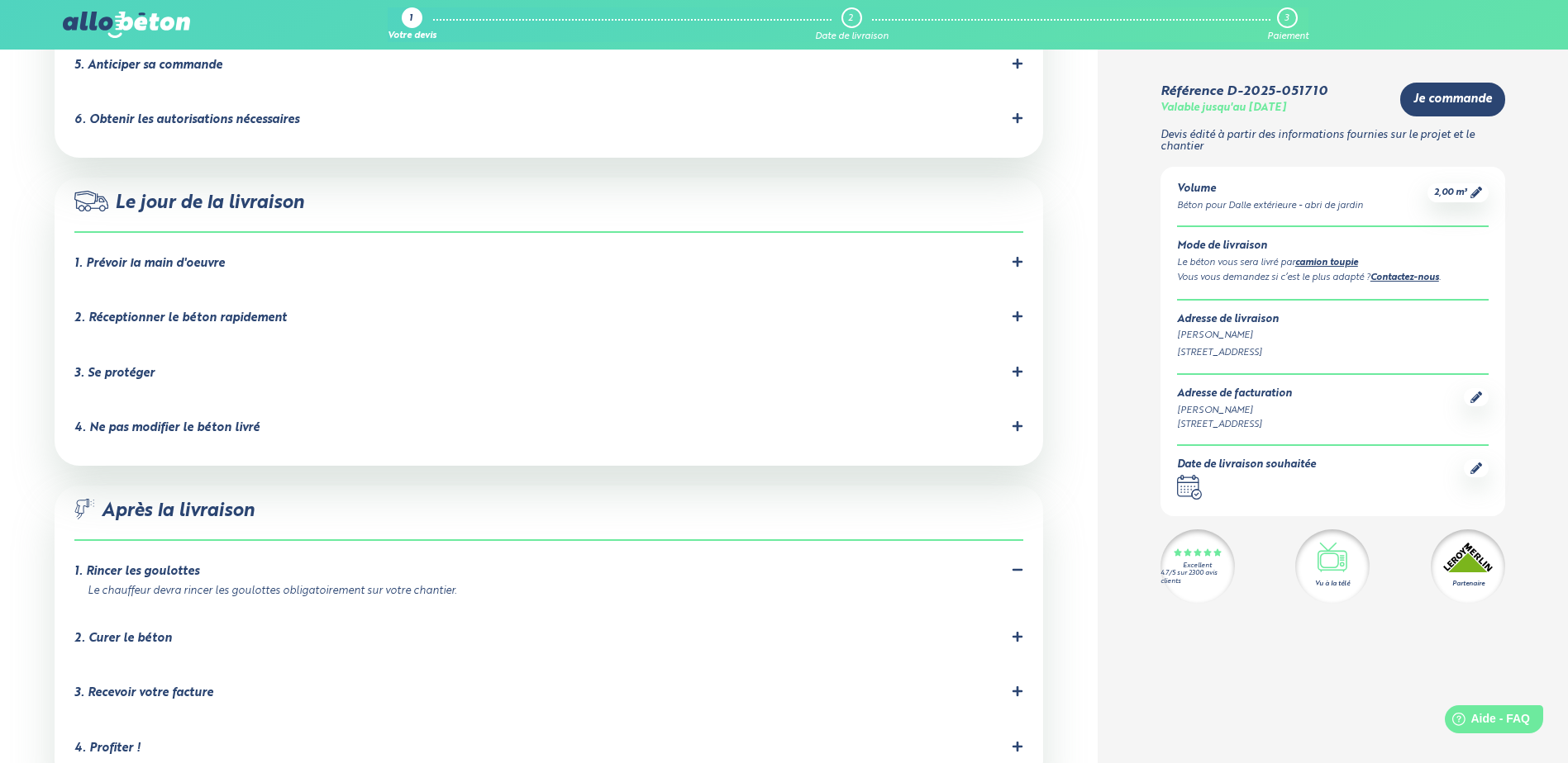
click at [231, 564] on div "1. Rincer les goulottes" at bounding box center [547, 572] width 948 height 15
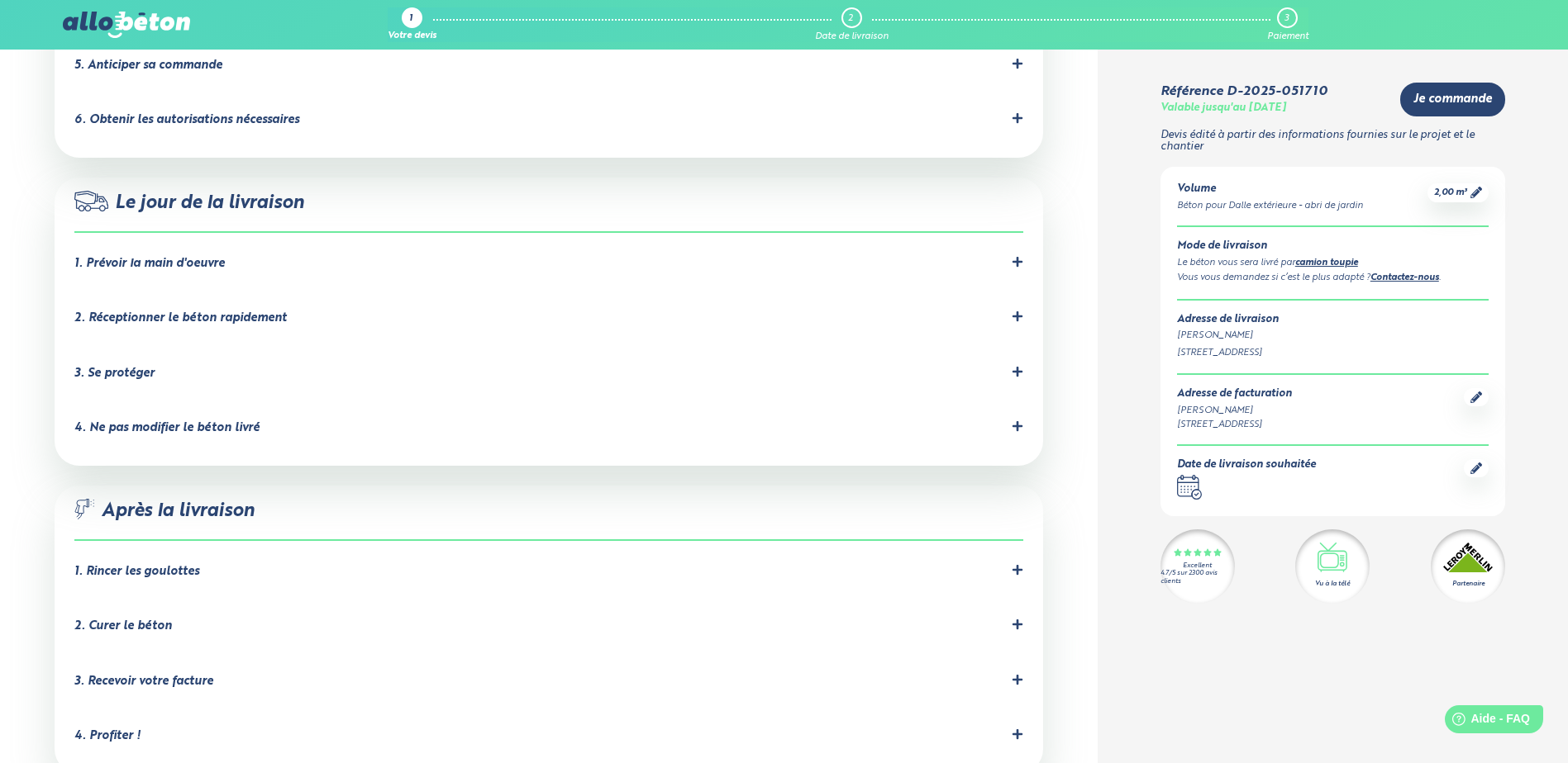
click at [173, 618] on div "2. Curer le béton" at bounding box center [547, 626] width 948 height 15
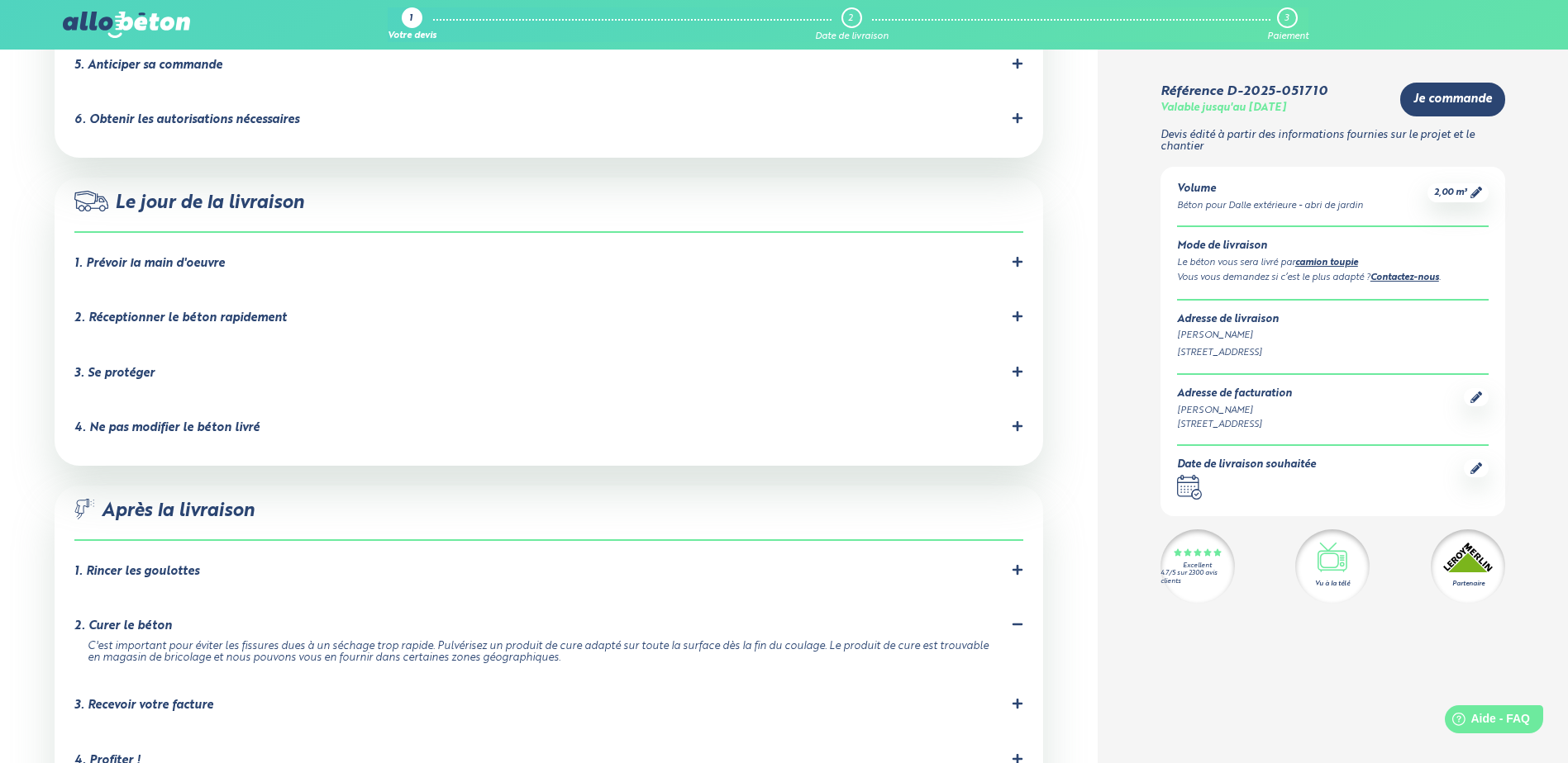
click at [181, 618] on div "2. Curer le béton" at bounding box center [547, 626] width 948 height 15
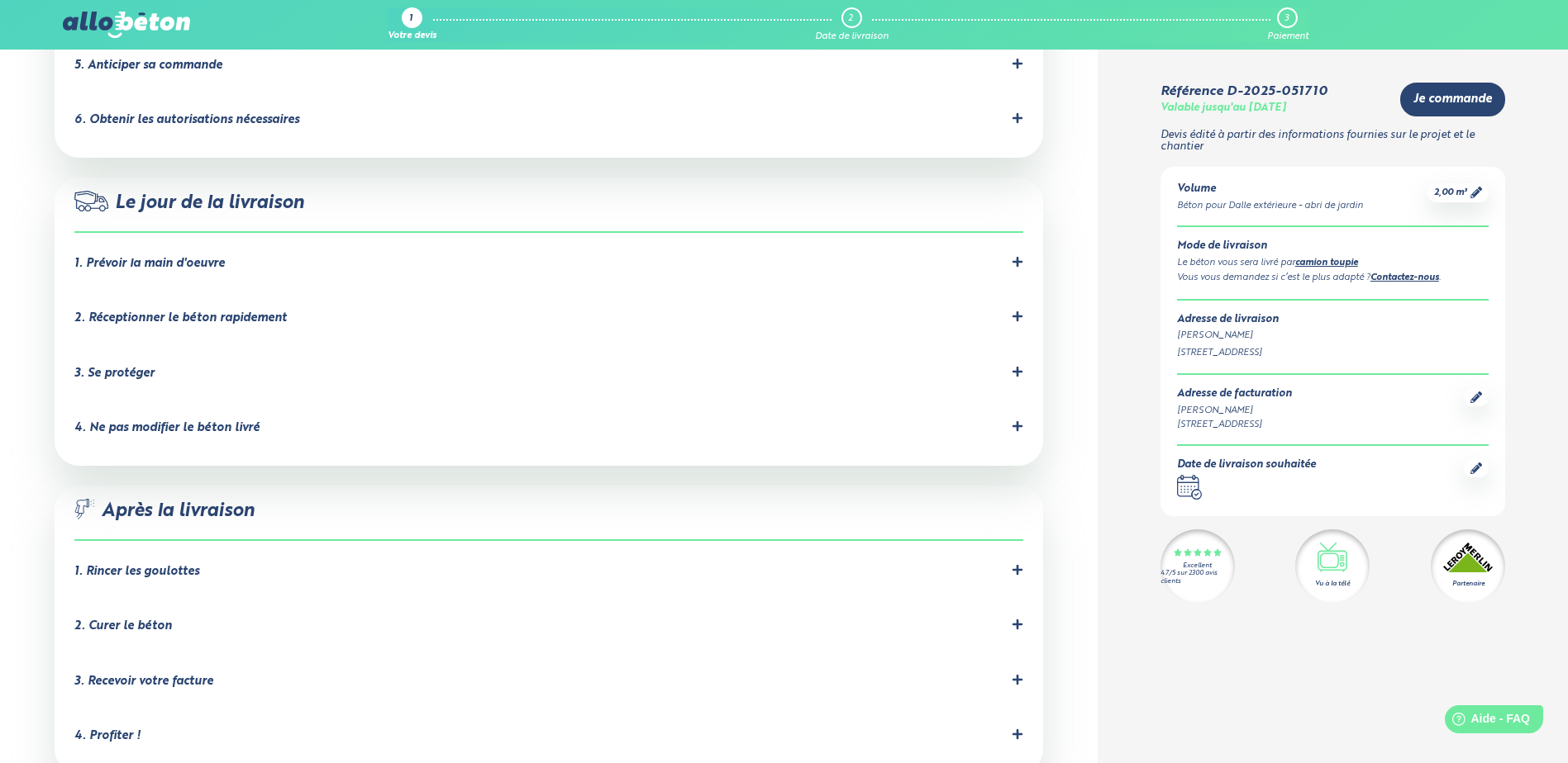
click at [170, 675] on div "3. Recevoir votre facture" at bounding box center [143, 682] width 139 height 14
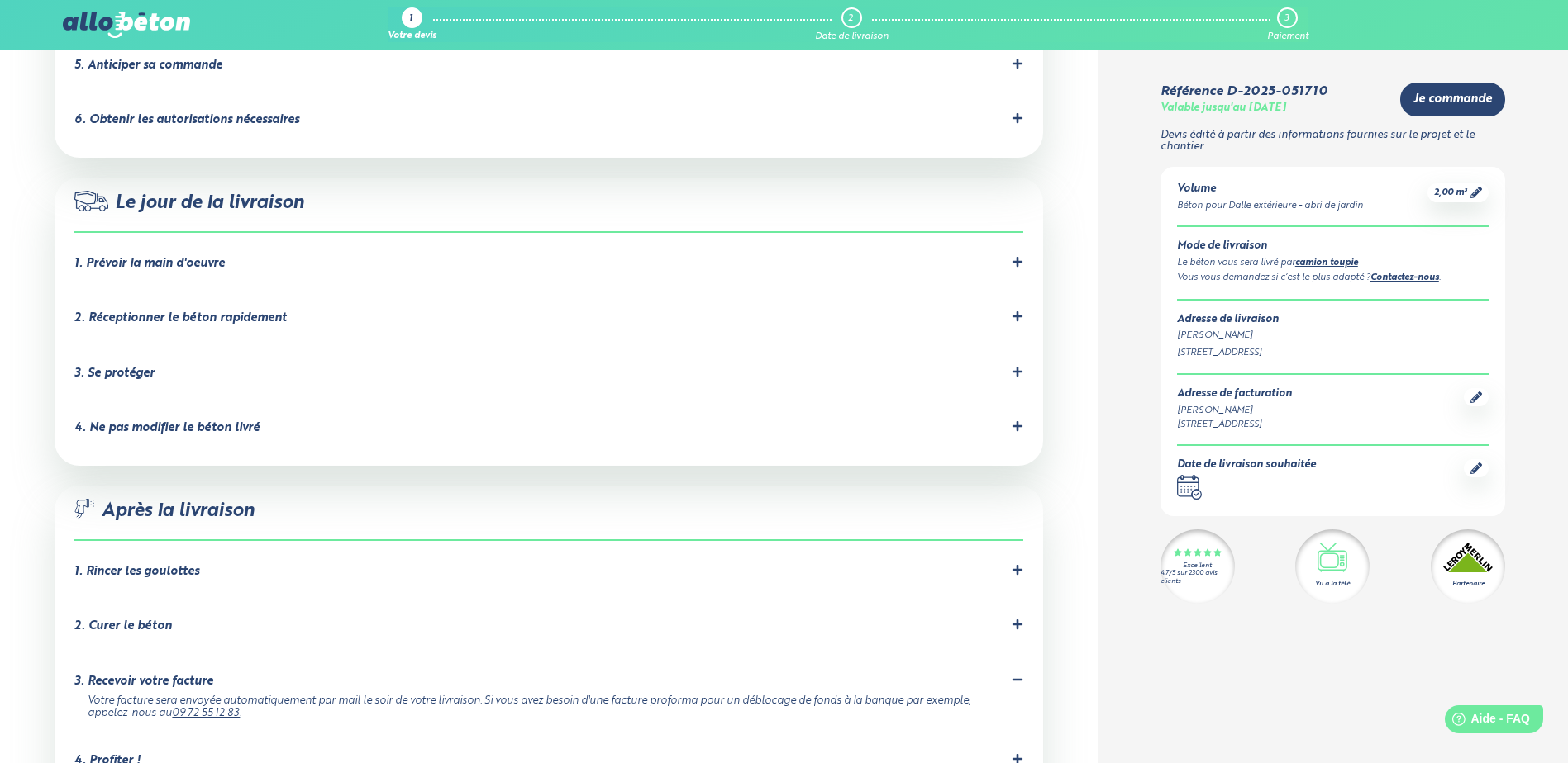
click at [191, 675] on div "3. Recevoir votre facture" at bounding box center [143, 682] width 139 height 14
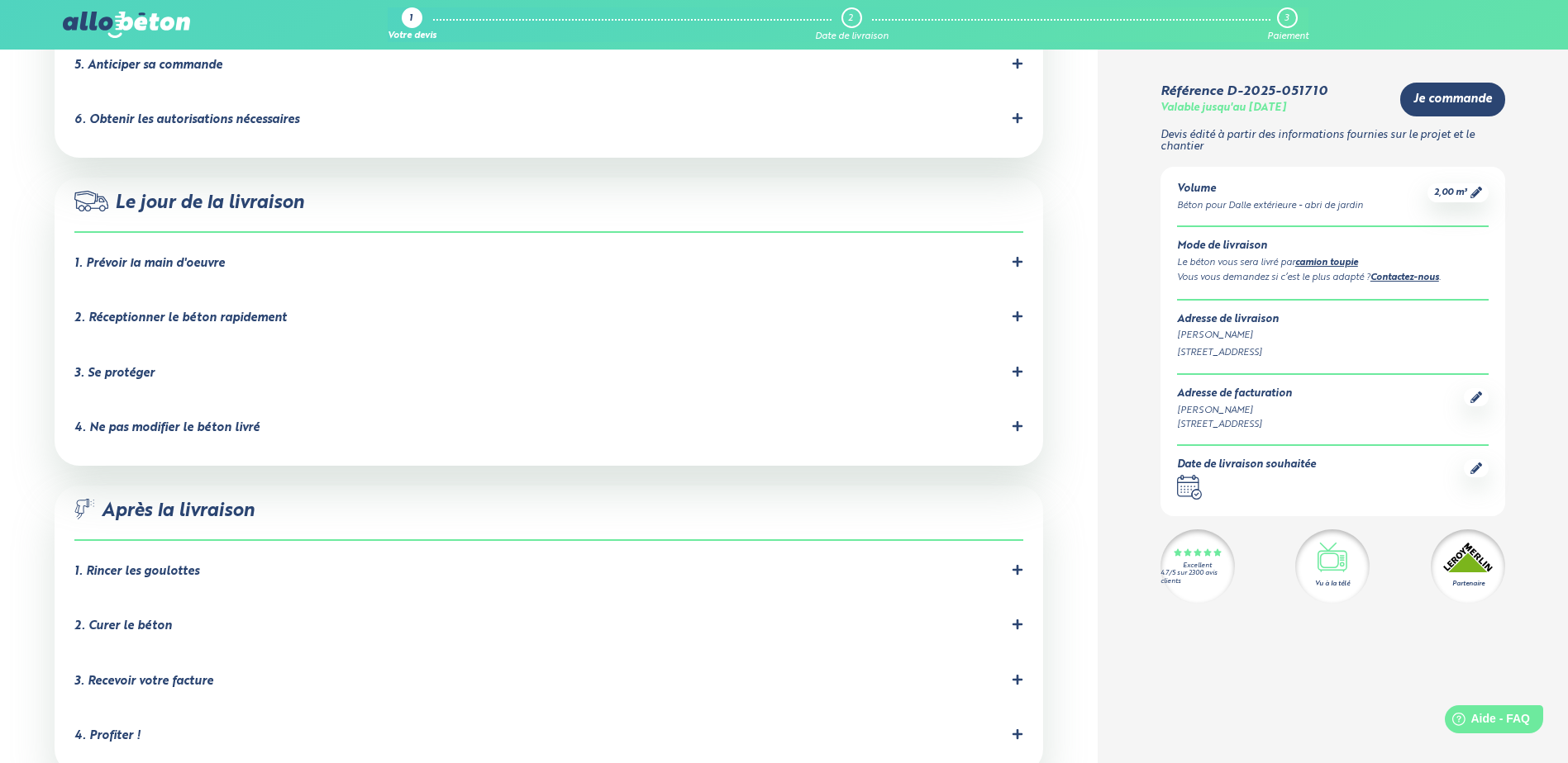
click at [138, 729] on div "4. Profiter !" at bounding box center [547, 736] width 948 height 15
click at [177, 729] on div "4. Profiter !" at bounding box center [547, 736] width 948 height 15
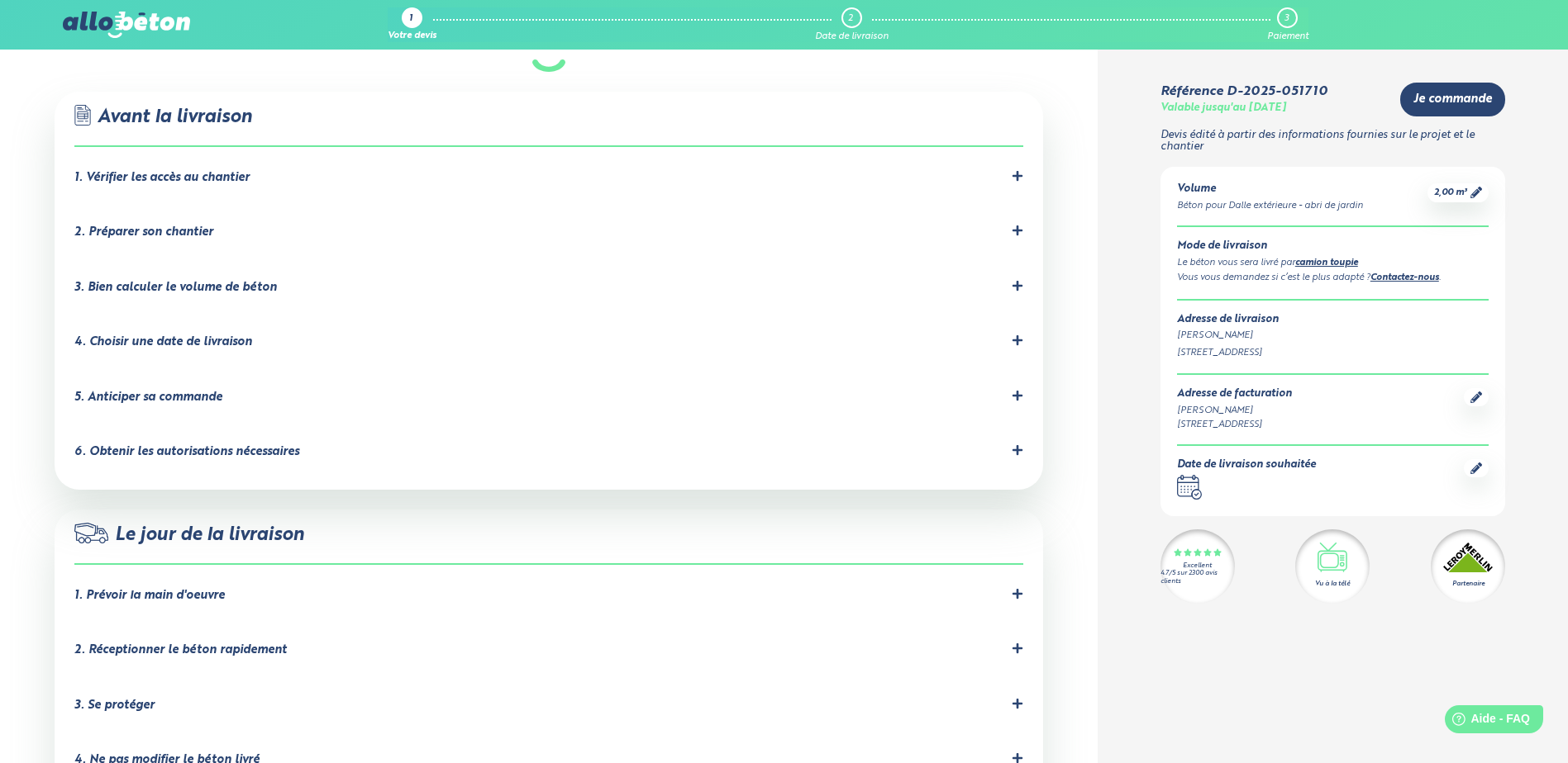
scroll to position [908, 0]
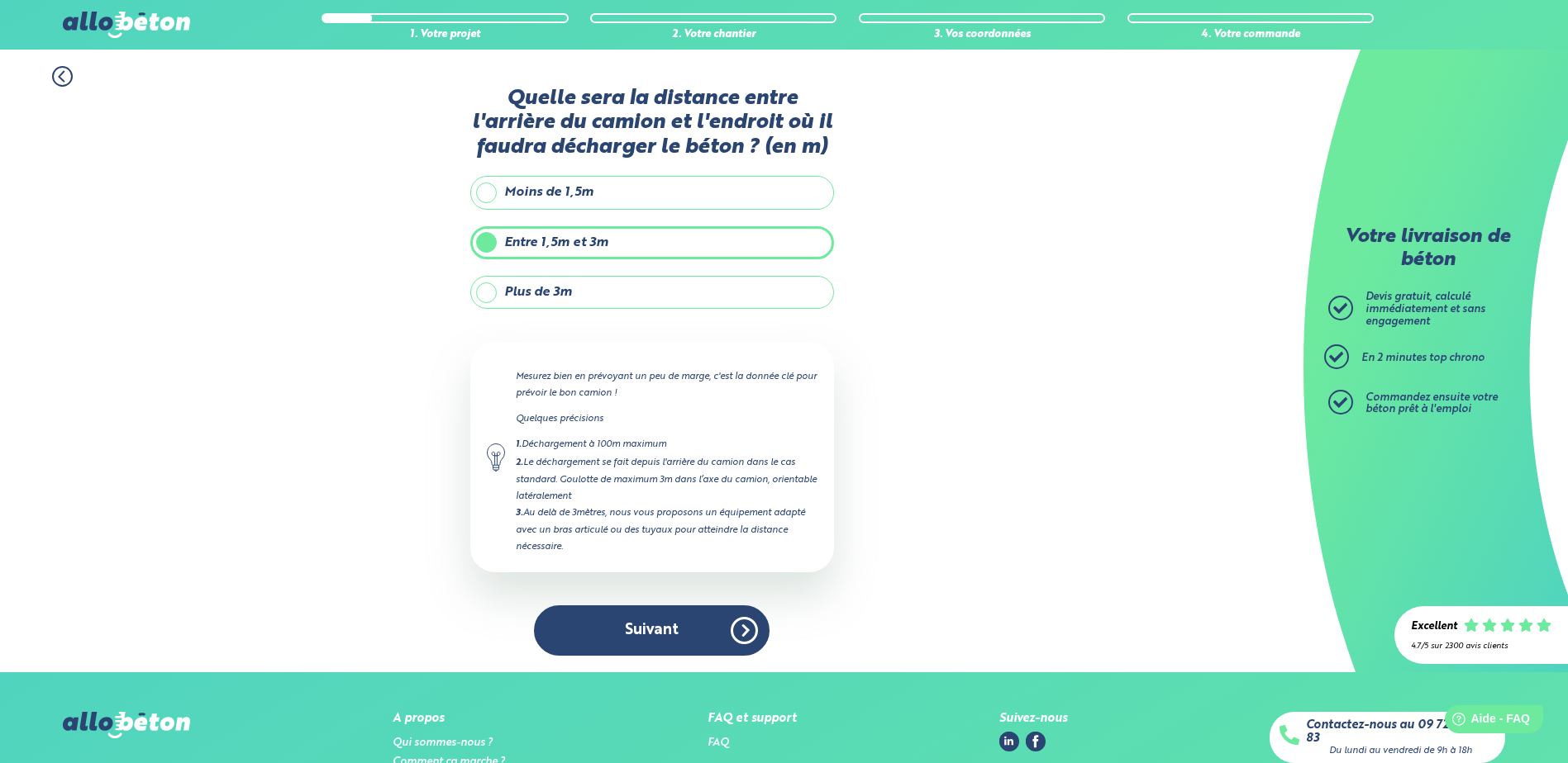
scroll to position [99, 0]
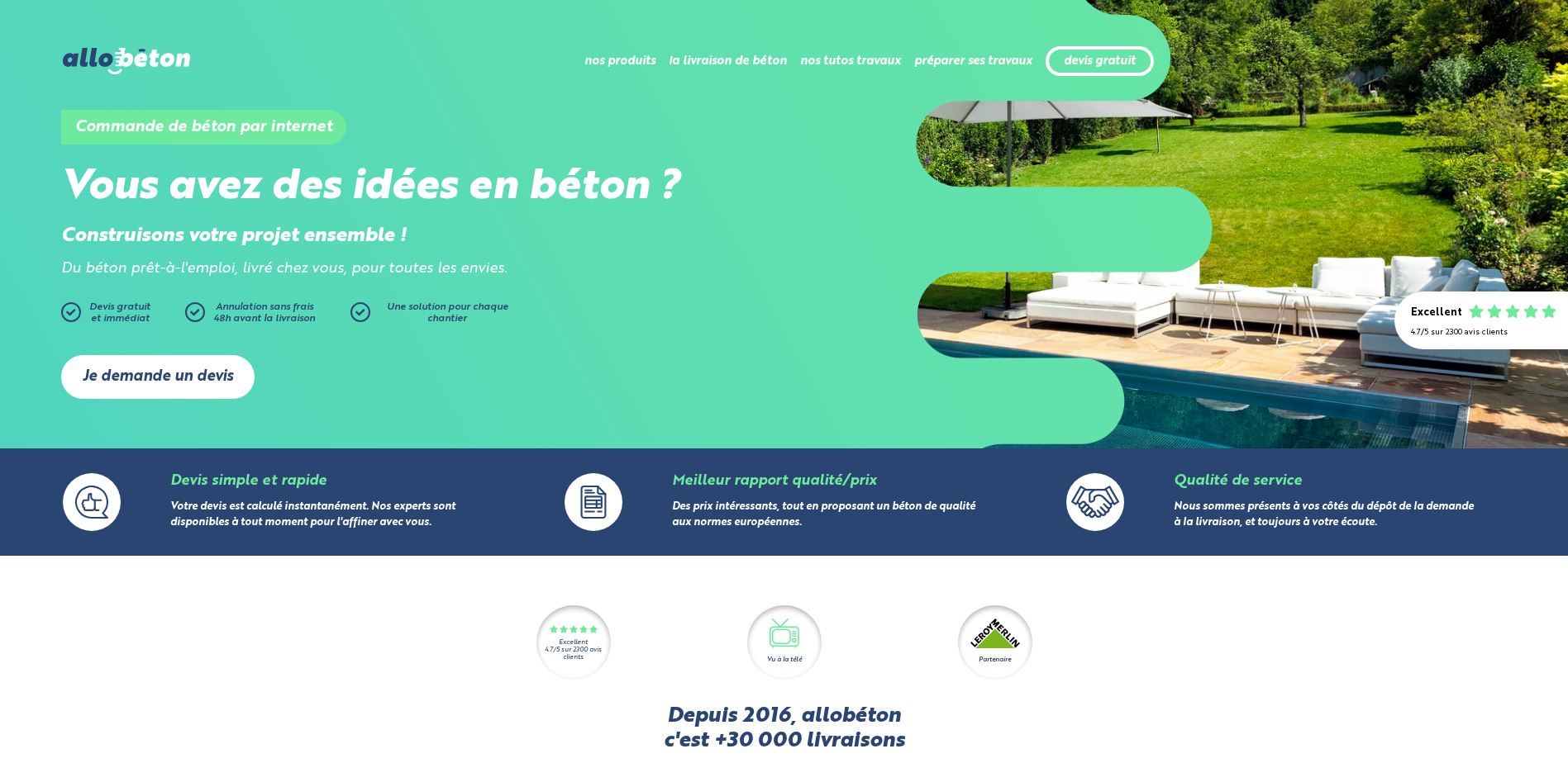
click at [194, 379] on link "Je demande un devis" at bounding box center [157, 377] width 194 height 44
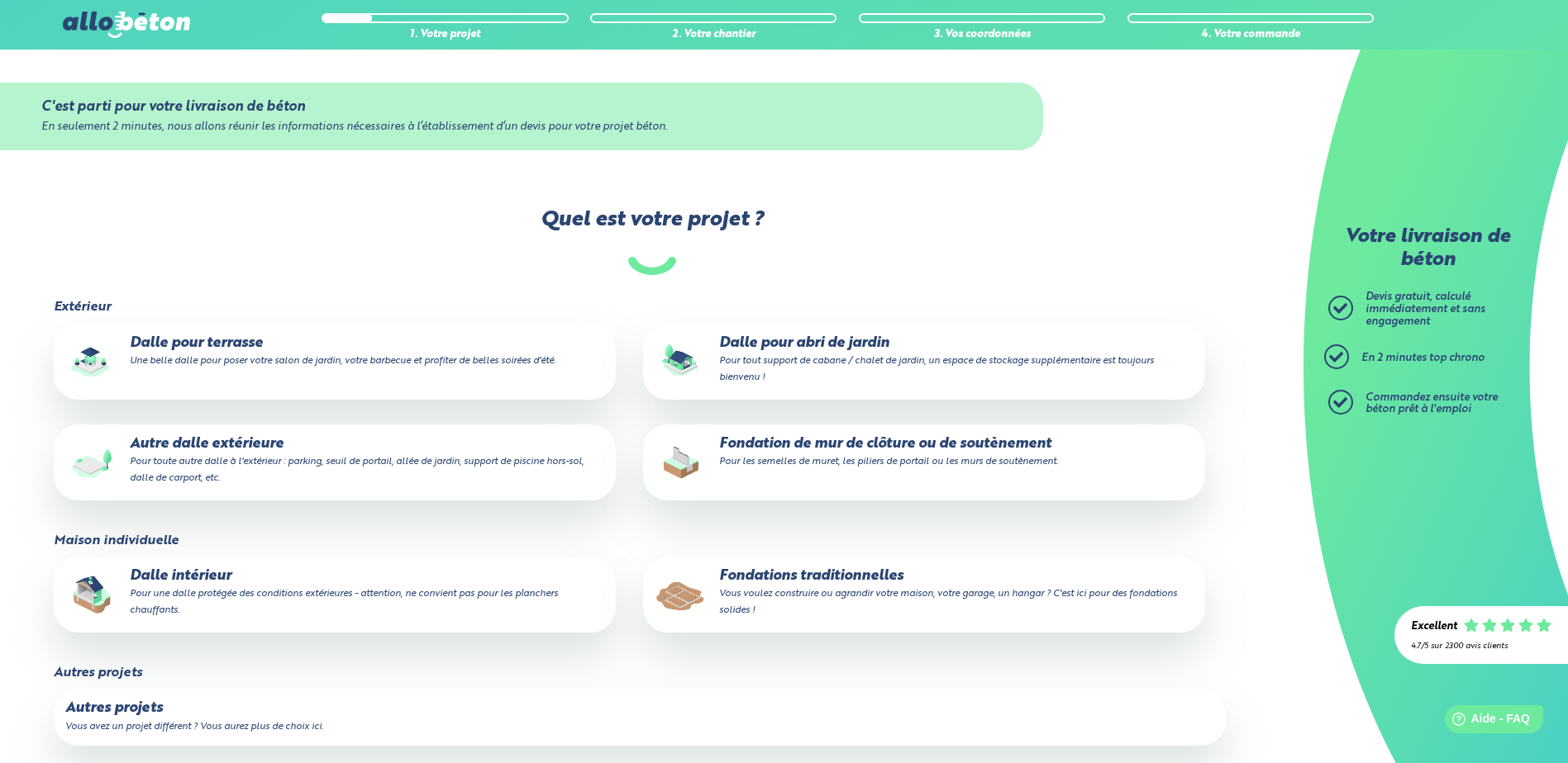
click at [834, 361] on small "Pour tout support de cabane / chalet de jardin, un espace de stockage supplémen…" at bounding box center [935, 369] width 435 height 27
click at [0, 0] on input "Dalle pour abri de jardin Pour tout support de cabane / chalet de jardin, un es…" at bounding box center [0, 0] width 0 height 0
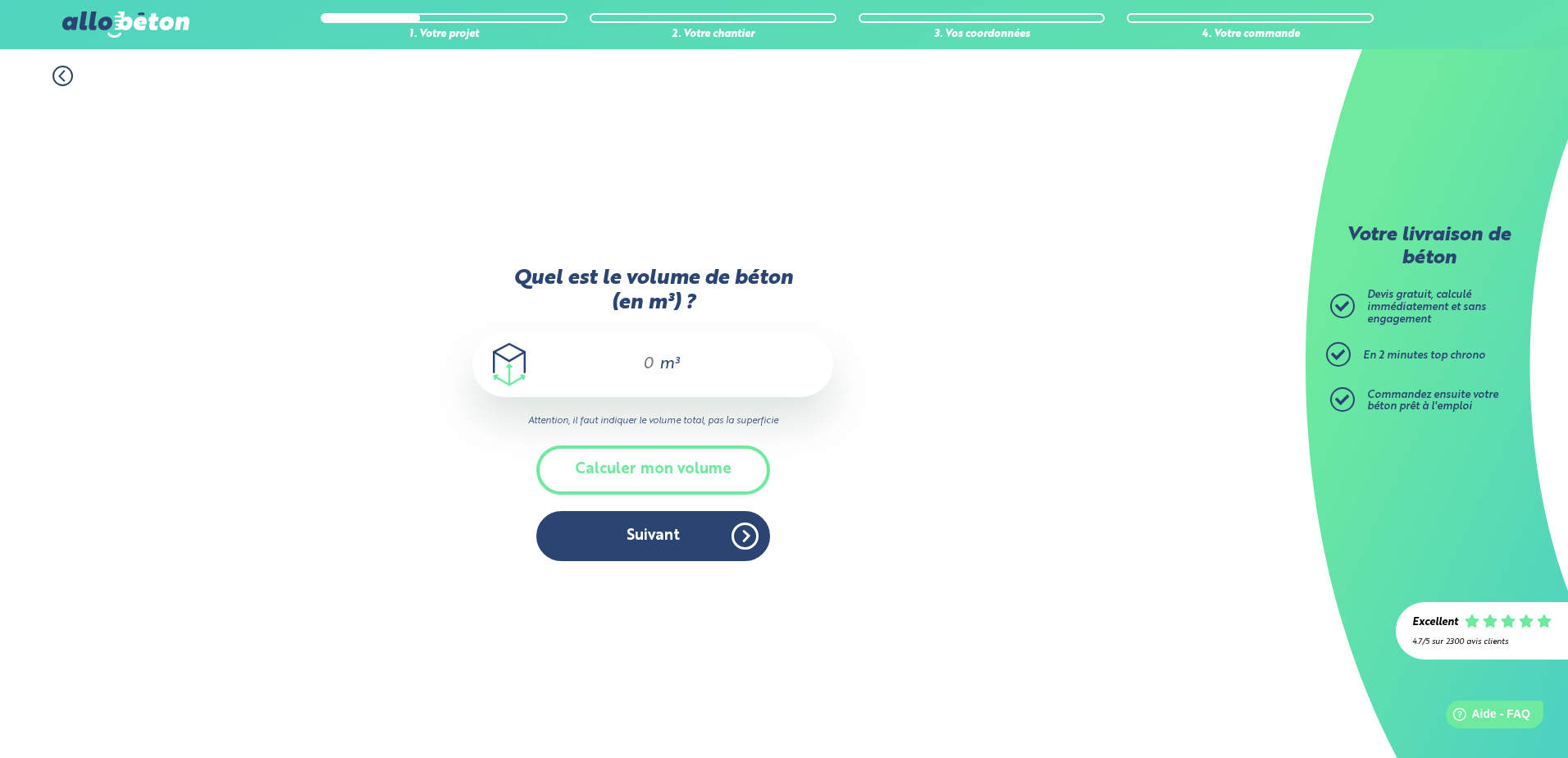
click at [651, 373] on input "Quel est le volume de béton (en m³) ?" at bounding box center [641, 364] width 28 height 20
type input "2"
drag, startPoint x: 676, startPoint y: 475, endPoint x: 898, endPoint y: 580, distance: 245.6
click at [898, 580] on div "1. Votre projet 2. Votre chantier 3. Vos coordonnées 4. Votre commande Quel est…" at bounding box center [652, 404] width 1306 height 709
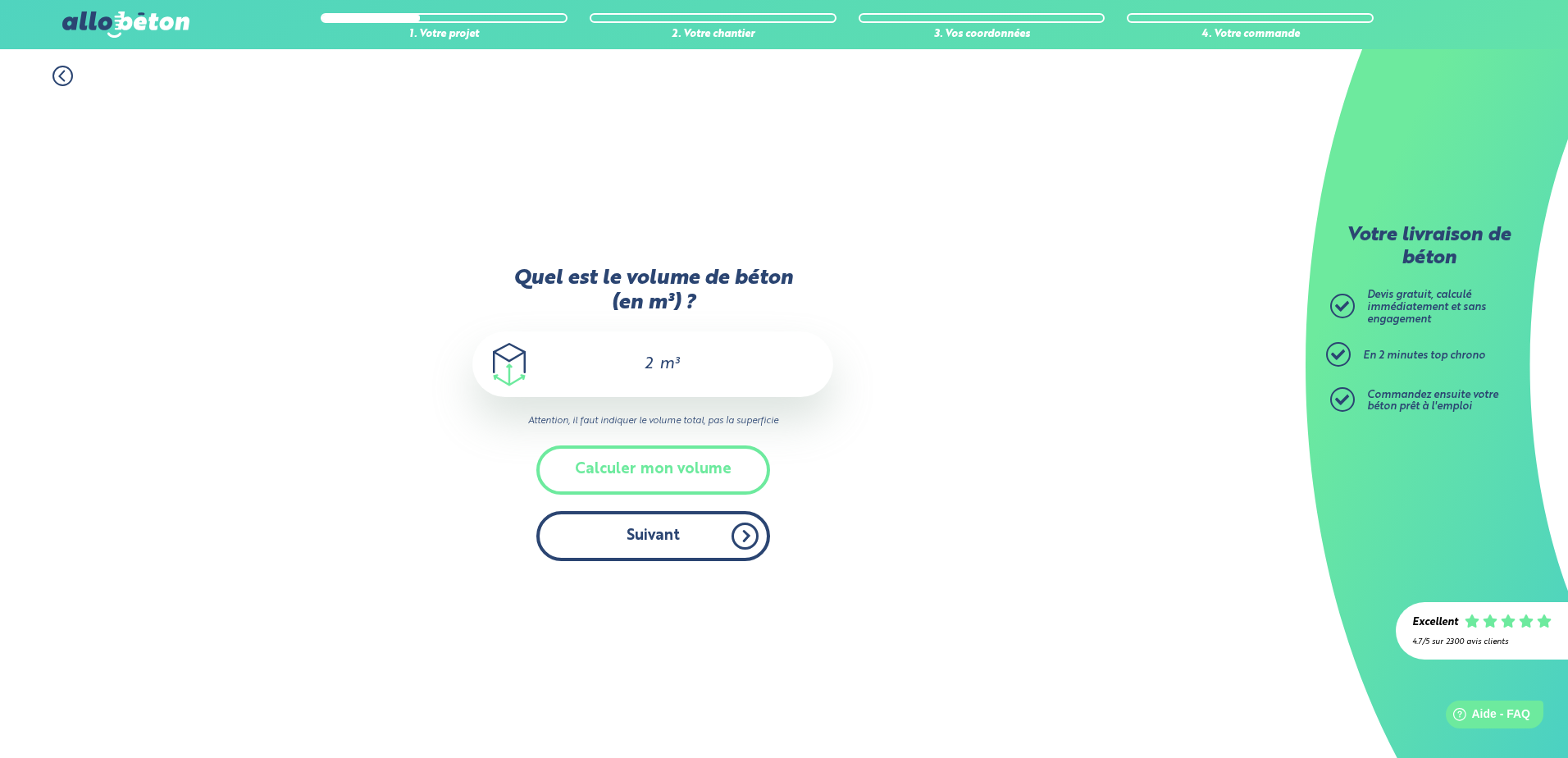
click at [665, 544] on button "Suivant" at bounding box center [653, 536] width 234 height 50
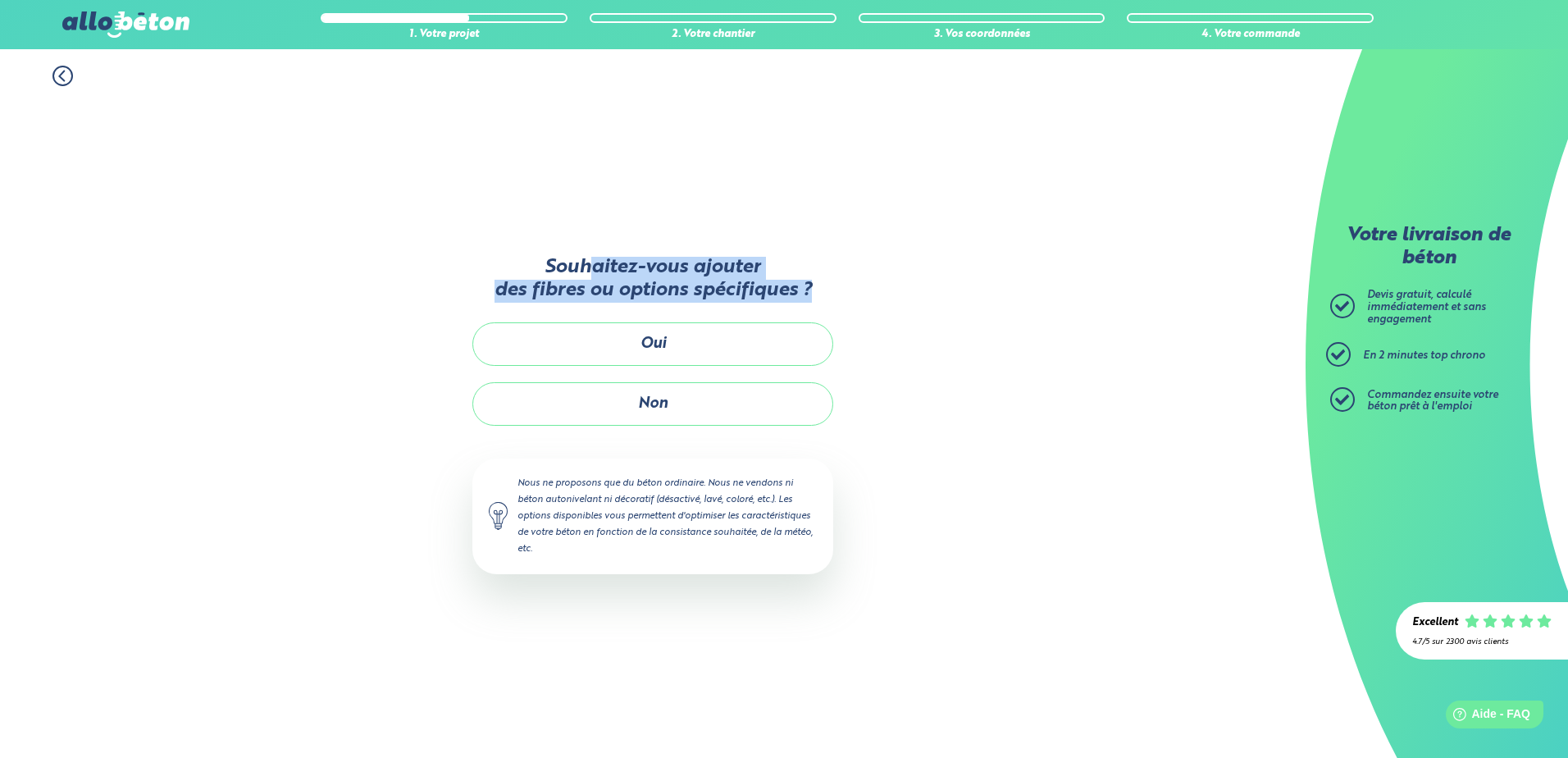
drag, startPoint x: 588, startPoint y: 260, endPoint x: 821, endPoint y: 303, distance: 236.9
click at [821, 303] on div "Souhaitez-vous ajouter des fibres ou options spécifiques ? Oui Non Nous ne prop…" at bounding box center [652, 422] width 361 height 369
drag, startPoint x: 821, startPoint y: 303, endPoint x: 720, endPoint y: 418, distance: 153.1
click at [720, 418] on button "Non" at bounding box center [652, 403] width 361 height 44
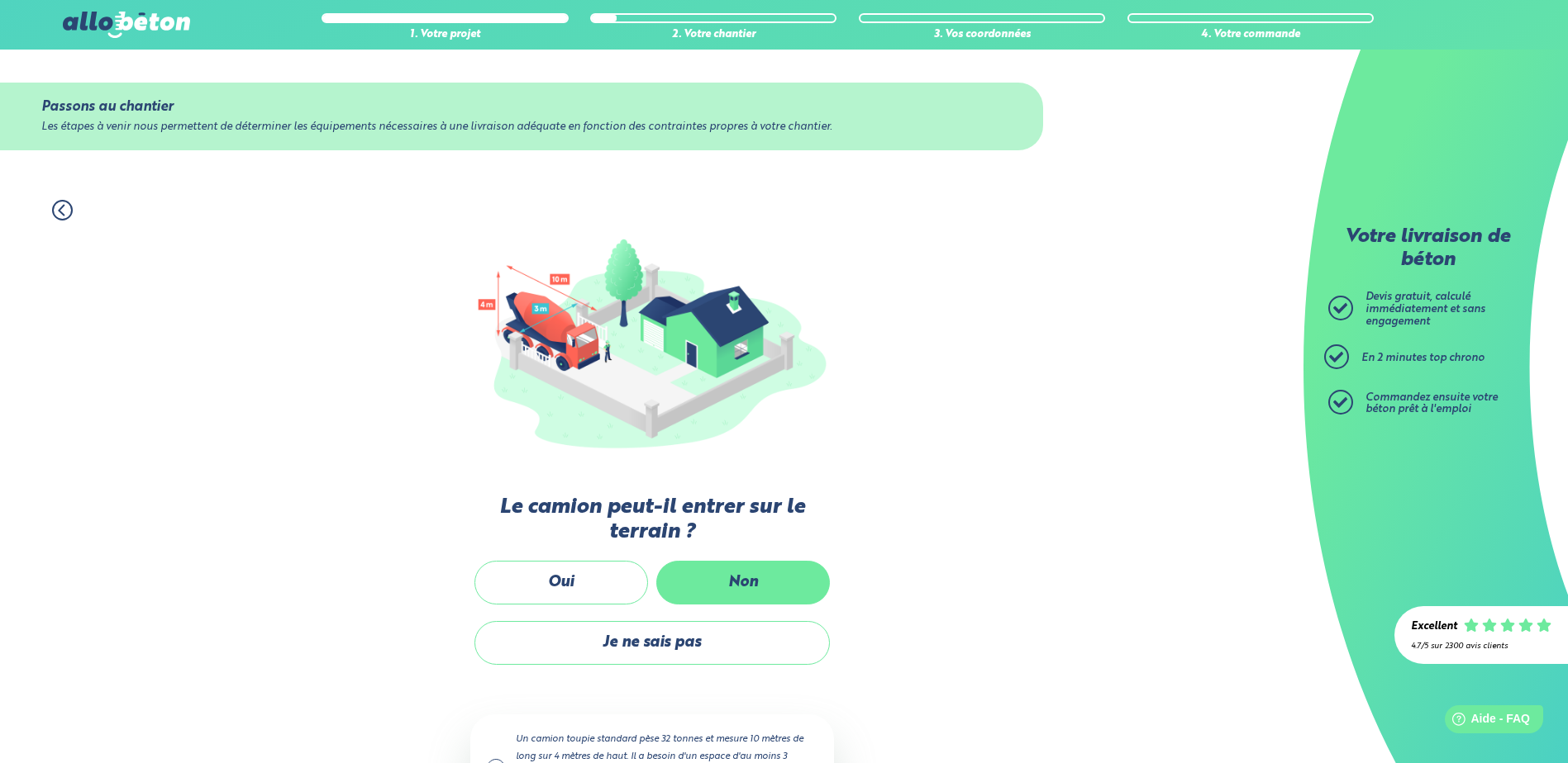
click at [795, 578] on label "Non" at bounding box center [743, 582] width 174 height 44
click at [0, 0] on input "Non" at bounding box center [0, 0] width 0 height 0
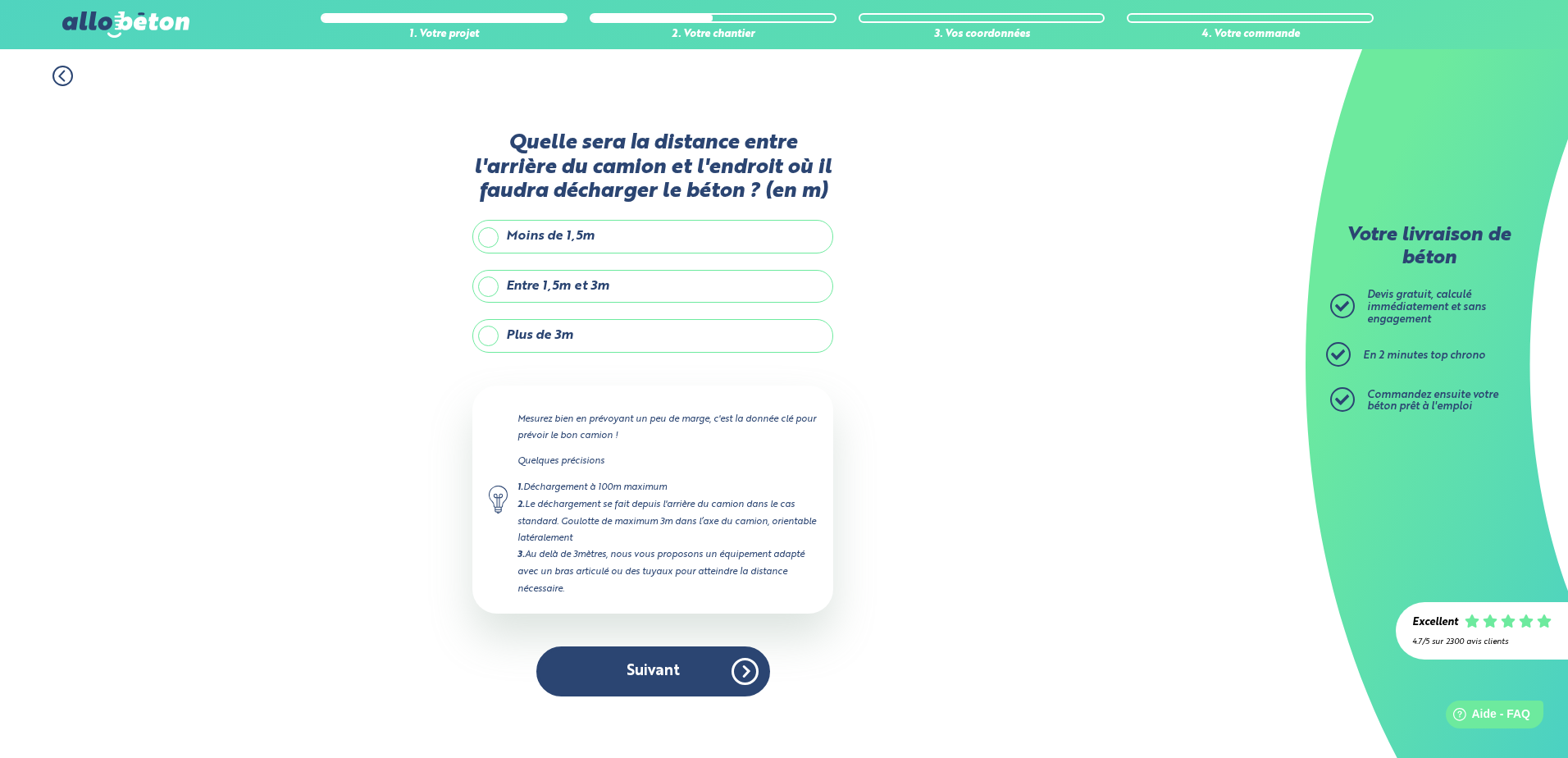
click at [556, 338] on label "Plus de 3m" at bounding box center [652, 336] width 361 height 32
click at [0, 0] on input "Plus de 3m" at bounding box center [0, 0] width 0 height 0
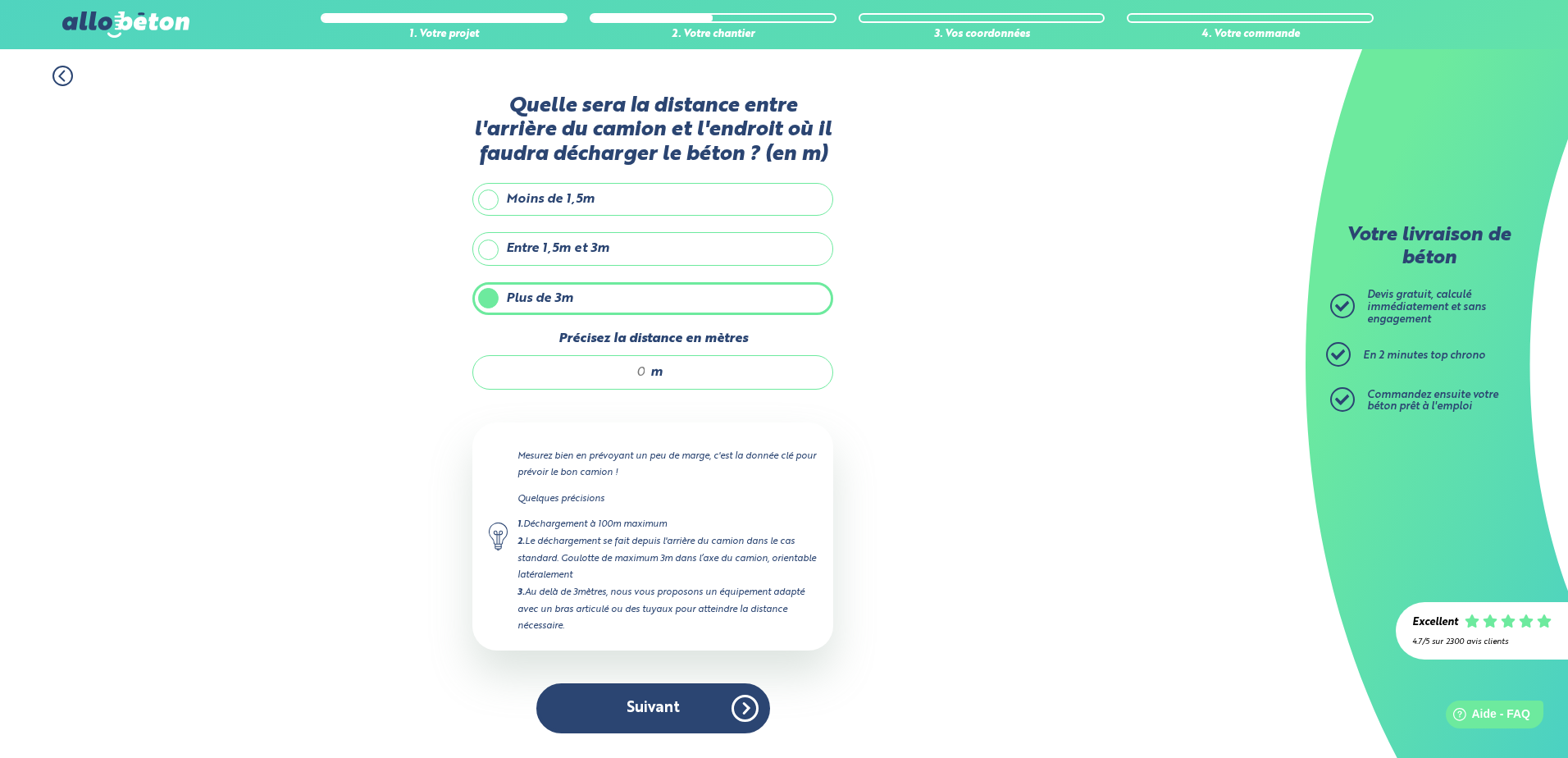
drag, startPoint x: 620, startPoint y: 367, endPoint x: 611, endPoint y: 372, distance: 10.3
click at [616, 371] on input "Précisez la distance en mètres" at bounding box center [567, 372] width 156 height 16
type input "50"
click at [911, 609] on div "1. Votre projet 2. Votre chantier 3. Vos coordonnées 4. Votre commande Quelle s…" at bounding box center [652, 404] width 1306 height 709
click at [698, 703] on button "Suivant" at bounding box center [653, 708] width 234 height 50
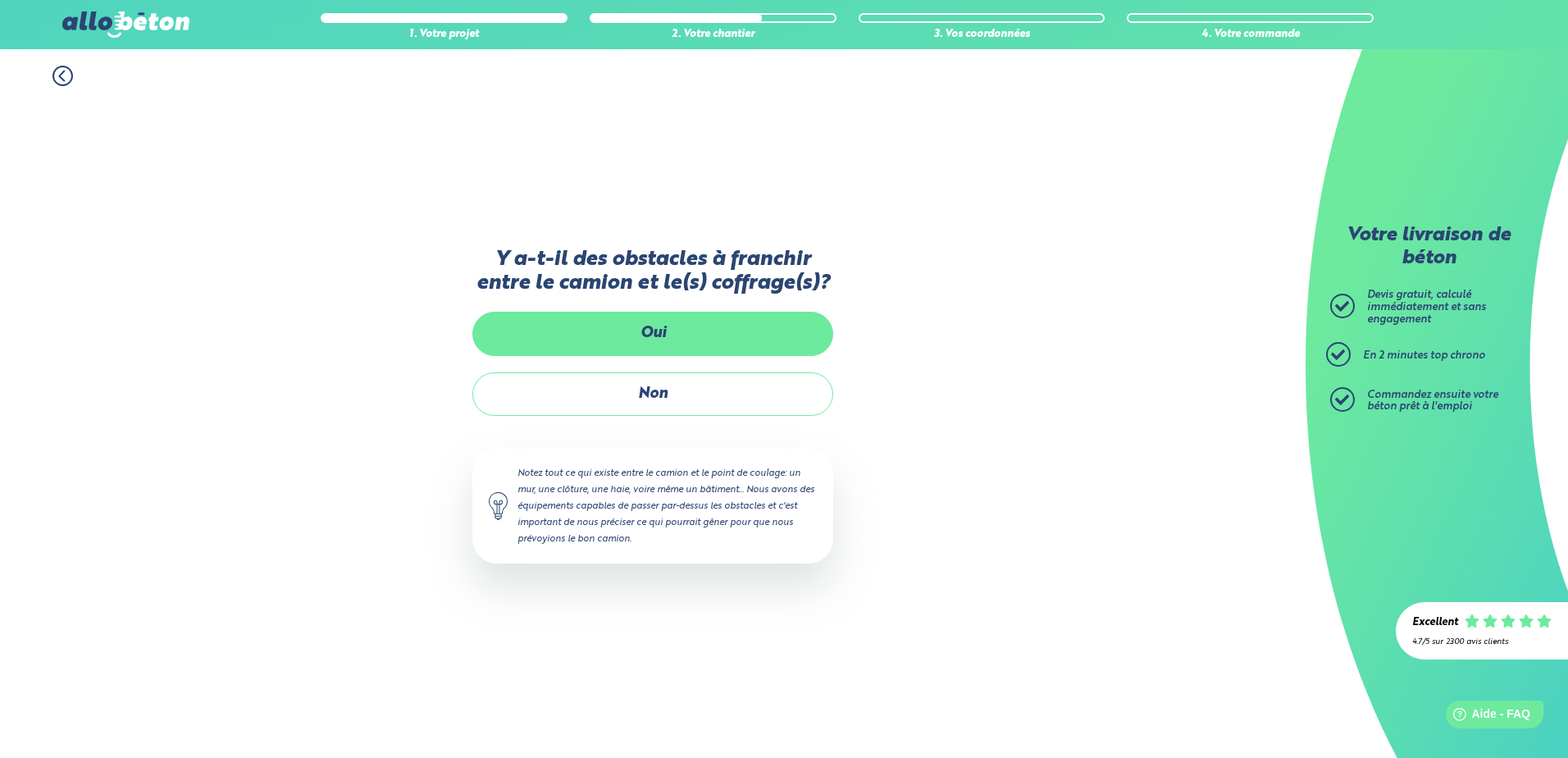
click at [697, 326] on label "Oui" at bounding box center [652, 333] width 361 height 44
click at [0, 0] on input "Oui" at bounding box center [0, 0] width 0 height 0
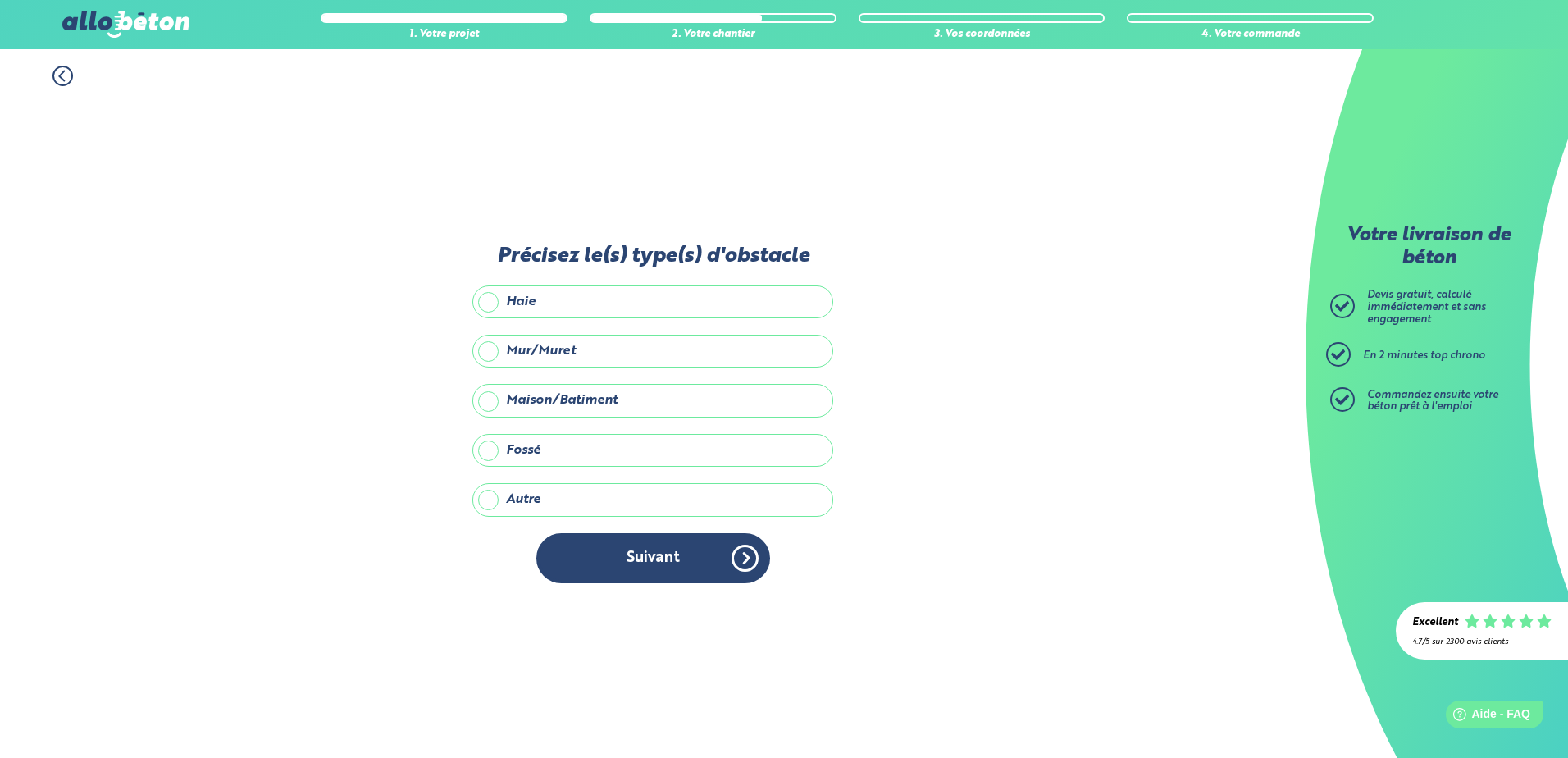
click at [588, 303] on label "Haie" at bounding box center [652, 302] width 361 height 32
click at [0, 0] on input "Haie" at bounding box center [0, 0] width 0 height 0
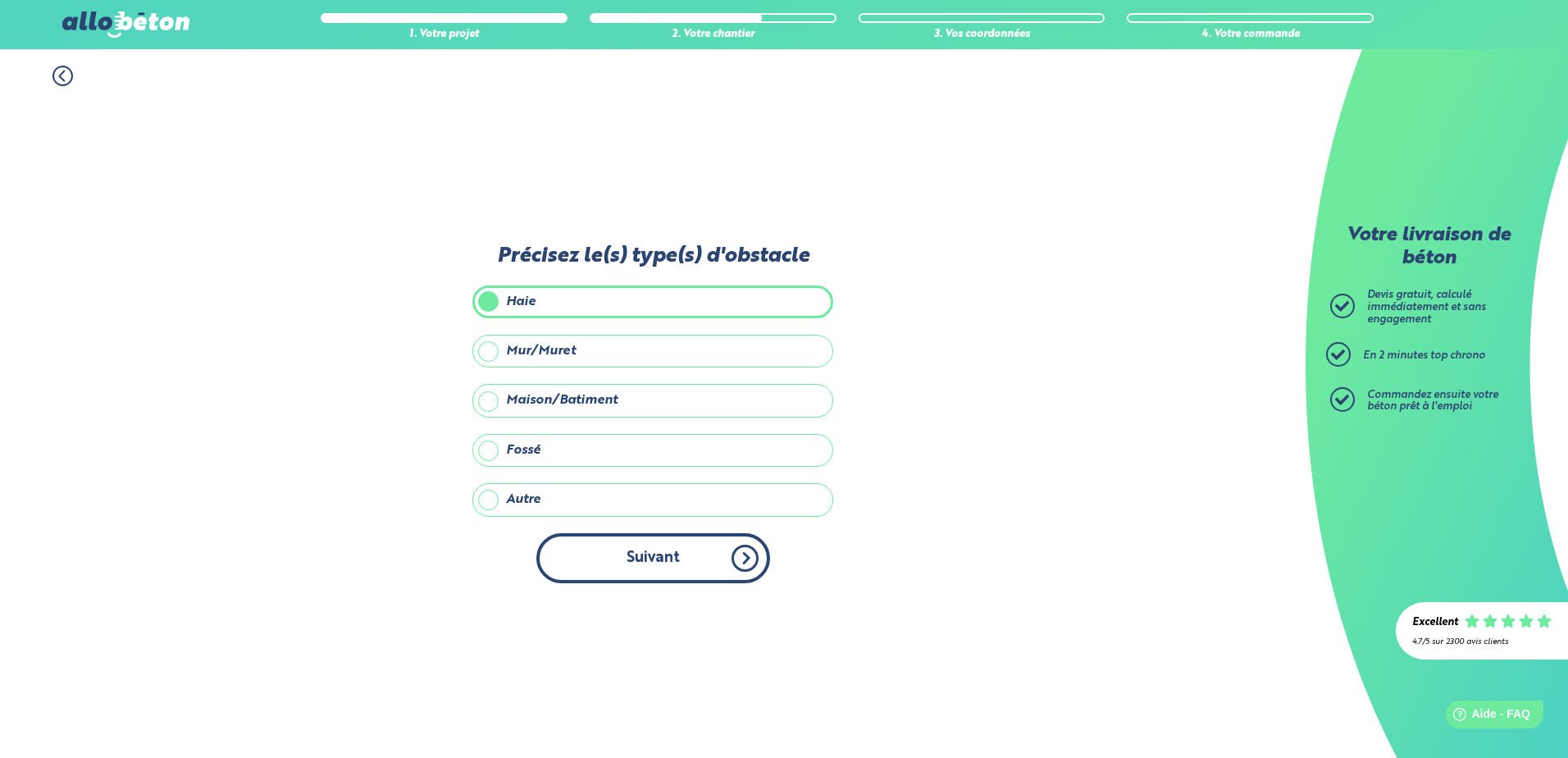
click at [711, 571] on button "Suivant" at bounding box center [653, 558] width 234 height 50
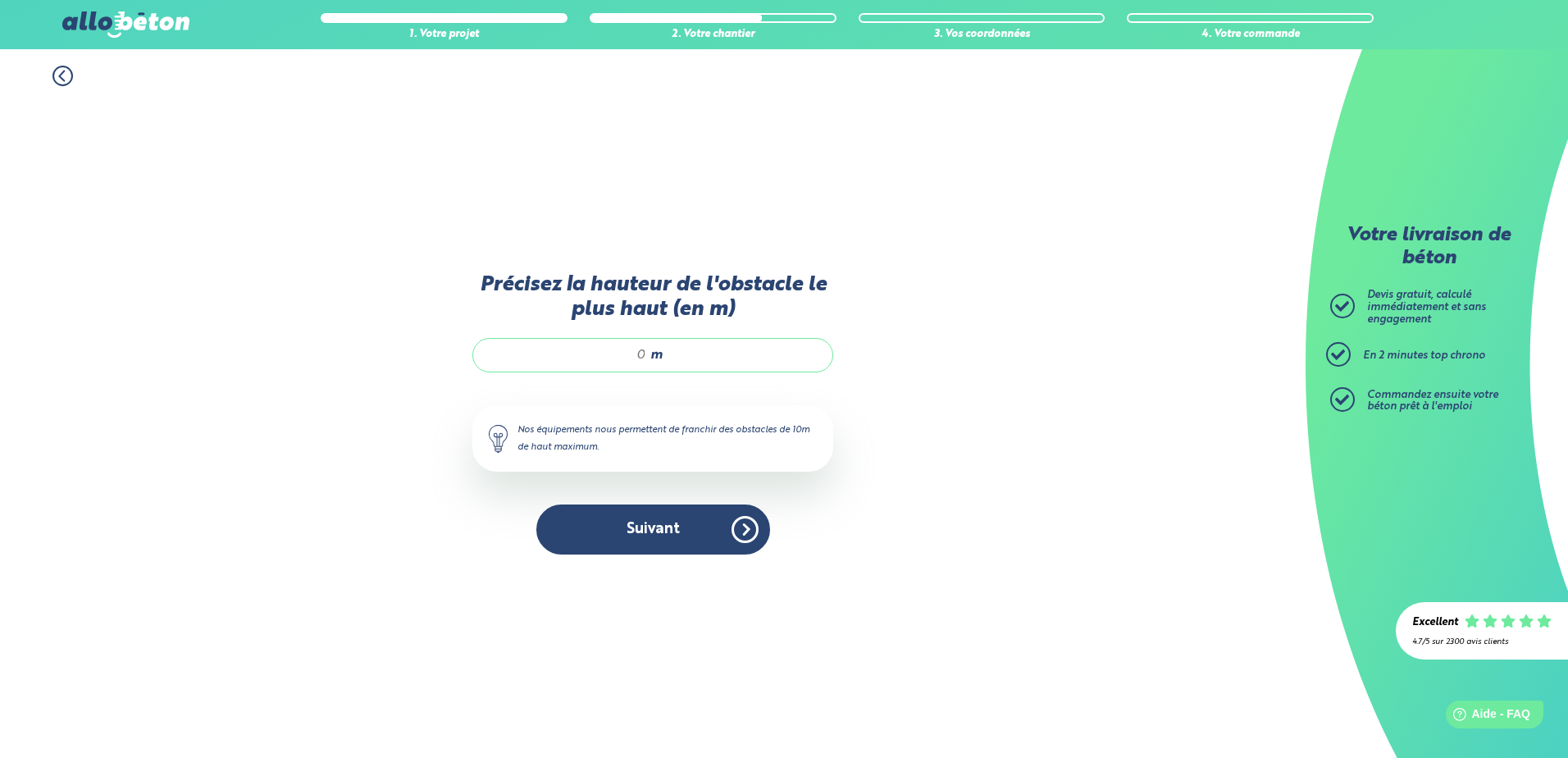
click at [635, 358] on input "Précisez la hauteur de l'obstacle le plus haut (en m)" at bounding box center [567, 355] width 156 height 16
type input "2"
click at [663, 539] on button "Suivant" at bounding box center [653, 530] width 234 height 50
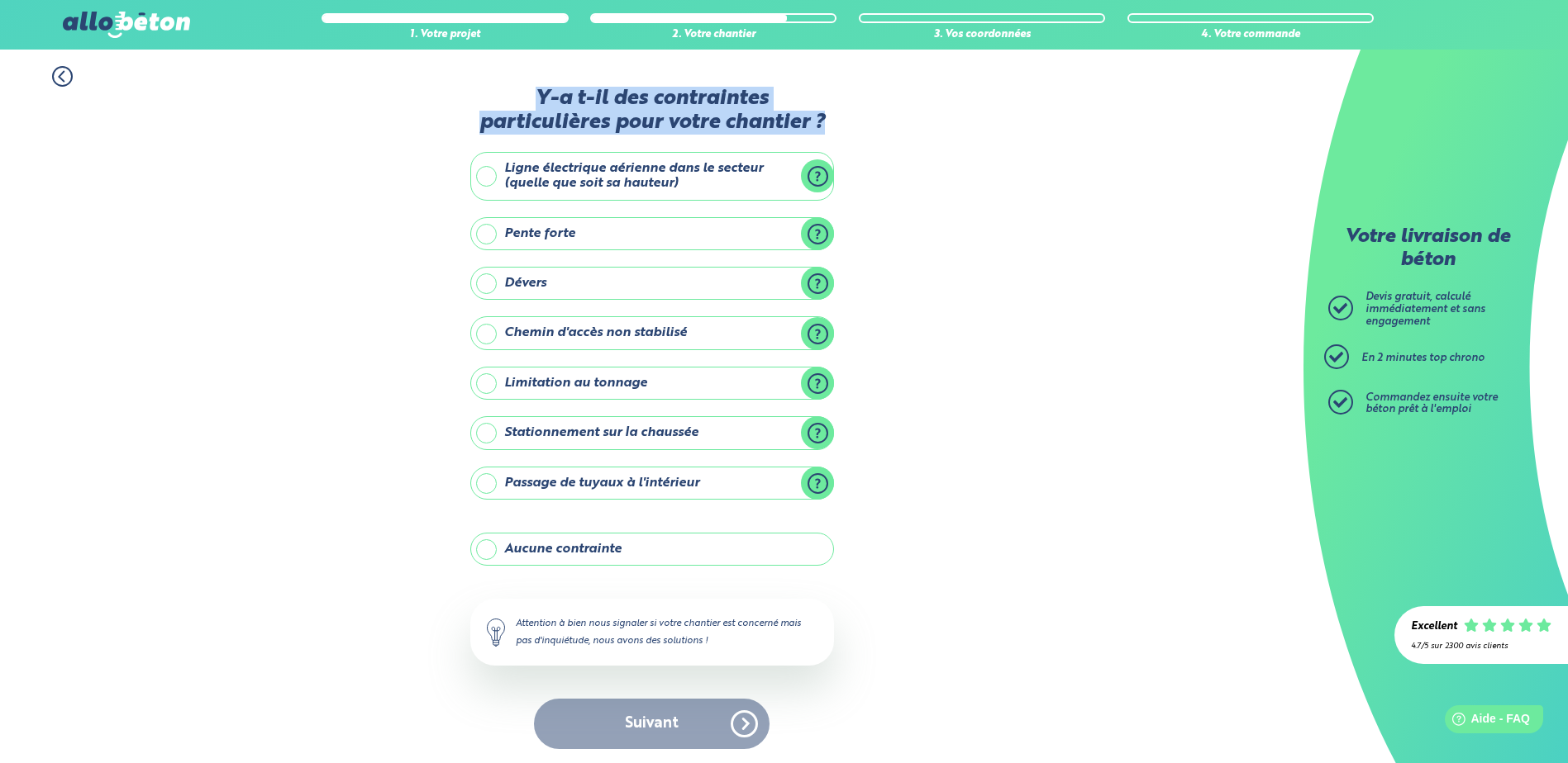
drag, startPoint x: 534, startPoint y: 102, endPoint x: 855, endPoint y: 126, distance: 321.9
click at [855, 126] on div "1. Votre projet 2. Votre chantier 3. Vos coordonnées 4. Votre commande Y-a t-il…" at bounding box center [651, 408] width 1303 height 717
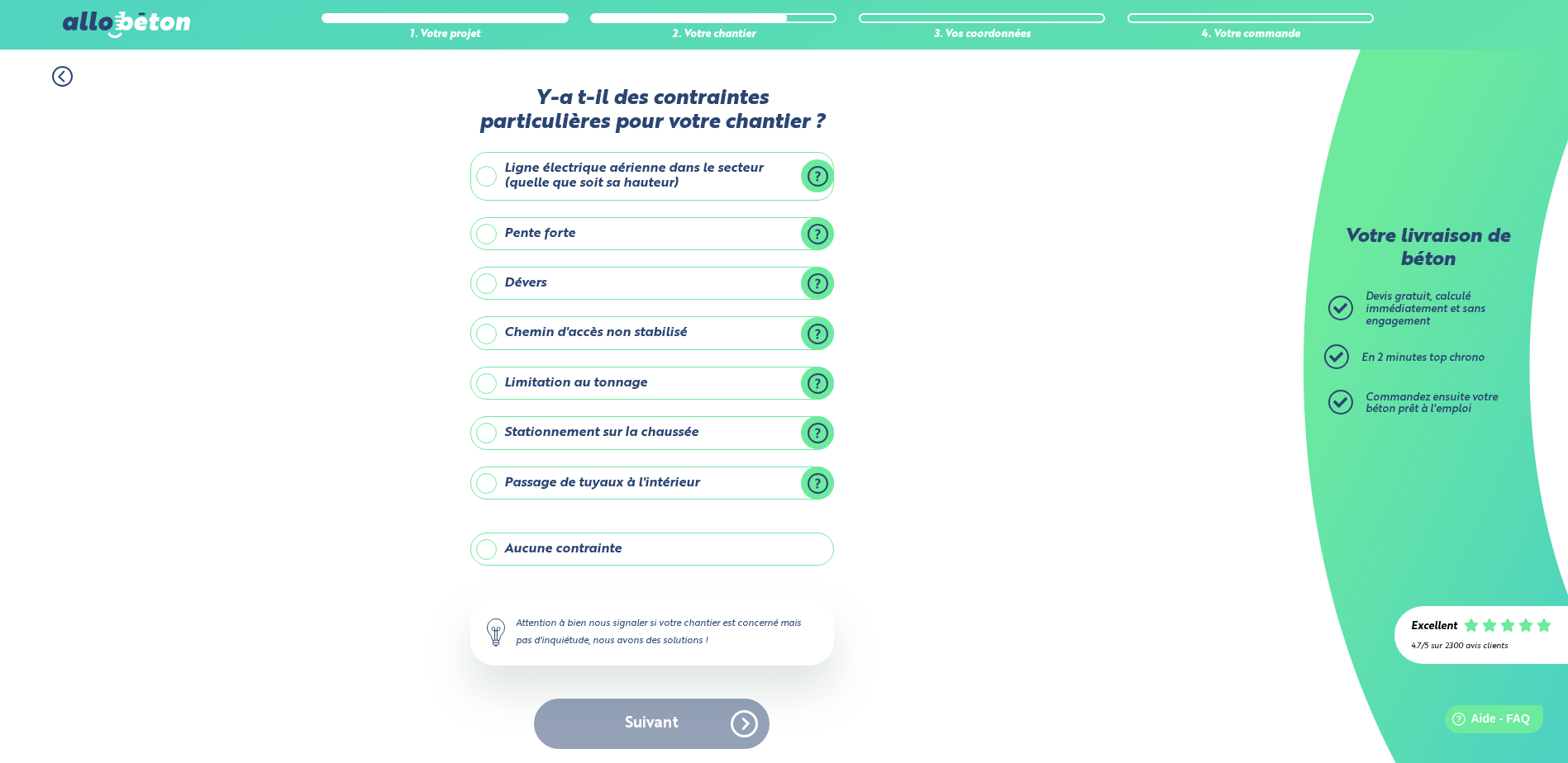
drag, startPoint x: 855, startPoint y: 126, endPoint x: 872, endPoint y: 136, distance: 19.7
click at [872, 136] on div "1. Votre projet 2. Votre chantier 3. Vos coordonnées 4. Votre commande Y-a t-il…" at bounding box center [651, 408] width 1303 height 717
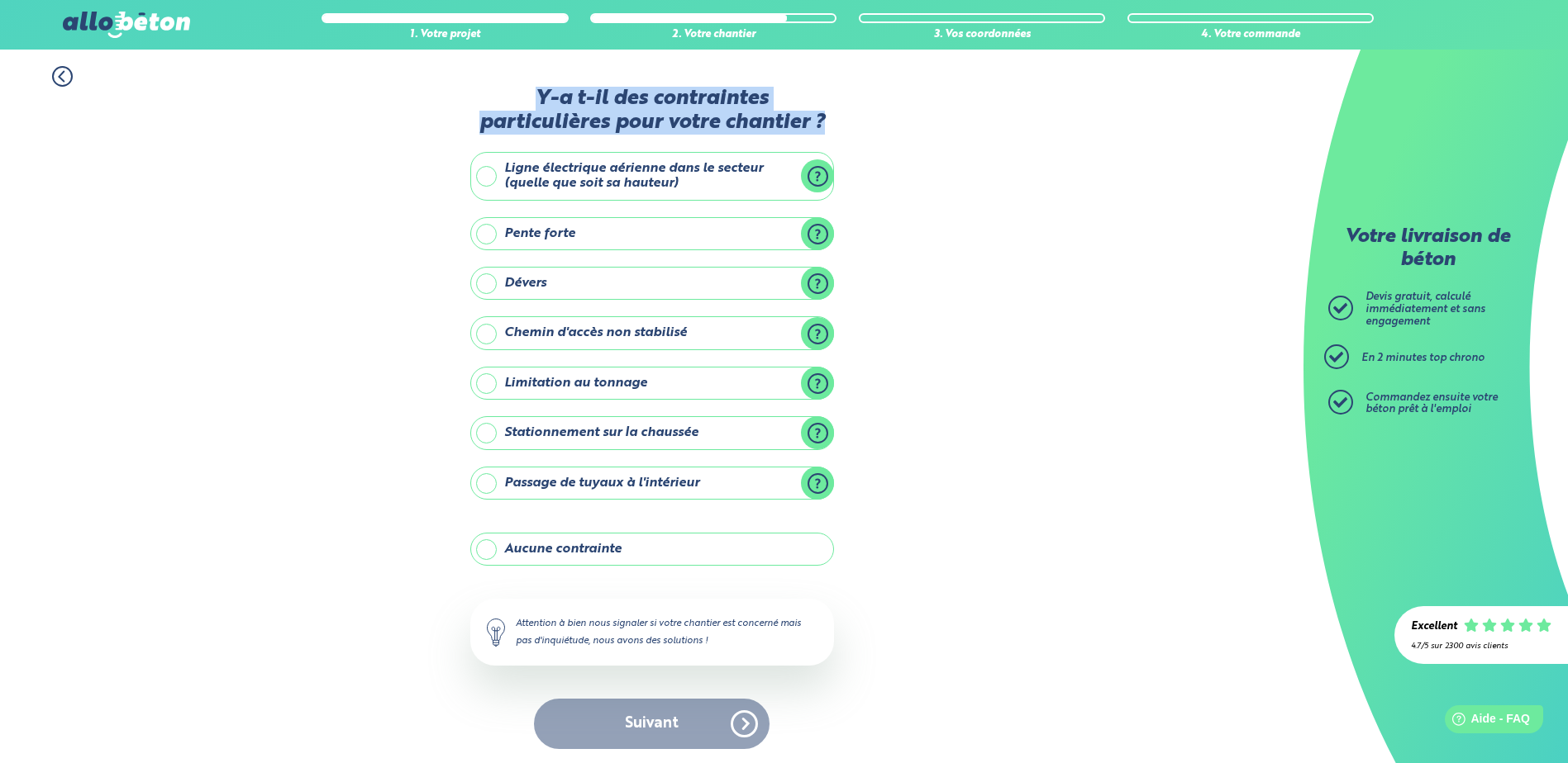
drag, startPoint x: 901, startPoint y: 136, endPoint x: 841, endPoint y: 122, distance: 61.6
click at [841, 122] on div "1. Votre projet 2. Votre chantier 3. Vos coordonnées 4. Votre commande Y-a t-il…" at bounding box center [651, 408] width 1303 height 717
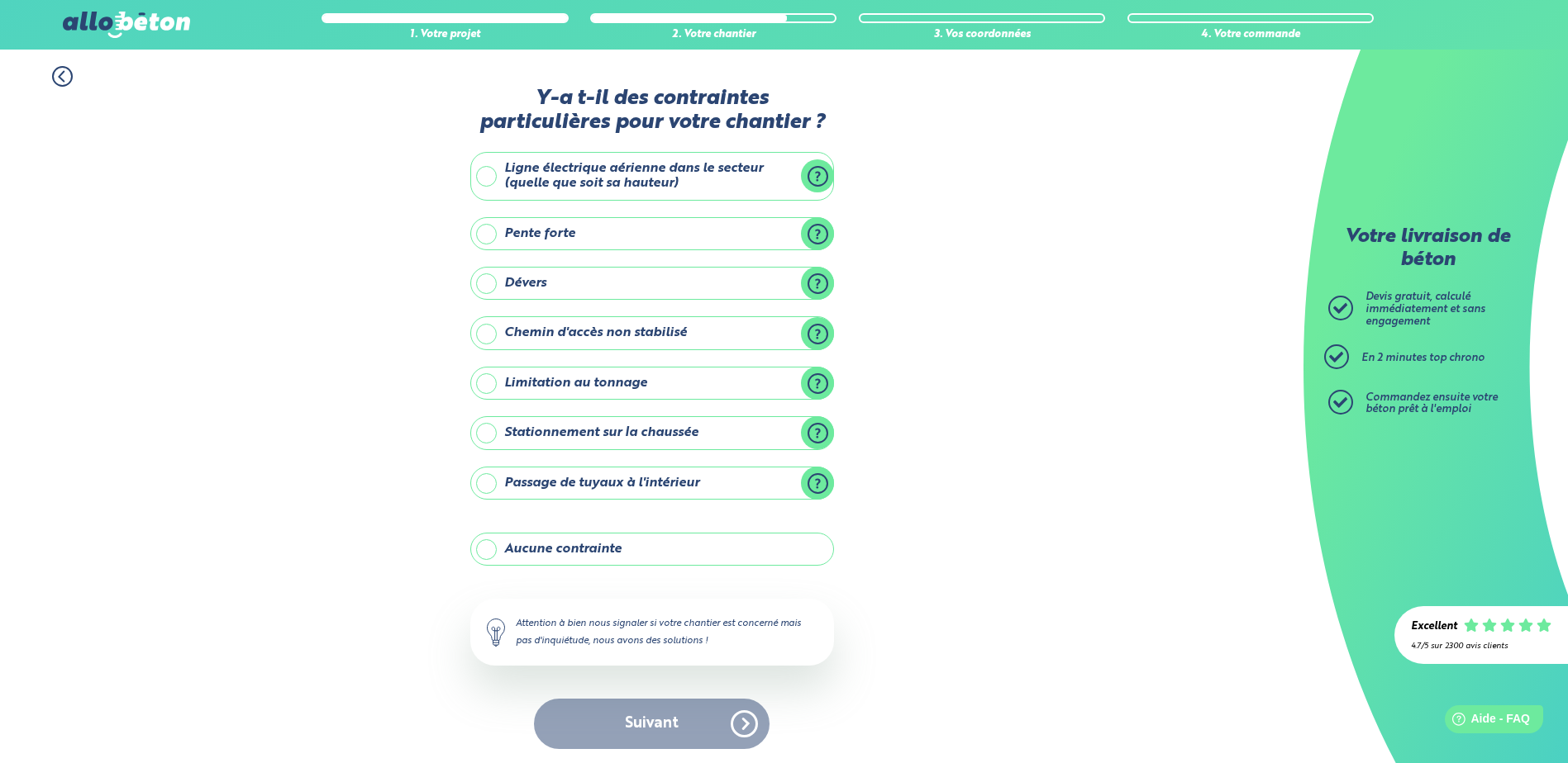
click at [596, 542] on label "Aucune contrainte" at bounding box center [651, 549] width 364 height 33
click at [0, 0] on input "Aucune contrainte" at bounding box center [0, 0] width 0 height 0
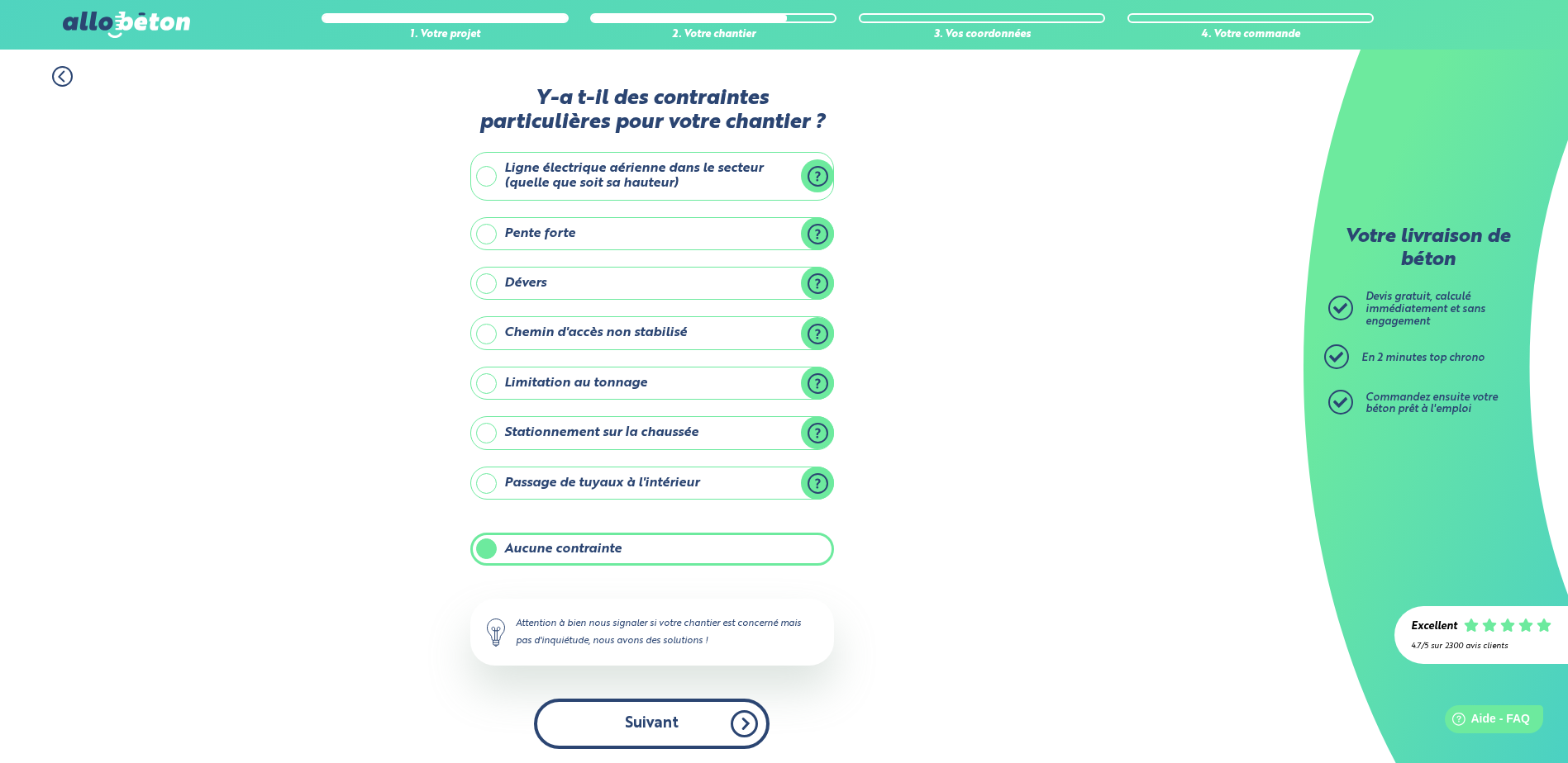
click at [717, 725] on button "Suivant" at bounding box center [651, 723] width 236 height 51
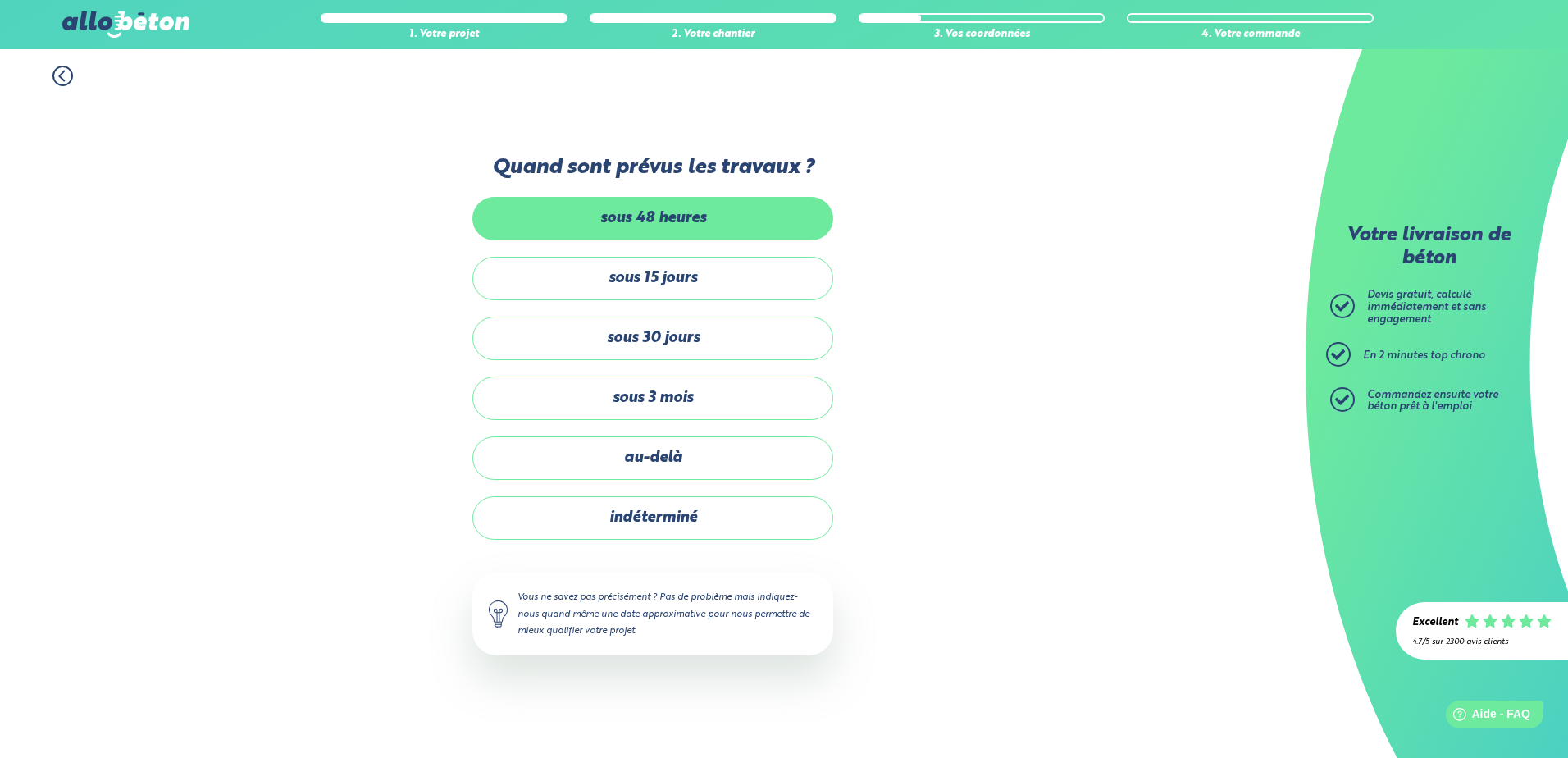
click at [702, 220] on label "sous 48 heures" at bounding box center [652, 218] width 361 height 44
click at [0, 0] on input "sous 48 heures" at bounding box center [0, 0] width 0 height 0
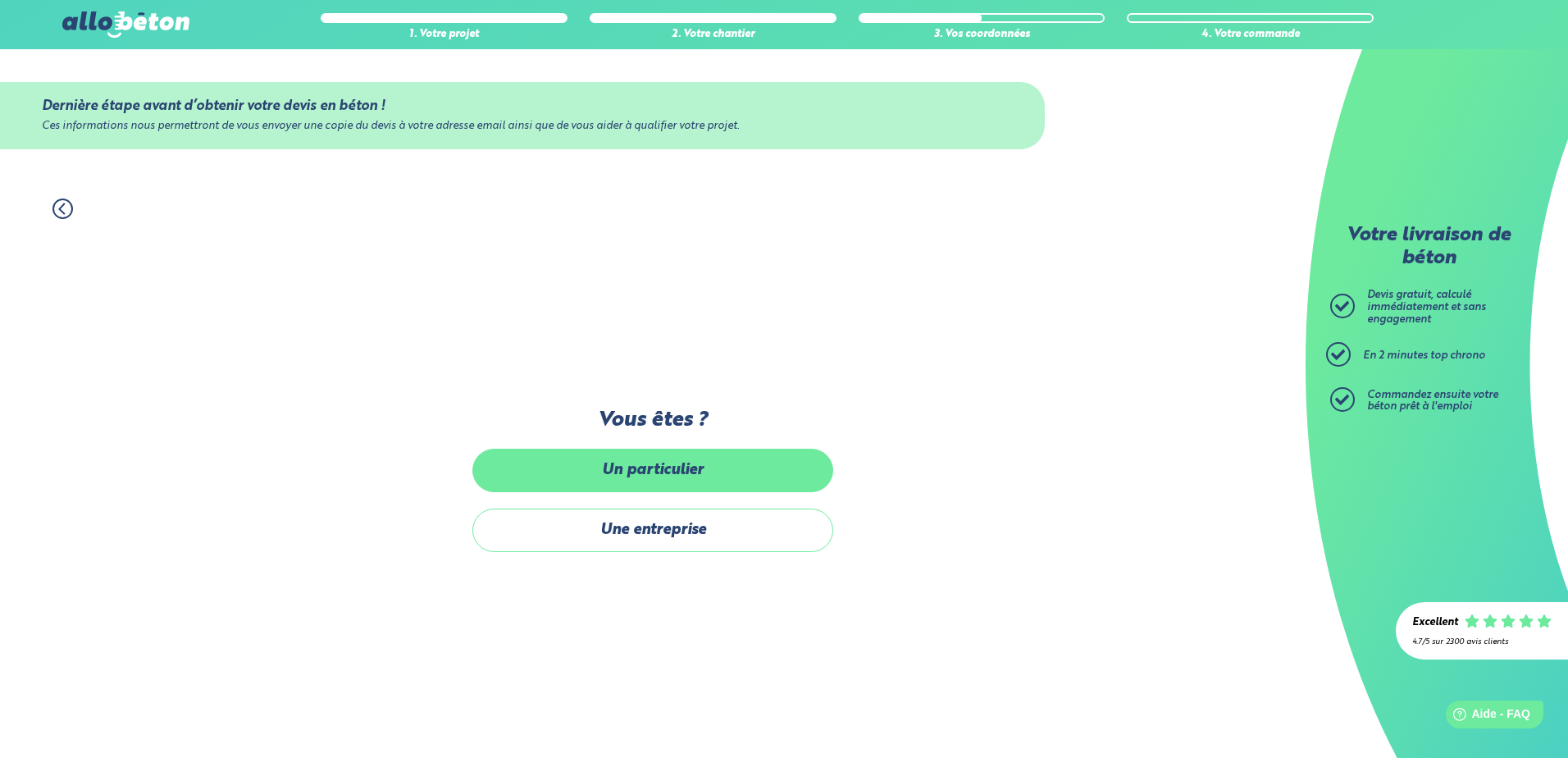
click at [753, 485] on label "Un particulier" at bounding box center [652, 470] width 361 height 44
click at [0, 0] on input "Un particulier" at bounding box center [0, 0] width 0 height 0
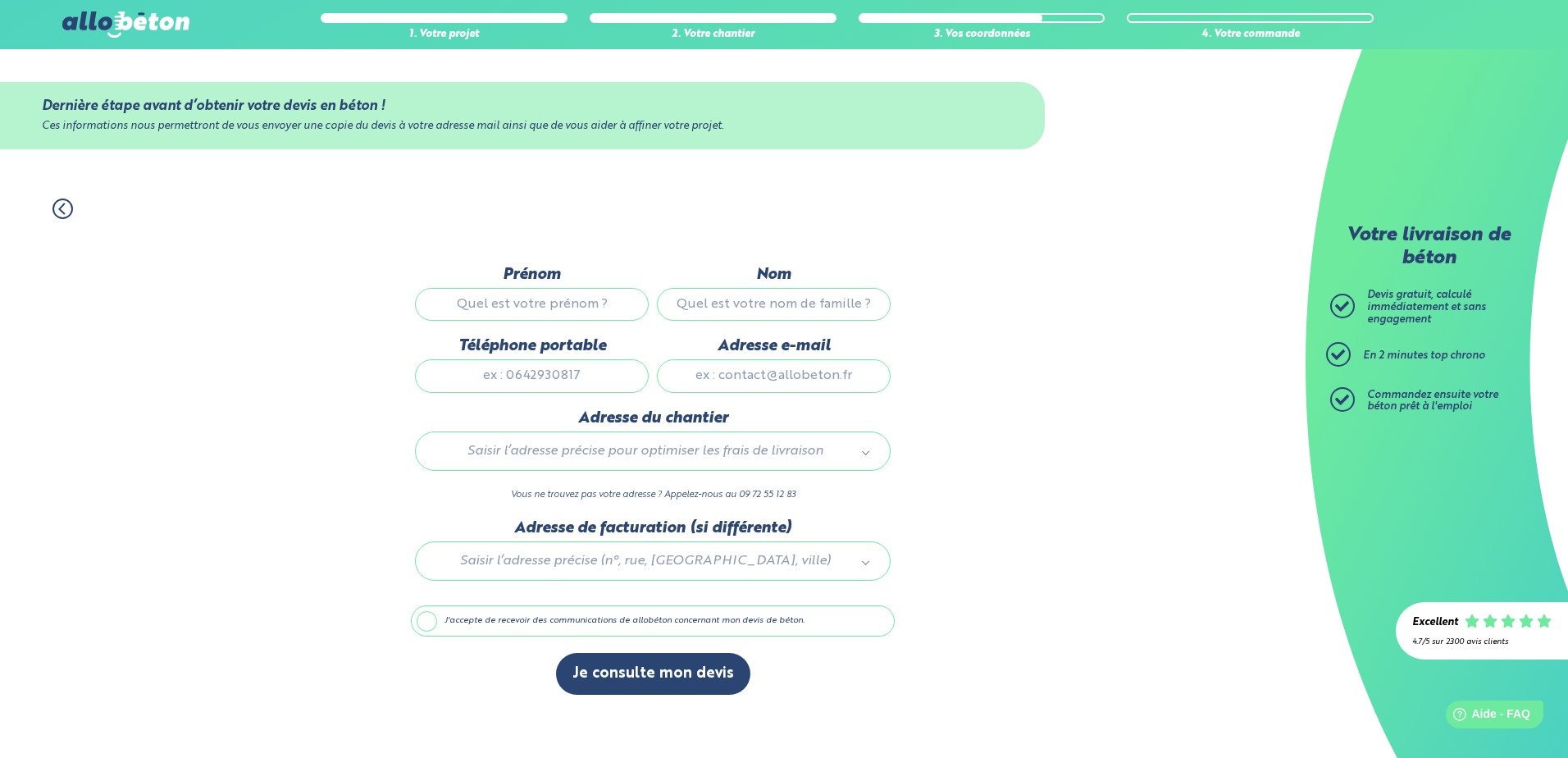
click at [547, 320] on input "Prénom" at bounding box center [532, 304] width 234 height 32
type input "mohamed"
type input "karou"
type input "0761935190"
type input "moh1509@hotmail.fr"
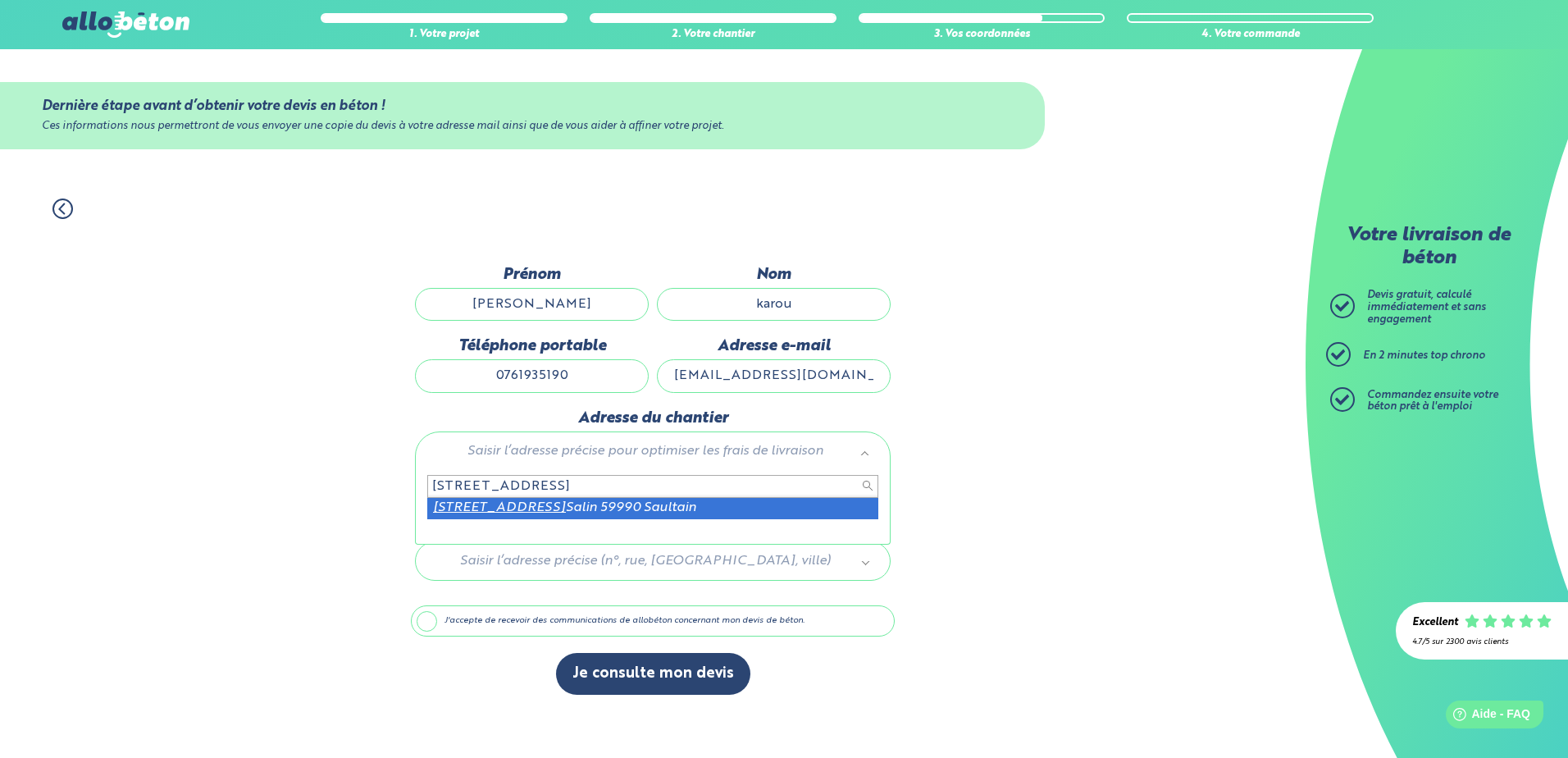
type input "9 rue le champ du ruiot"
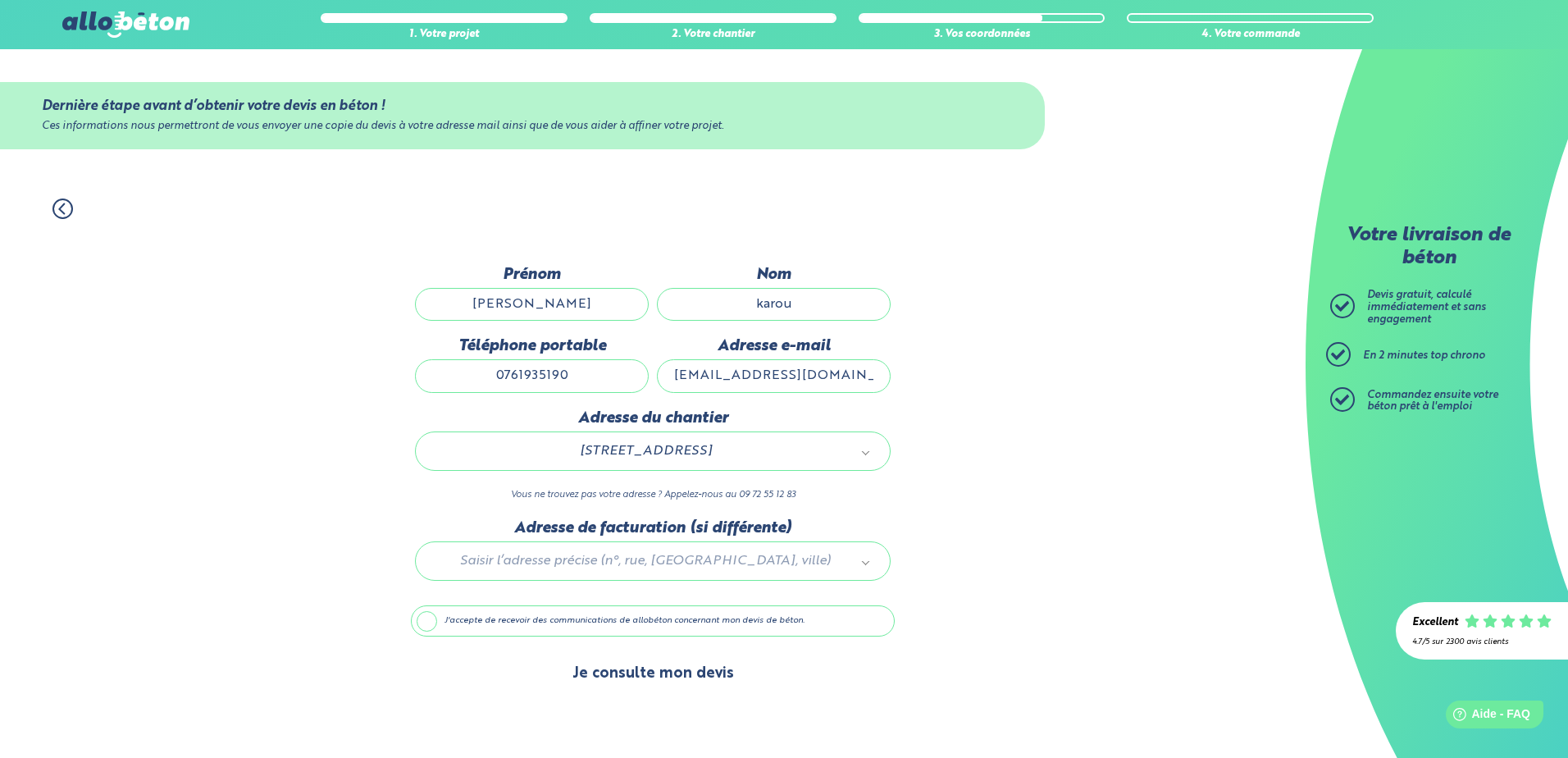
click at [665, 676] on button "Je consulte mon devis" at bounding box center [653, 673] width 195 height 42
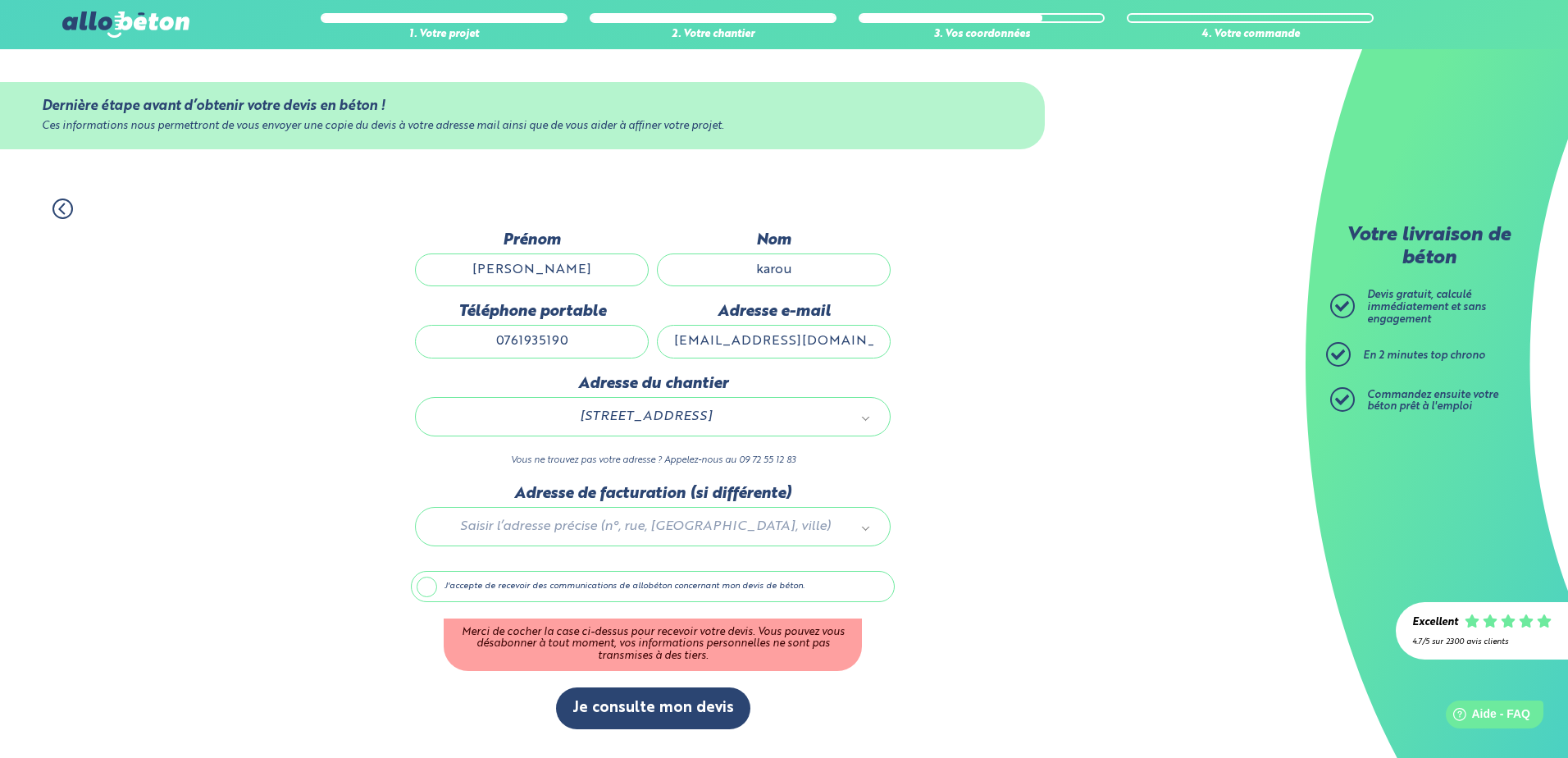
click at [478, 580] on label "J'accepte de recevoir des communications de allobéton concernant mon devis de b…" at bounding box center [652, 586] width 484 height 31
click at [0, 0] on input "J'accepte de recevoir des communications de allobéton concernant mon devis de b…" at bounding box center [0, 0] width 0 height 0
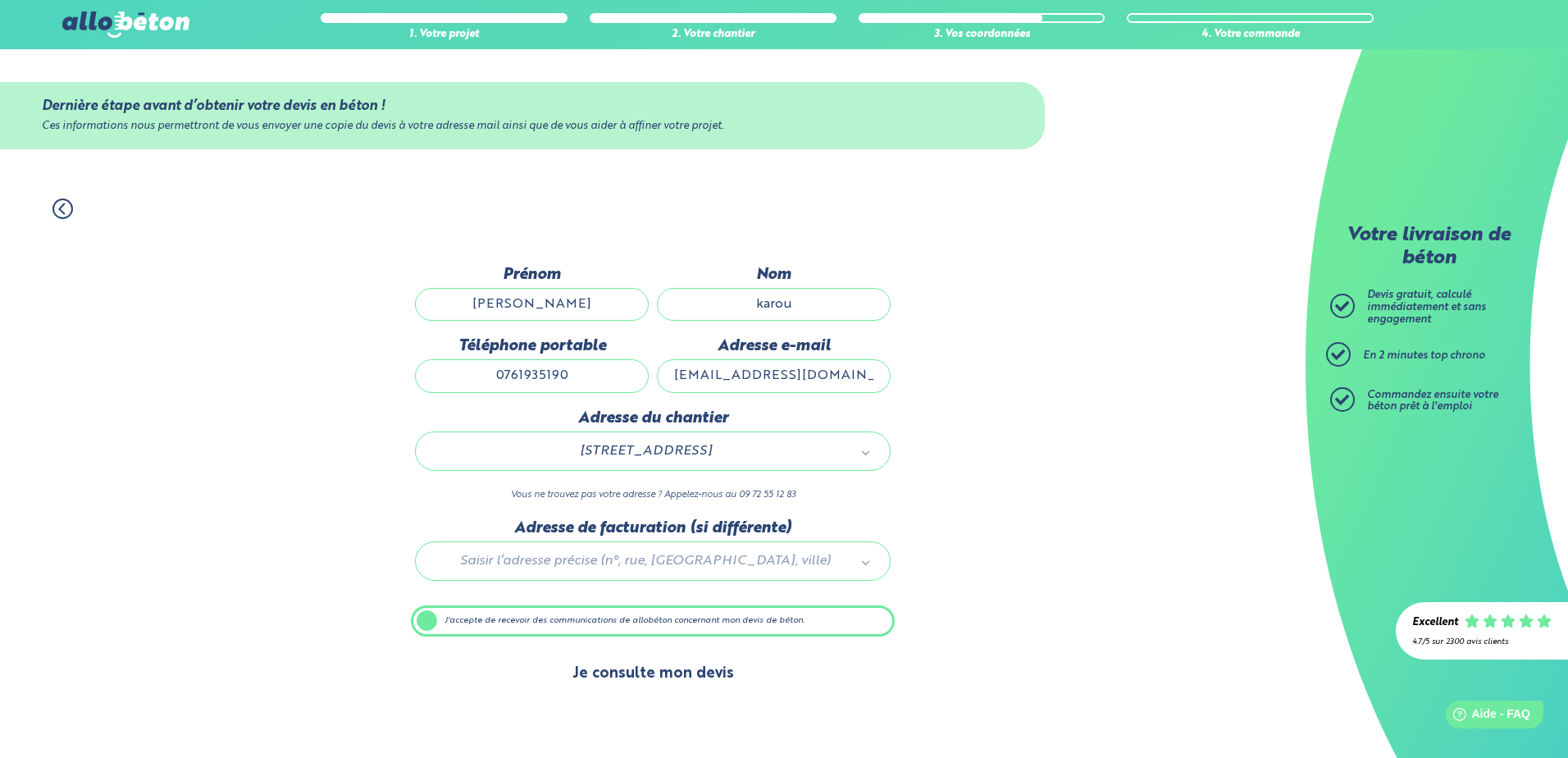
click at [644, 670] on button "Je consulte mon devis" at bounding box center [653, 673] width 195 height 42
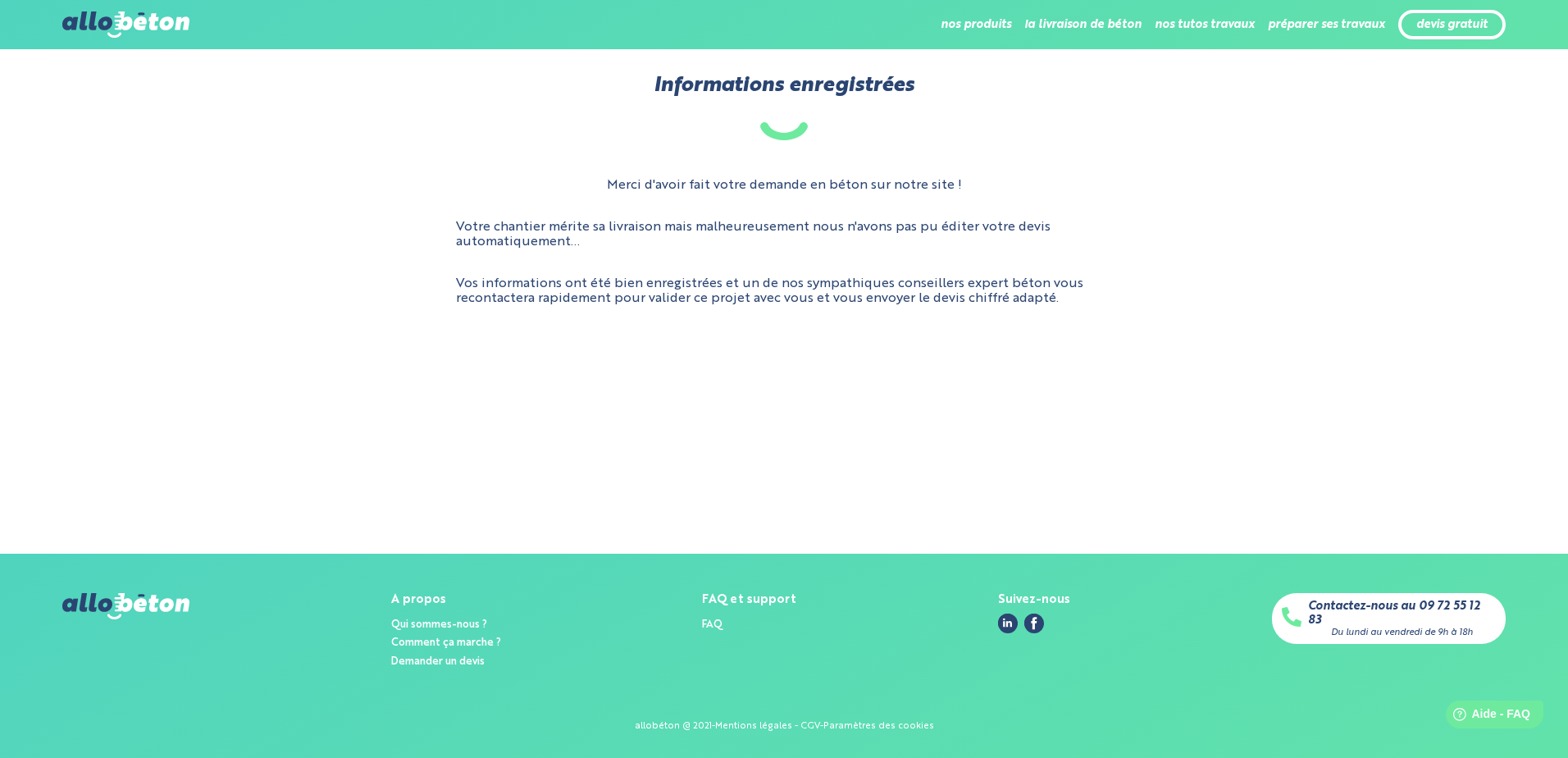
drag, startPoint x: 660, startPoint y: 226, endPoint x: 1093, endPoint y: 267, distance: 434.9
click at [1093, 267] on div "Merci d'avoir fait votre demande en béton sur notre site ! Votre chantier mérit…" at bounding box center [783, 242] width 1442 height 155
click at [802, 308] on div "Merci d'avoir fait votre demande en béton sur notre site ! Votre chantier mérit…" at bounding box center [783, 242] width 1442 height 155
drag, startPoint x: 1049, startPoint y: 294, endPoint x: 754, endPoint y: 245, distance: 299.0
click at [754, 245] on div "Merci d'avoir fait votre demande en béton sur notre site ! Votre chantier mérit…" at bounding box center [783, 242] width 1442 height 155
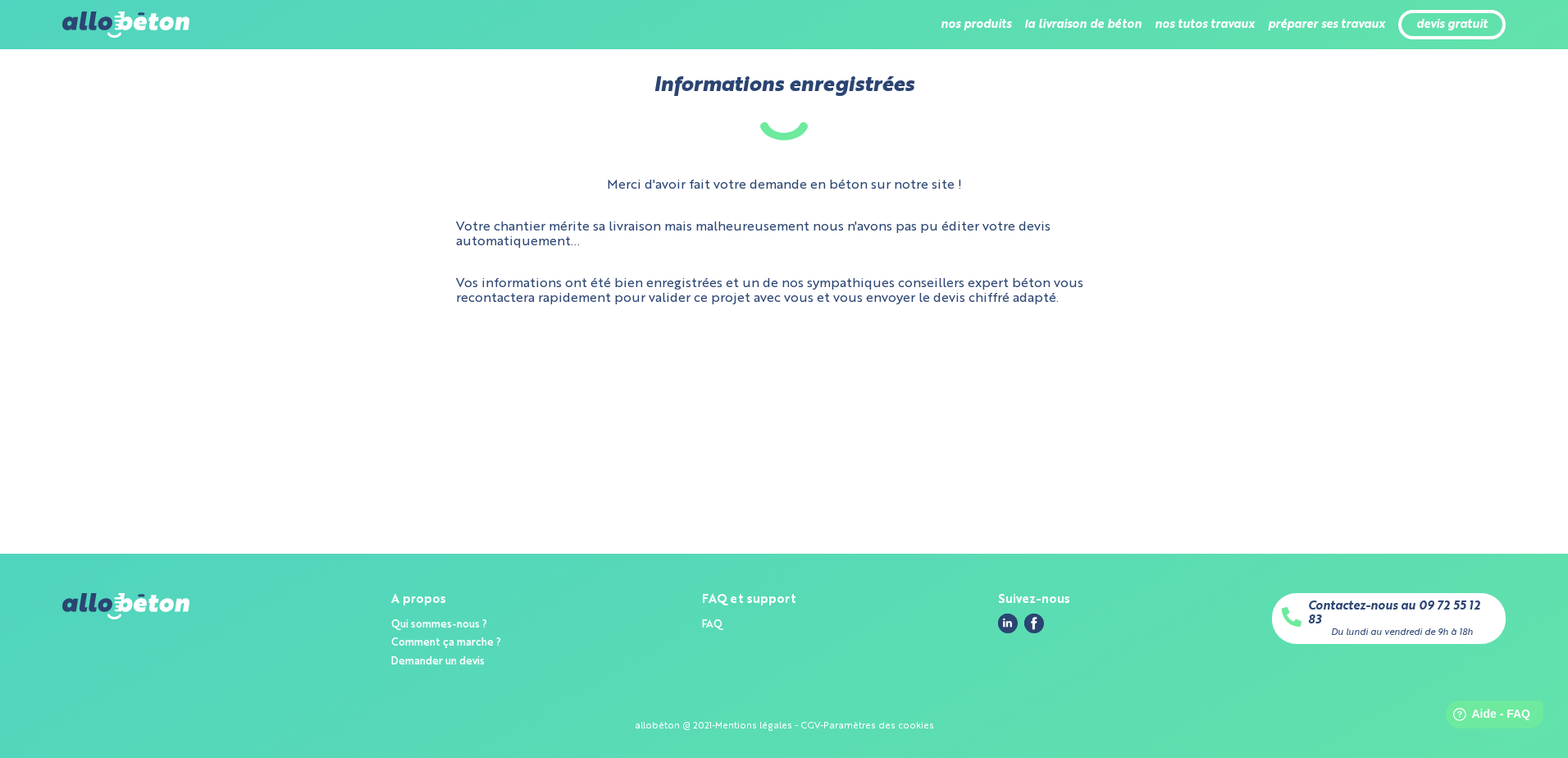
click at [996, 506] on main "Informations enregistrées Merci d'avoir fait votre demande en béton sur notre s…" at bounding box center [784, 302] width 1568 height 505
drag, startPoint x: 1062, startPoint y: 326, endPoint x: 557, endPoint y: 89, distance: 557.8
click at [557, 89] on main "Informations enregistrées Merci d'avoir fait votre demande en béton sur notre s…" at bounding box center [784, 302] width 1568 height 505
click at [1271, 338] on main "Informations enregistrées Merci d'avoir fait votre demande en béton sur notre s…" at bounding box center [784, 302] width 1568 height 505
click at [1398, 359] on main "Informations enregistrées Merci d'avoir fait votre demande en béton sur notre s…" at bounding box center [784, 302] width 1568 height 505
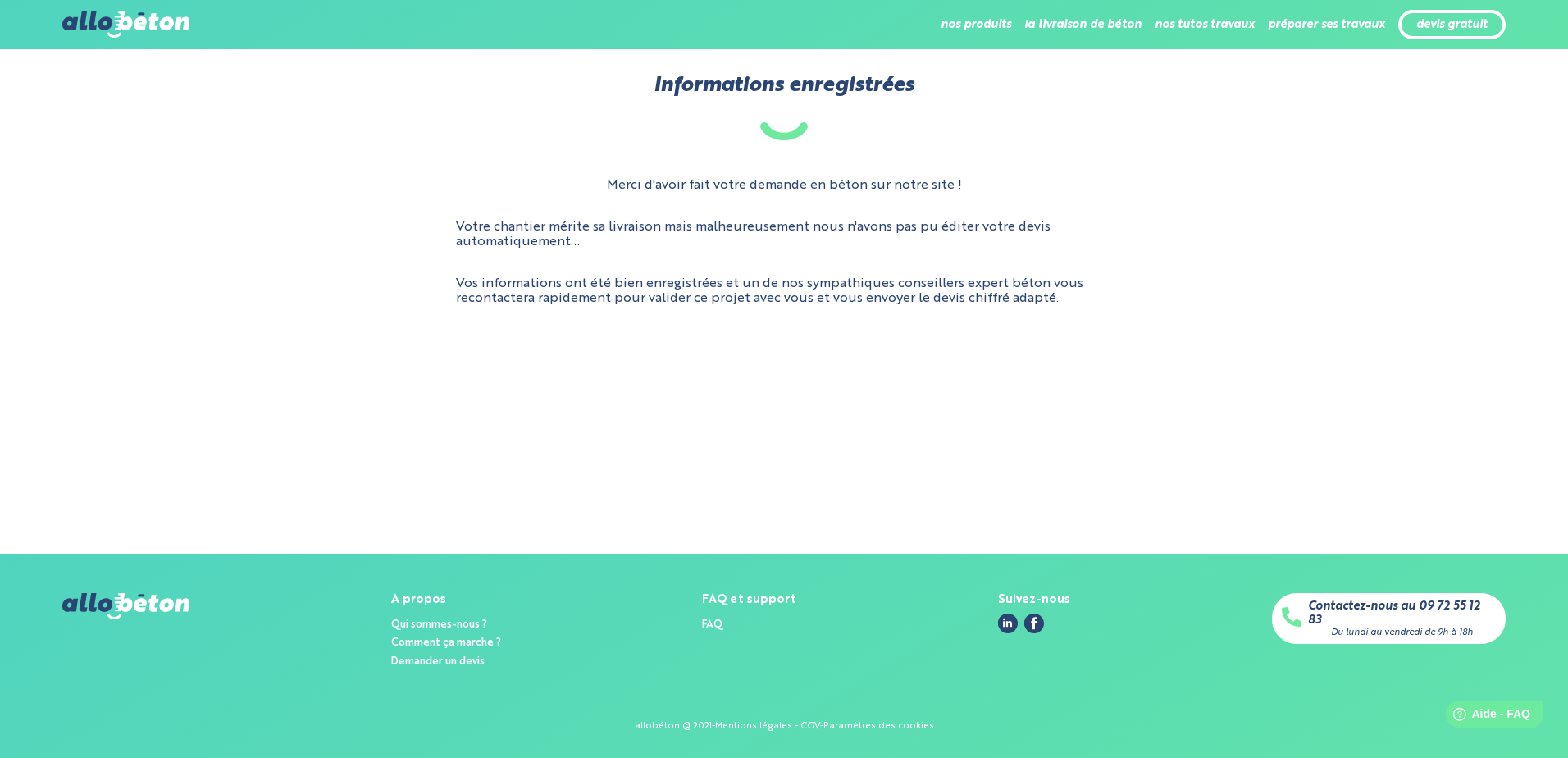
click at [575, 129] on h1 "Informations enregistrées" at bounding box center [784, 107] width 1568 height 67
